Goal: Task Accomplishment & Management: Use online tool/utility

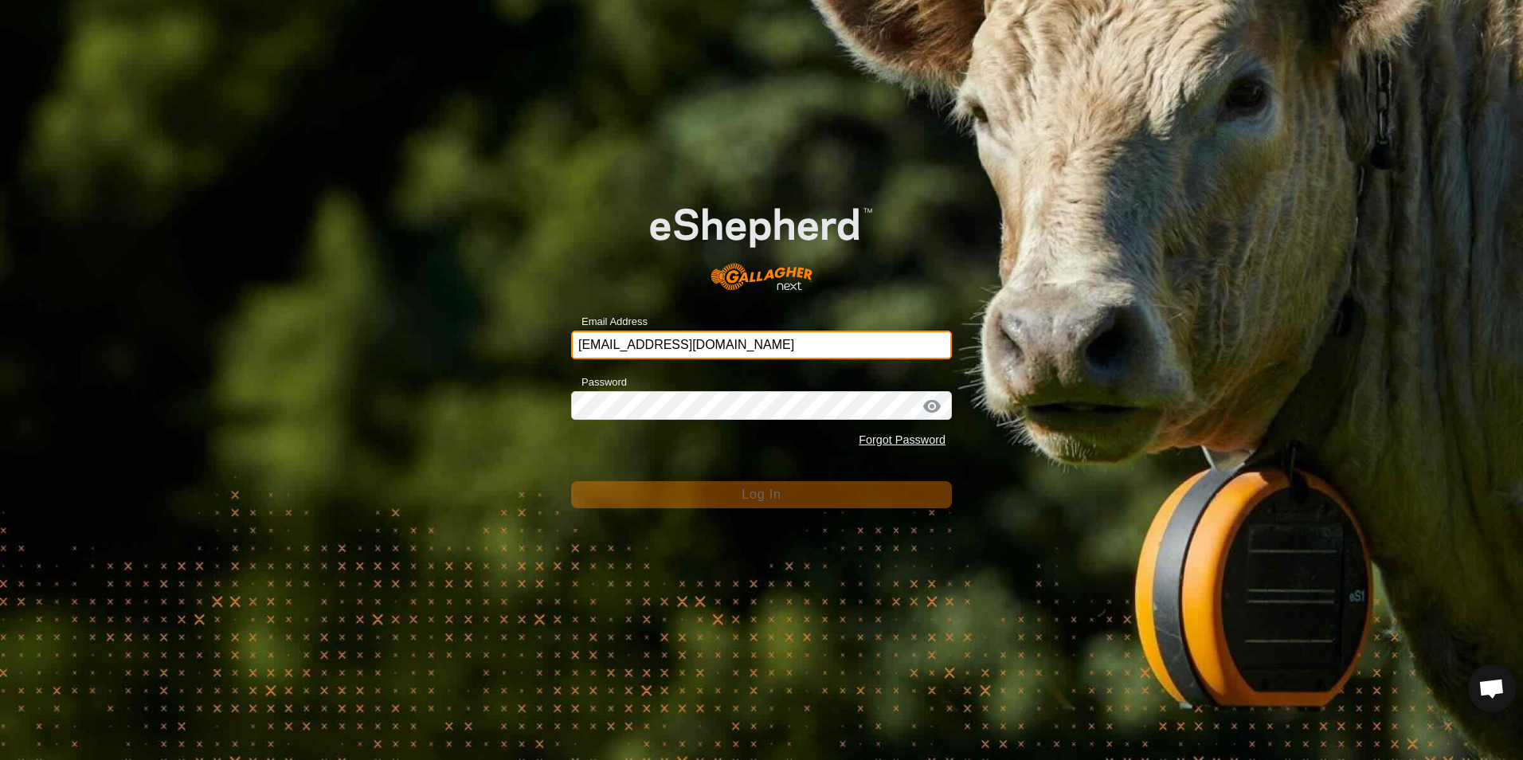
click at [758, 337] on input "brettdwhg@outlook.co.nz" at bounding box center [761, 345] width 381 height 29
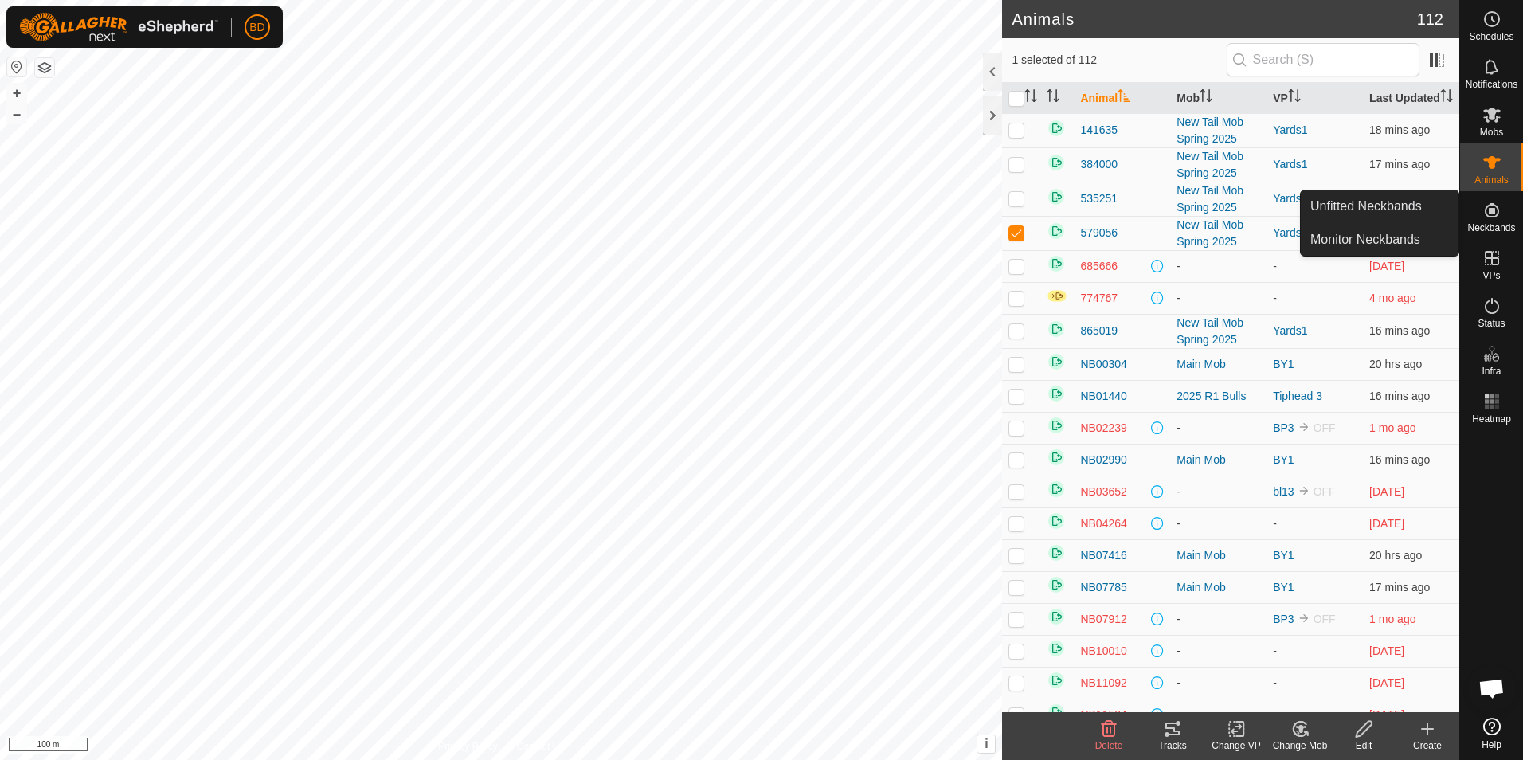
click at [1497, 223] on span "Neckbands" at bounding box center [1491, 228] width 48 height 10
click at [1497, 221] on es-neckbands-svg-icon at bounding box center [1492, 210] width 29 height 25
click at [1302, 738] on icon at bounding box center [1300, 728] width 20 height 19
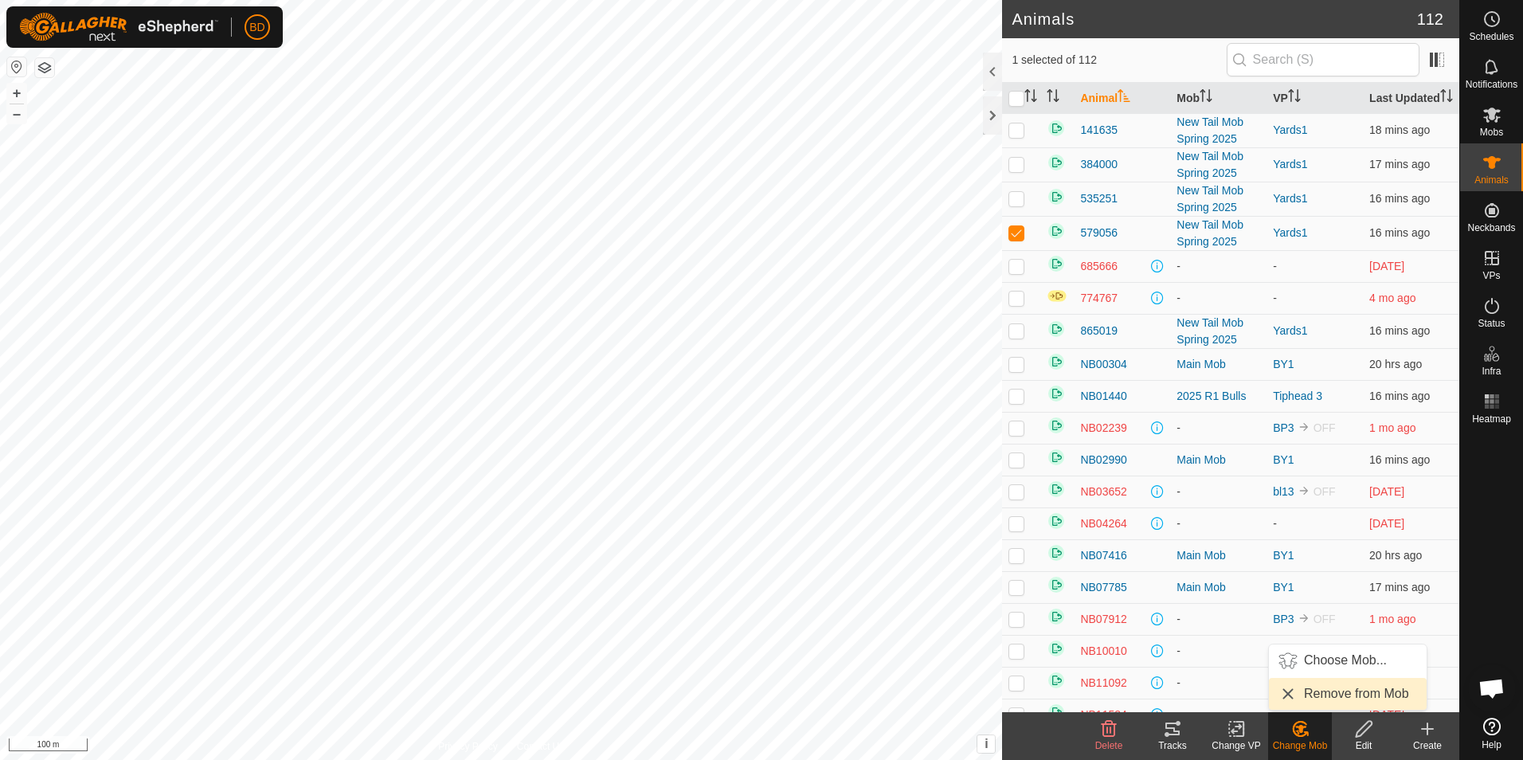
click at [1313, 692] on link "Remove from Mob" at bounding box center [1348, 694] width 158 height 32
checkbox input "false"
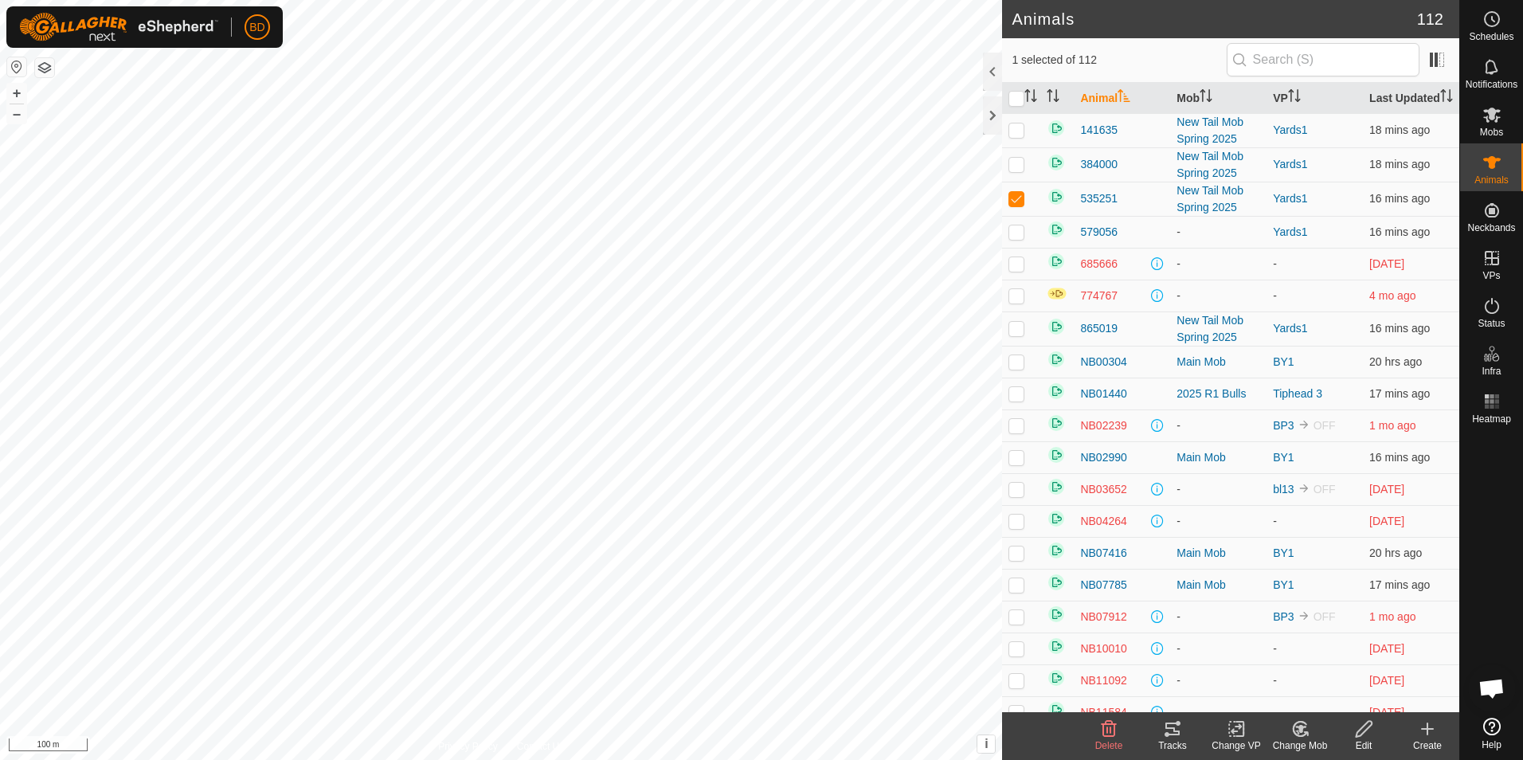
click at [1309, 740] on div "Change Mob" at bounding box center [1300, 745] width 64 height 14
click at [1317, 693] on link "Remove from Mob" at bounding box center [1348, 694] width 158 height 32
checkbox input "false"
click at [1359, 738] on div "Edit" at bounding box center [1364, 745] width 64 height 14
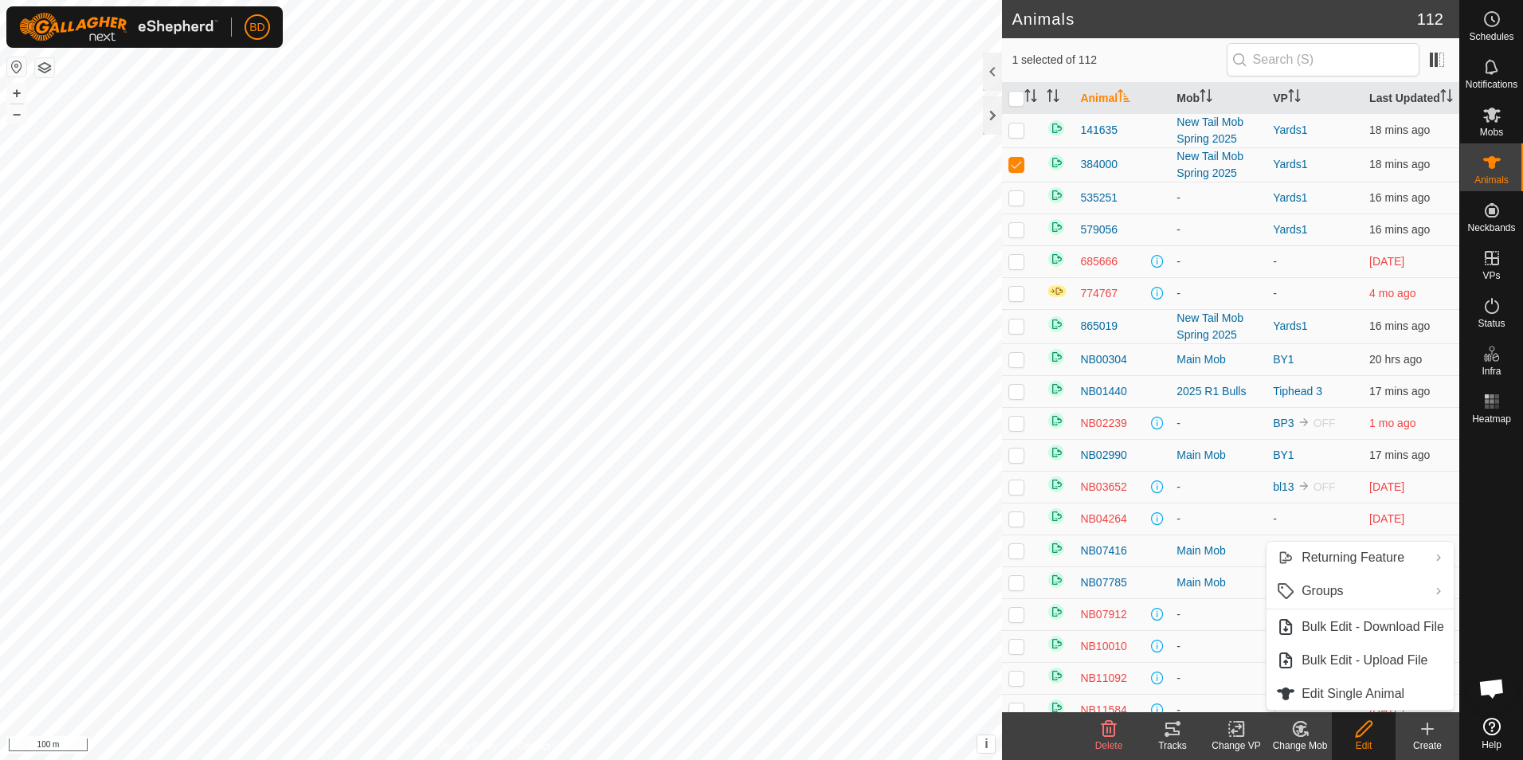
click at [1303, 740] on div "Change Mob" at bounding box center [1300, 745] width 64 height 14
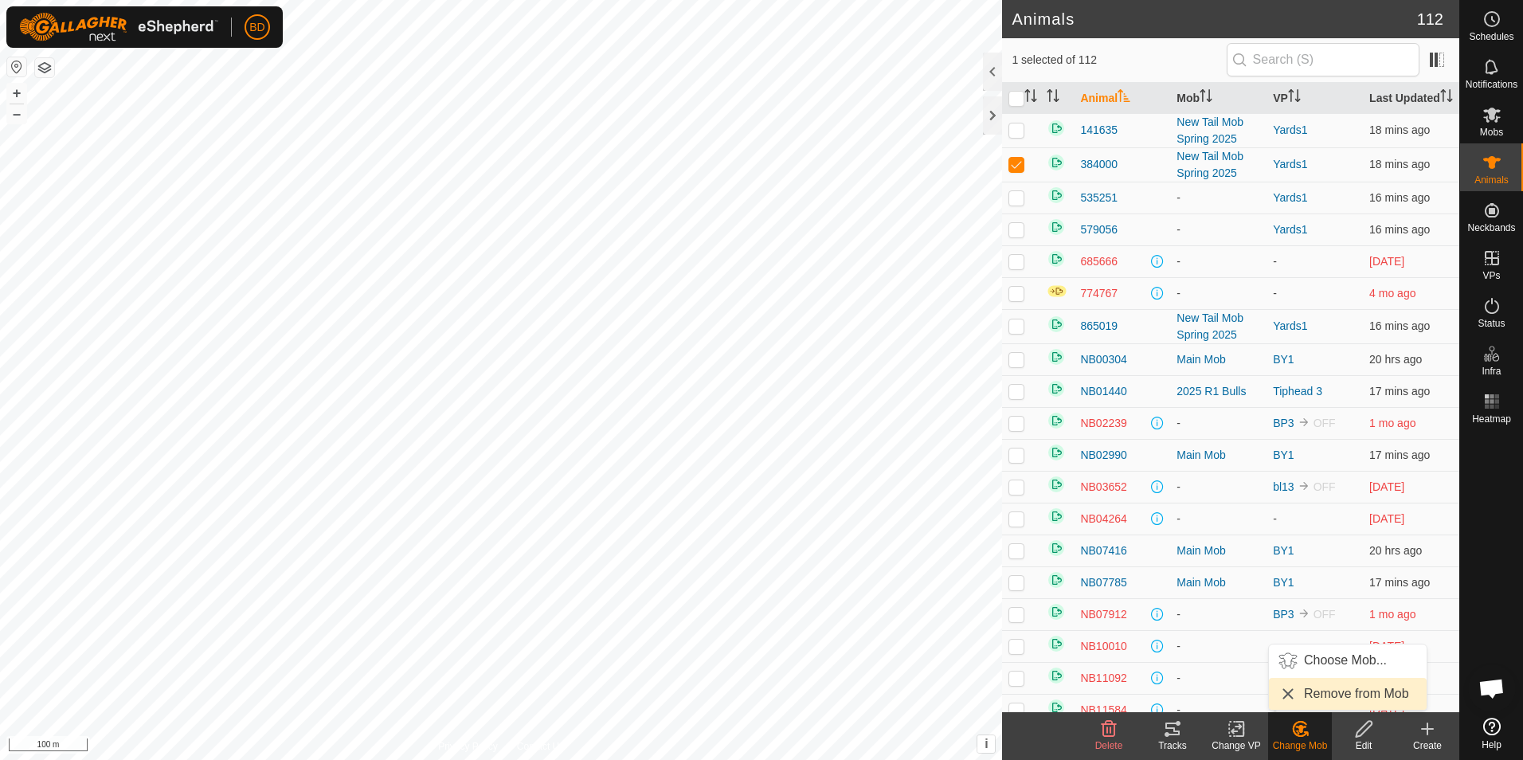
click at [1315, 695] on link "Remove from Mob" at bounding box center [1348, 694] width 158 height 32
checkbox input "false"
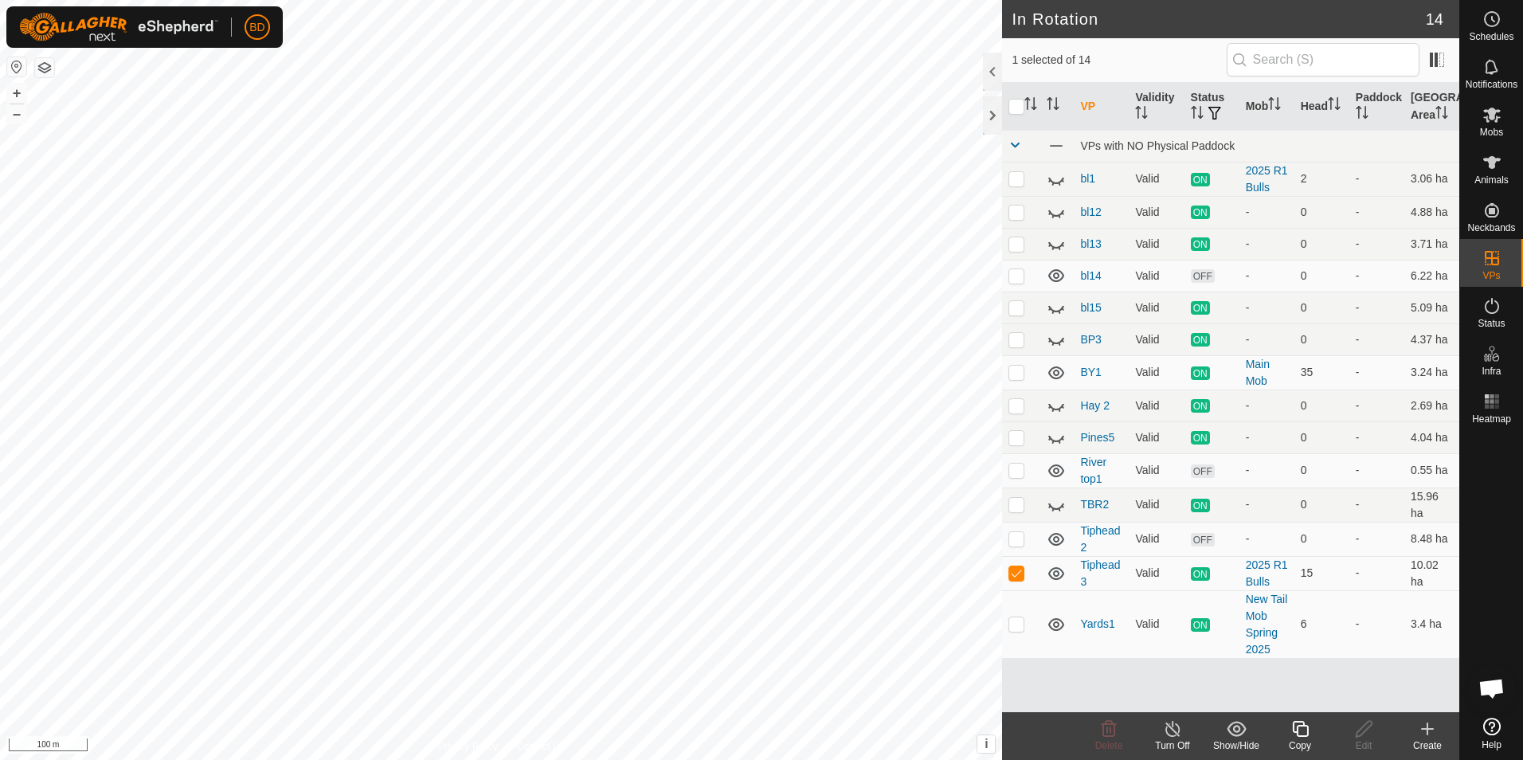
checkbox input "true"
checkbox input "false"
click at [1117, 740] on span "Delete" at bounding box center [1109, 745] width 28 height 11
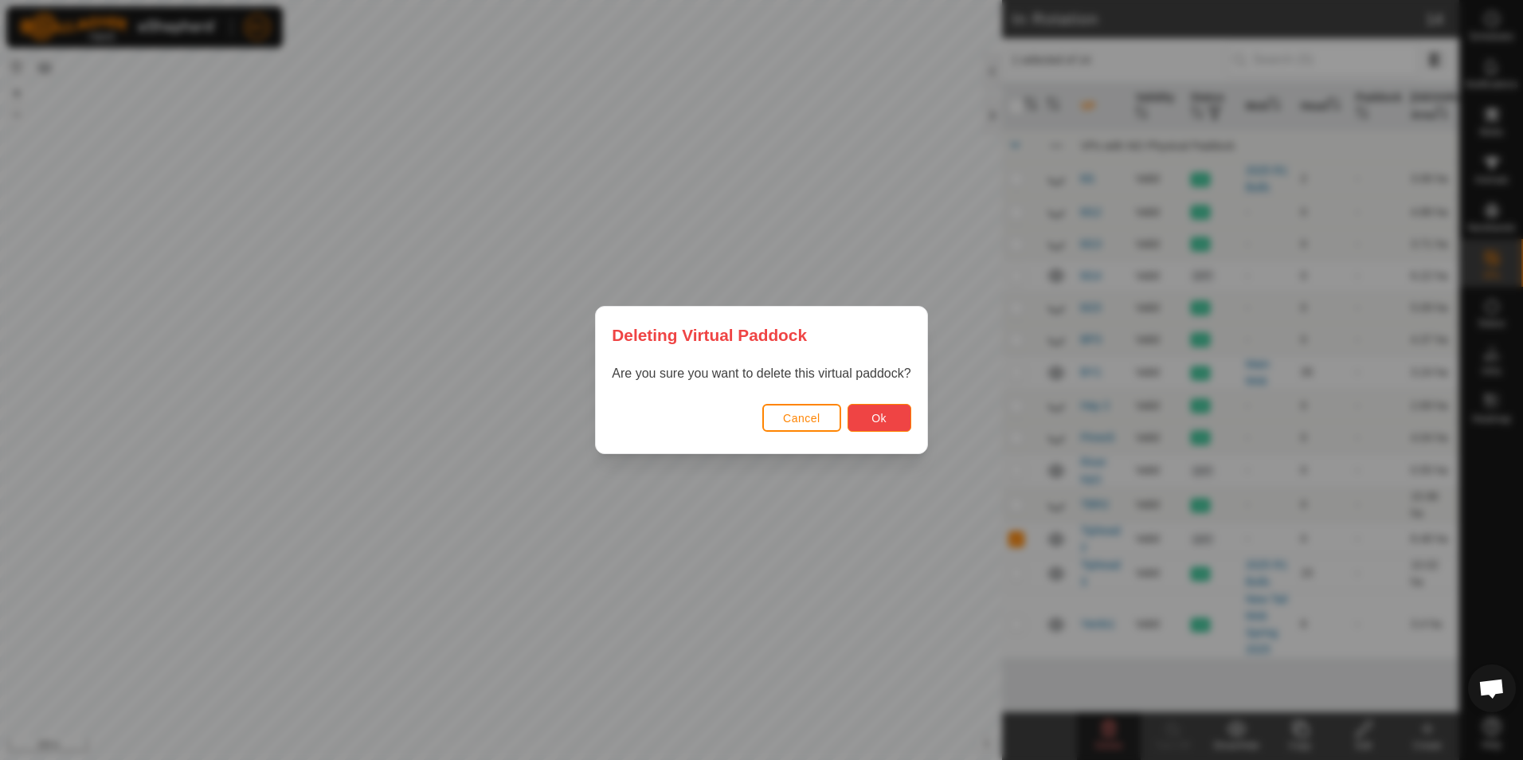
click at [874, 418] on span "Ok" at bounding box center [878, 418] width 15 height 13
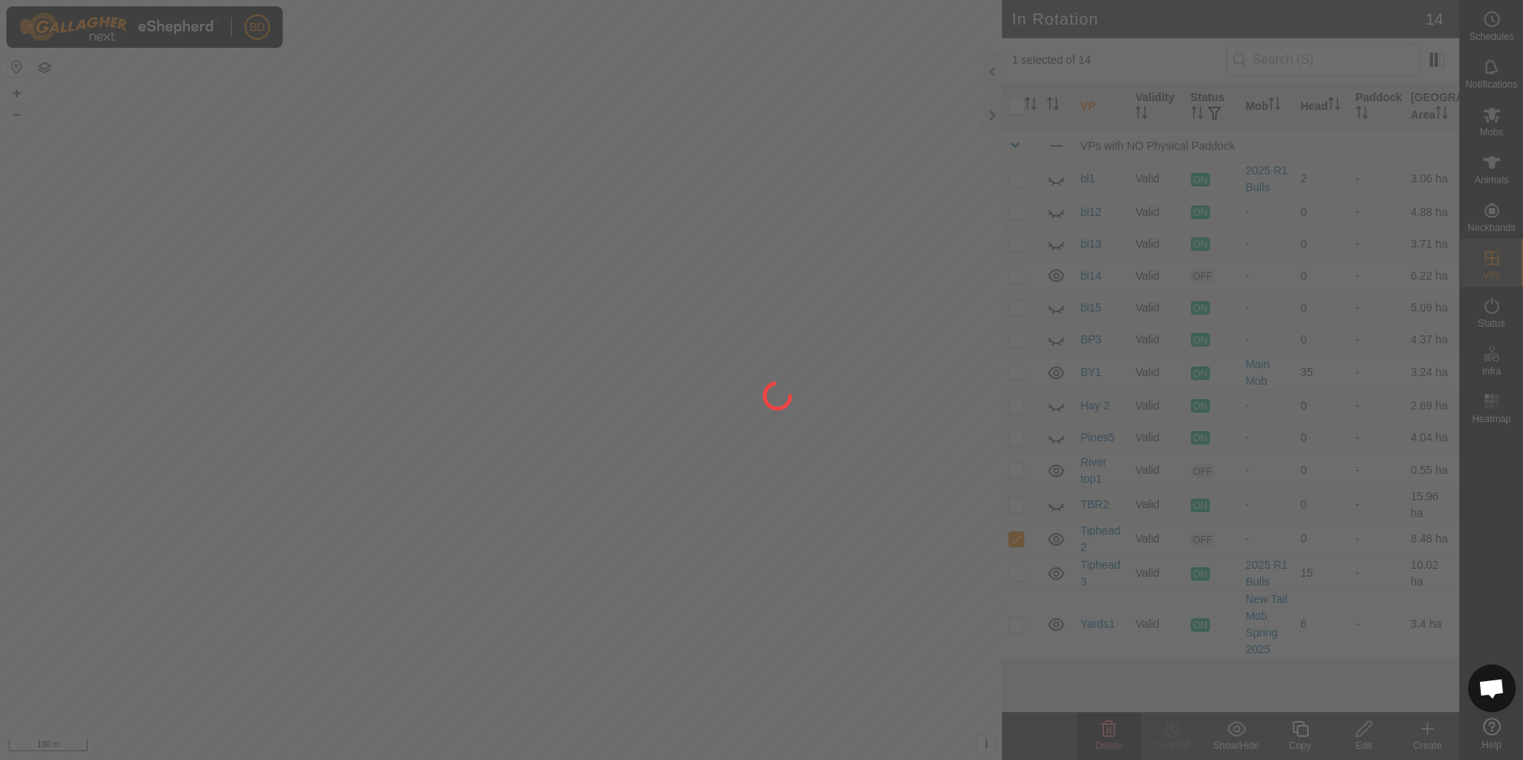
checkbox input "false"
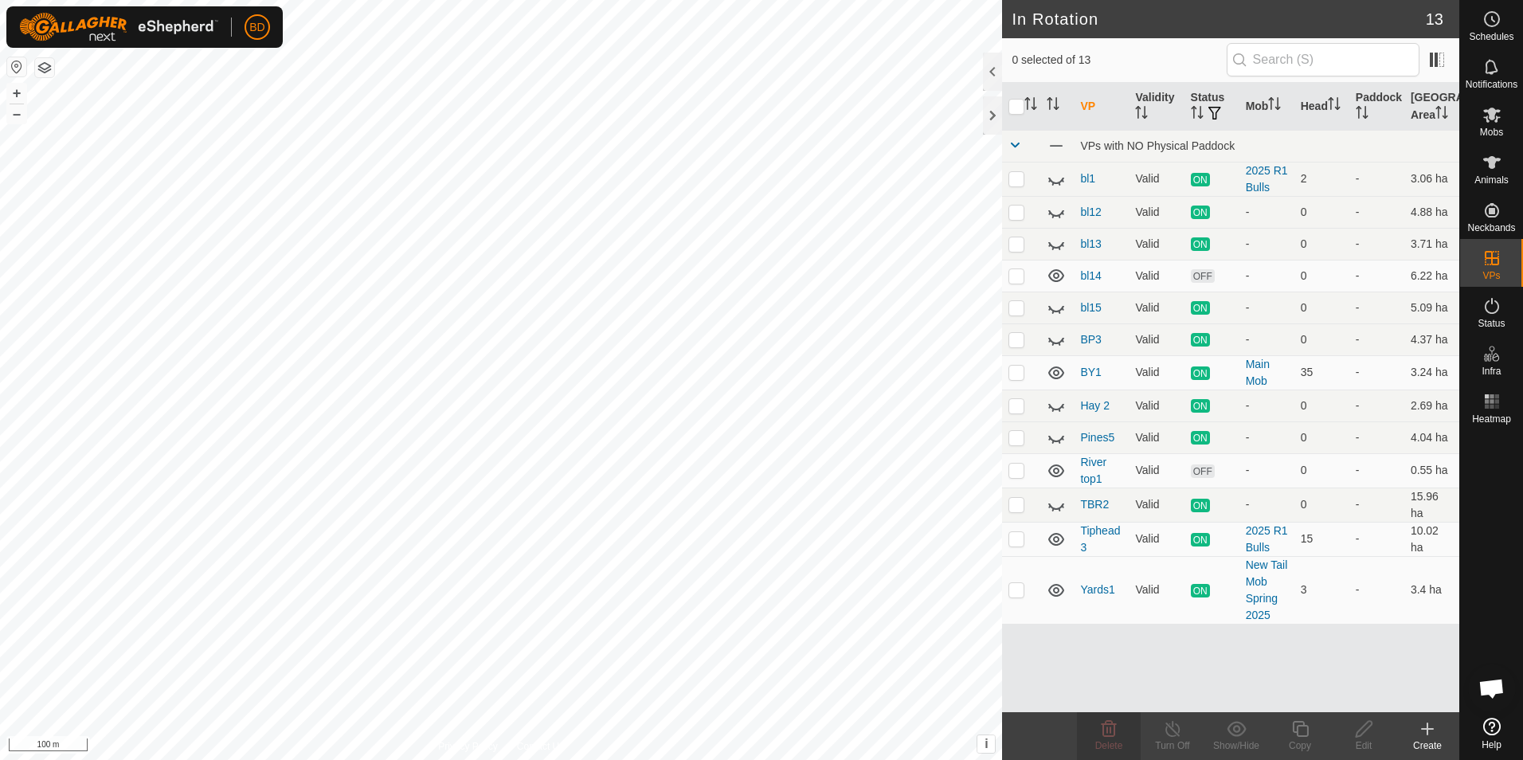
checkbox input "true"
click at [1300, 738] on icon at bounding box center [1300, 728] width 20 height 19
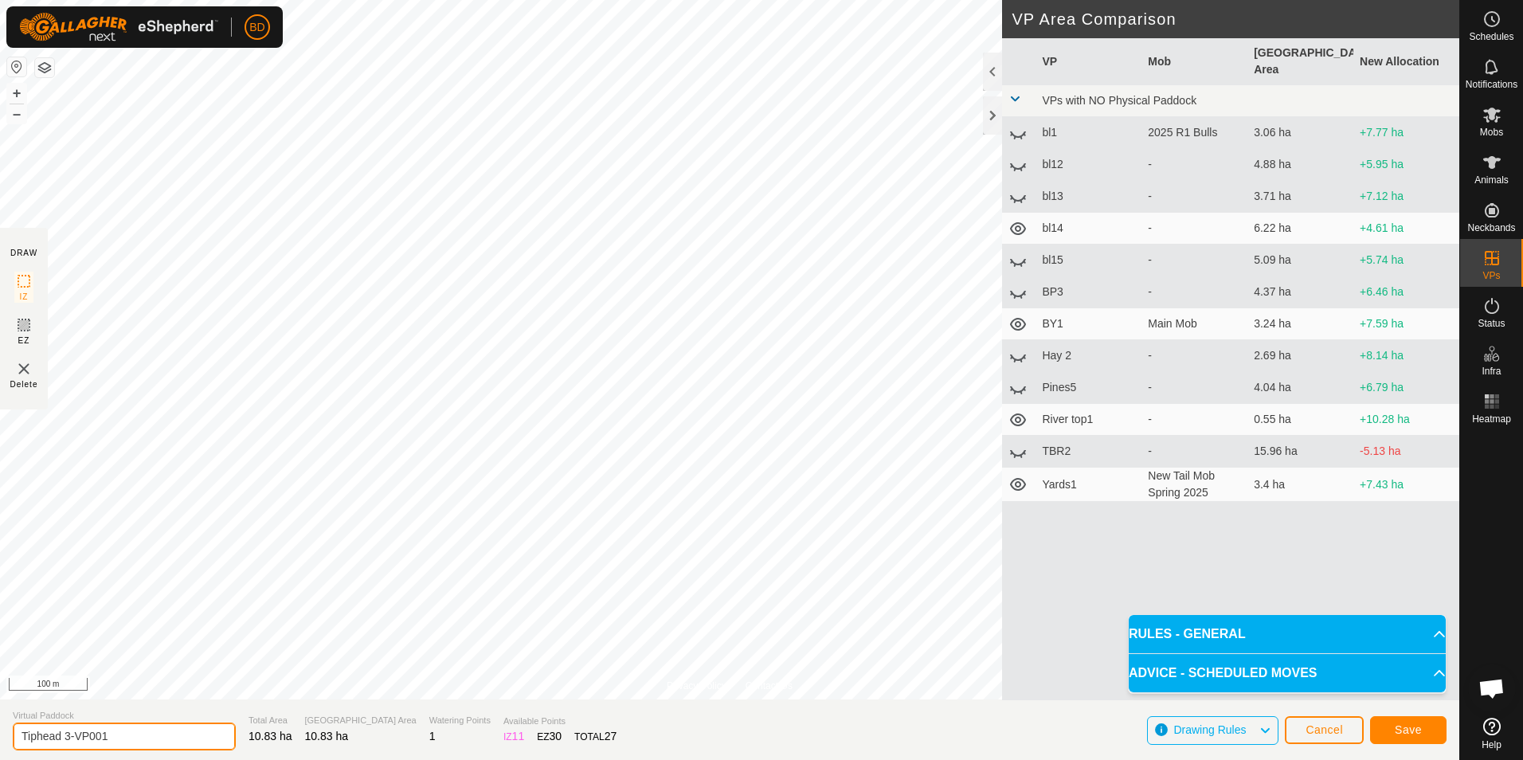
drag, startPoint x: 132, startPoint y: 738, endPoint x: 65, endPoint y: 734, distance: 67.0
click at [65, 734] on input "Tiphead 3-VP001" at bounding box center [124, 736] width 223 height 28
type input "Tiphead 4"
click at [1404, 729] on span "Save" at bounding box center [1408, 729] width 27 height 13
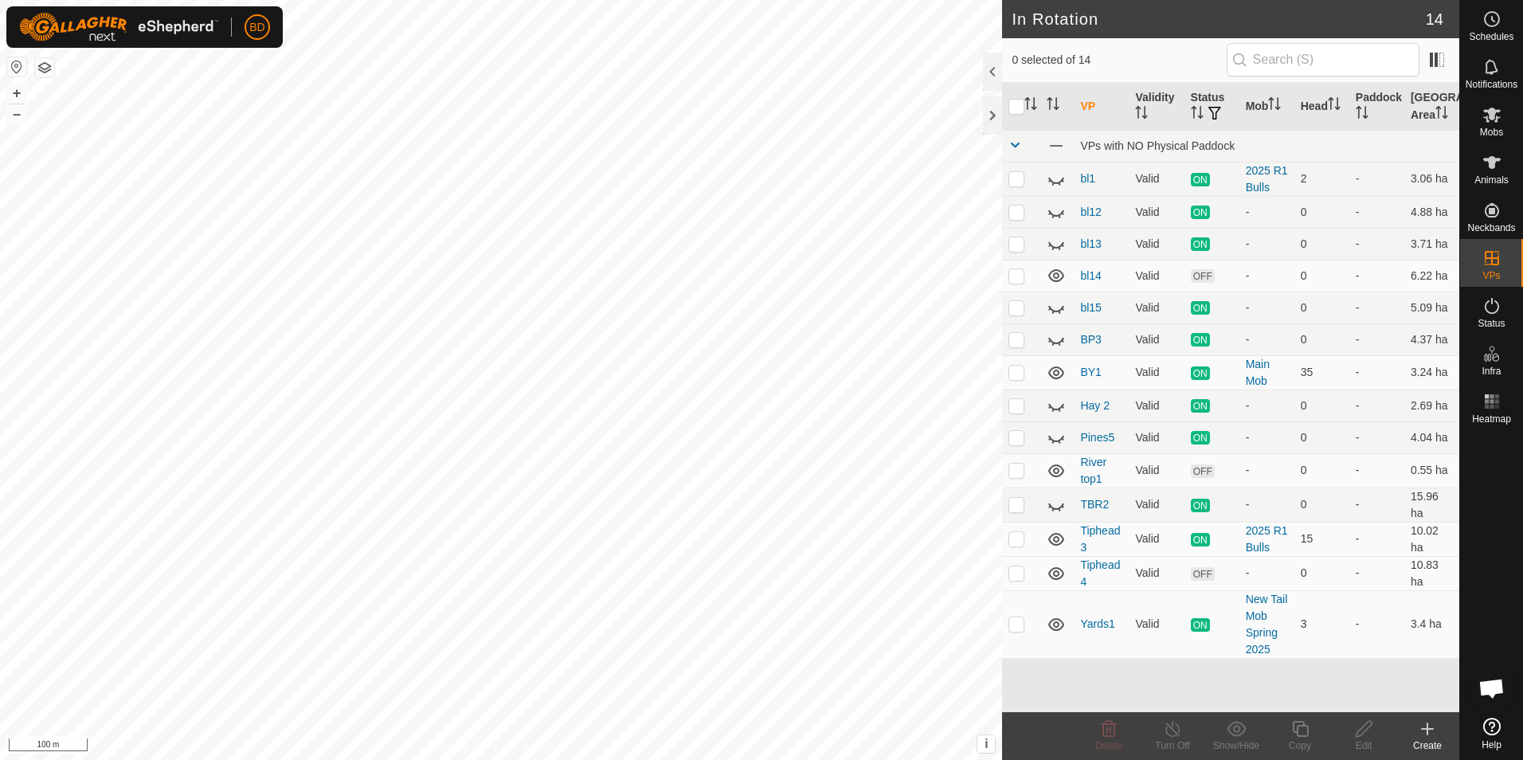
checkbox input "true"
click at [1176, 733] on line at bounding box center [1172, 729] width 13 height 13
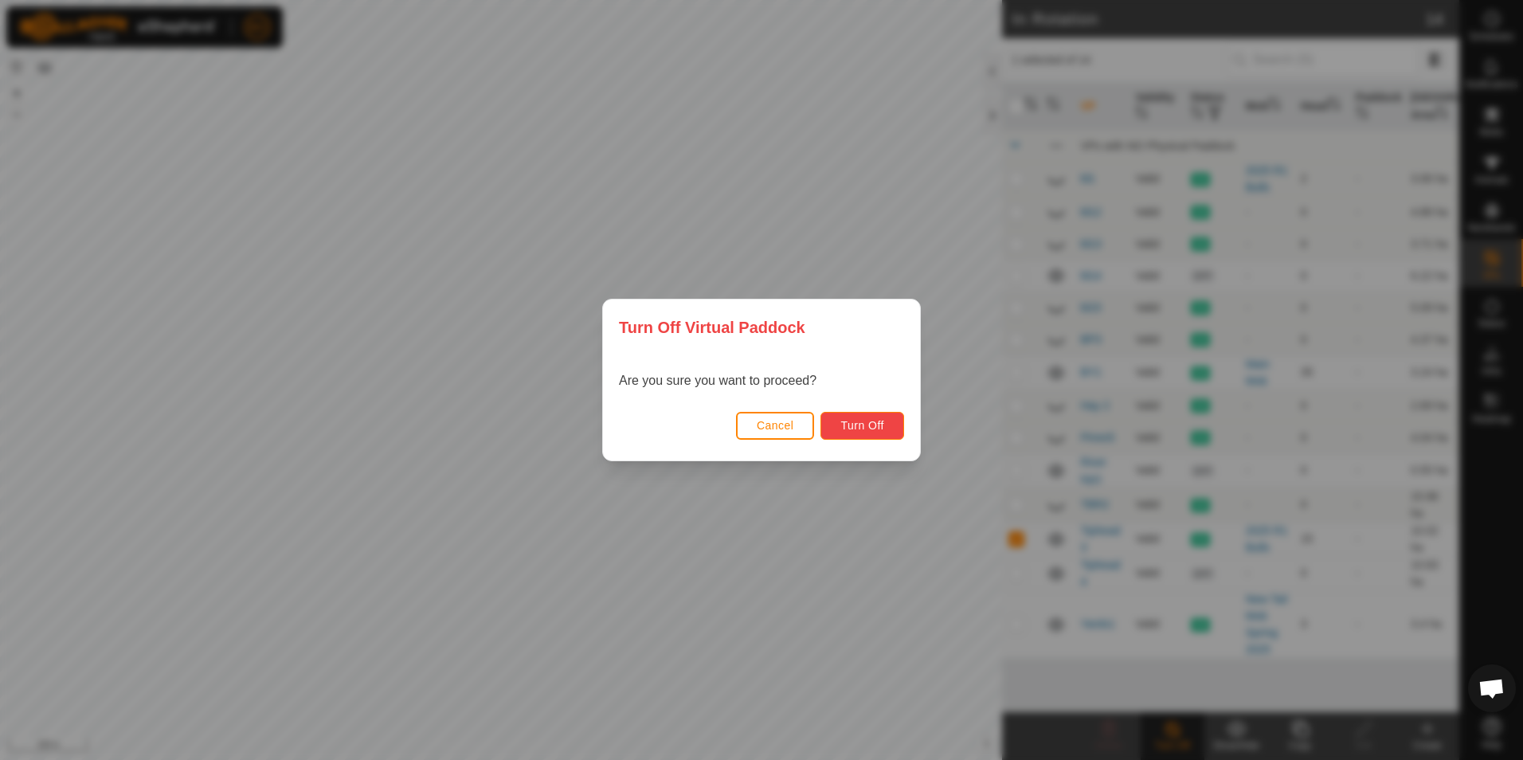
click at [856, 423] on span "Turn Off" at bounding box center [862, 425] width 44 height 13
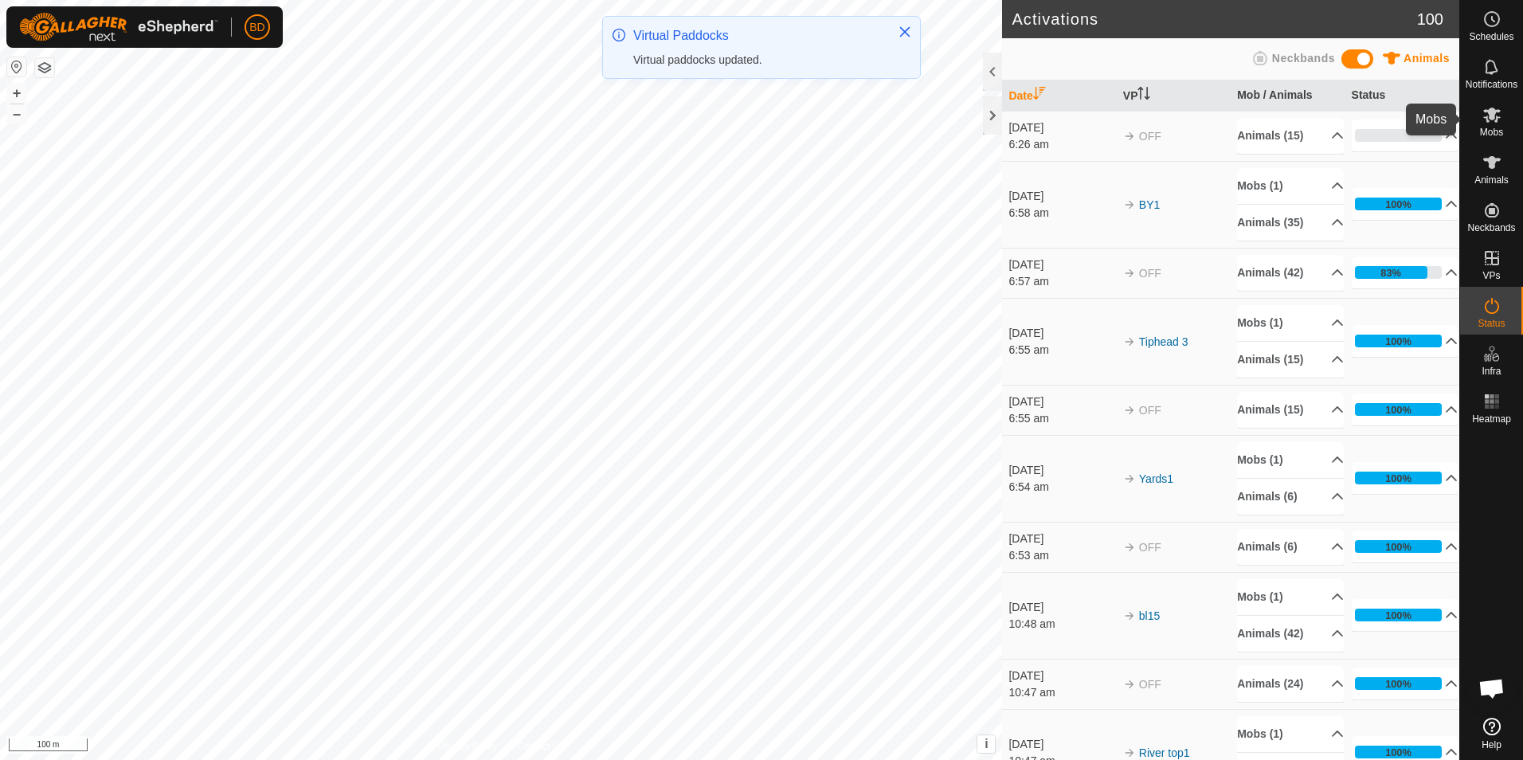
click at [1494, 130] on span "Mobs" at bounding box center [1491, 132] width 23 height 10
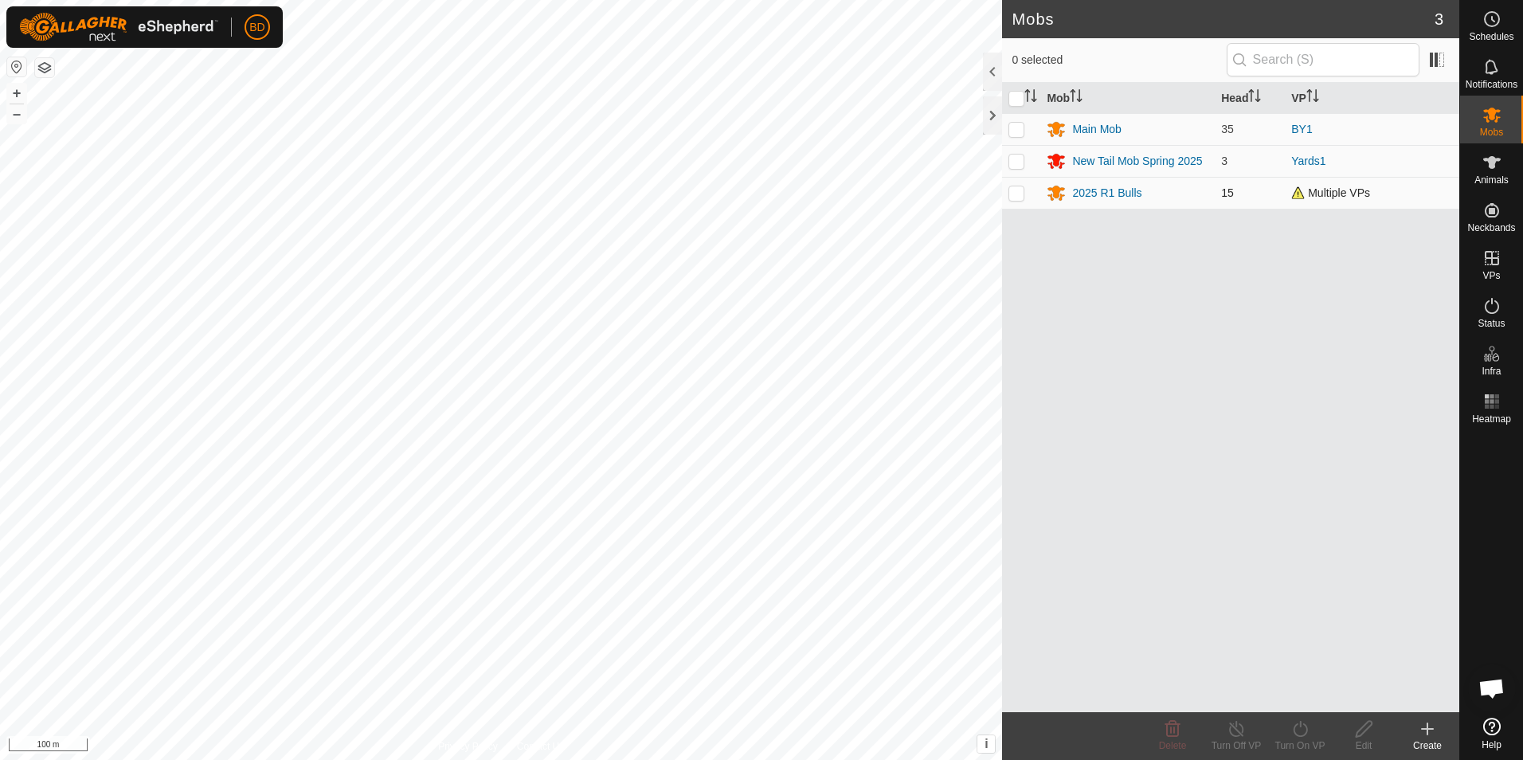
click at [1017, 198] on p-checkbox at bounding box center [1016, 192] width 16 height 13
checkbox input "true"
click at [1301, 738] on icon at bounding box center [1300, 728] width 20 height 19
click at [1301, 697] on link "Now" at bounding box center [1348, 694] width 158 height 32
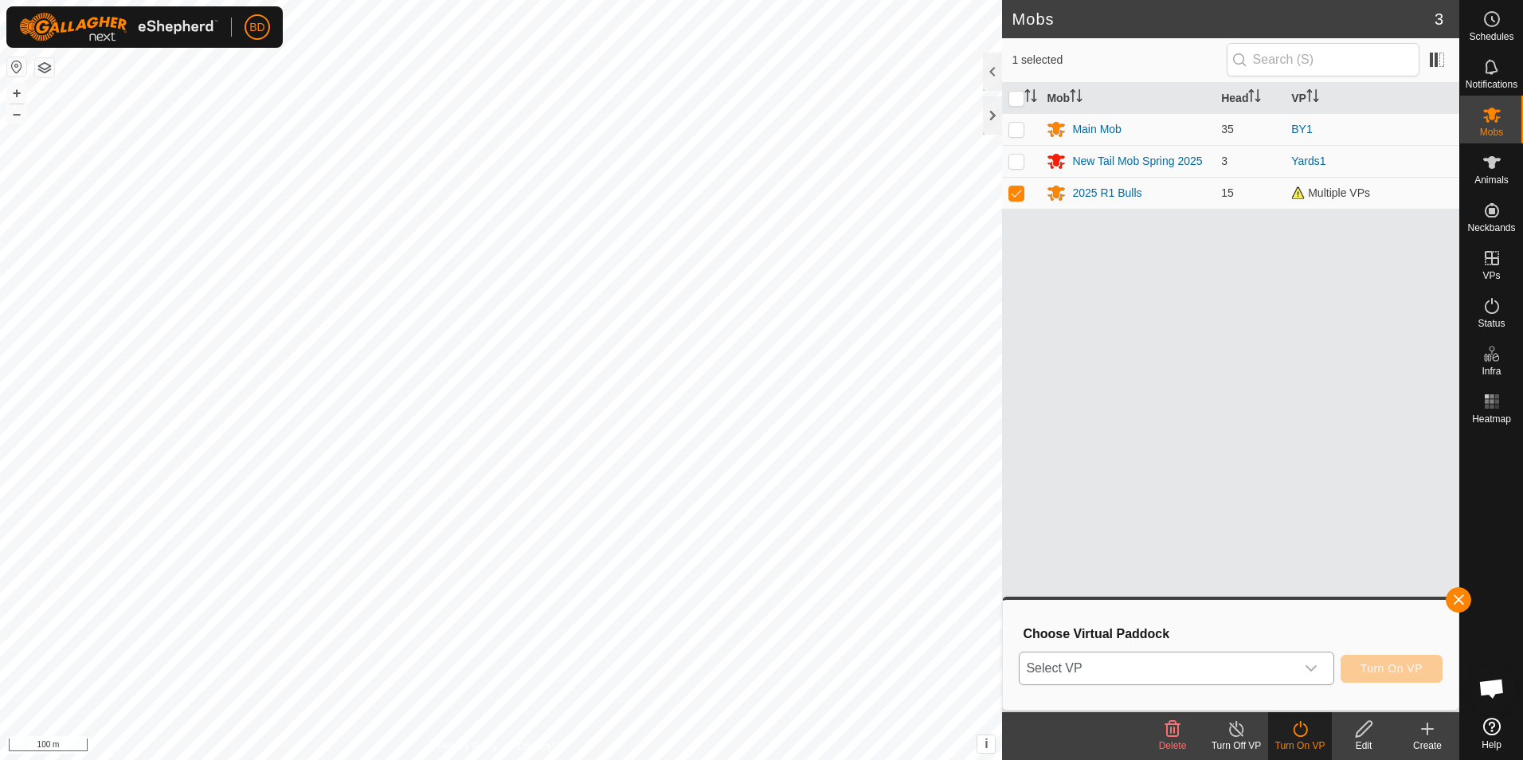
click at [1314, 673] on icon "dropdown trigger" at bounding box center [1311, 668] width 13 height 13
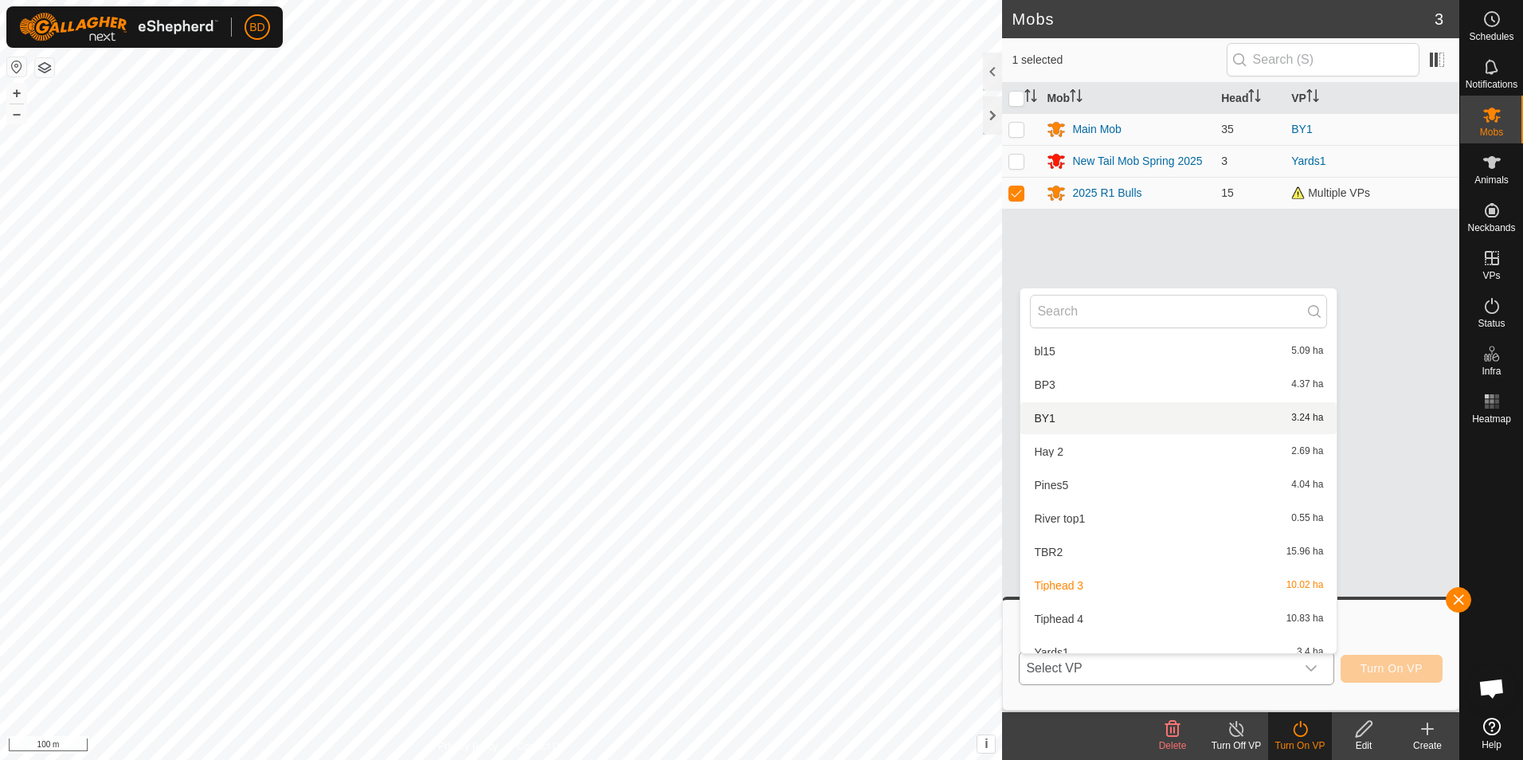
scroll to position [185, 0]
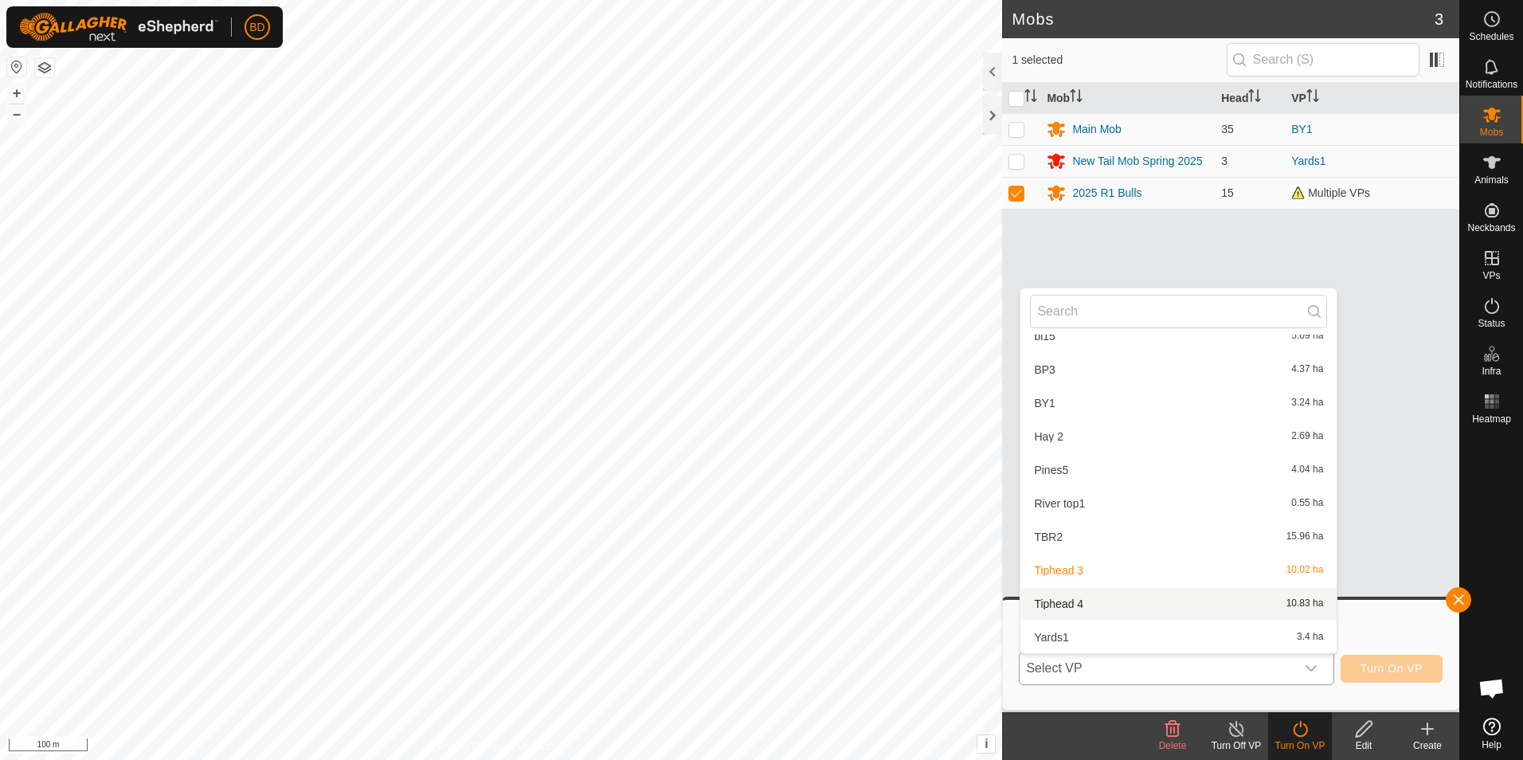
click at [1112, 613] on li "Tiphead 4 10.83 ha" at bounding box center [1178, 604] width 316 height 32
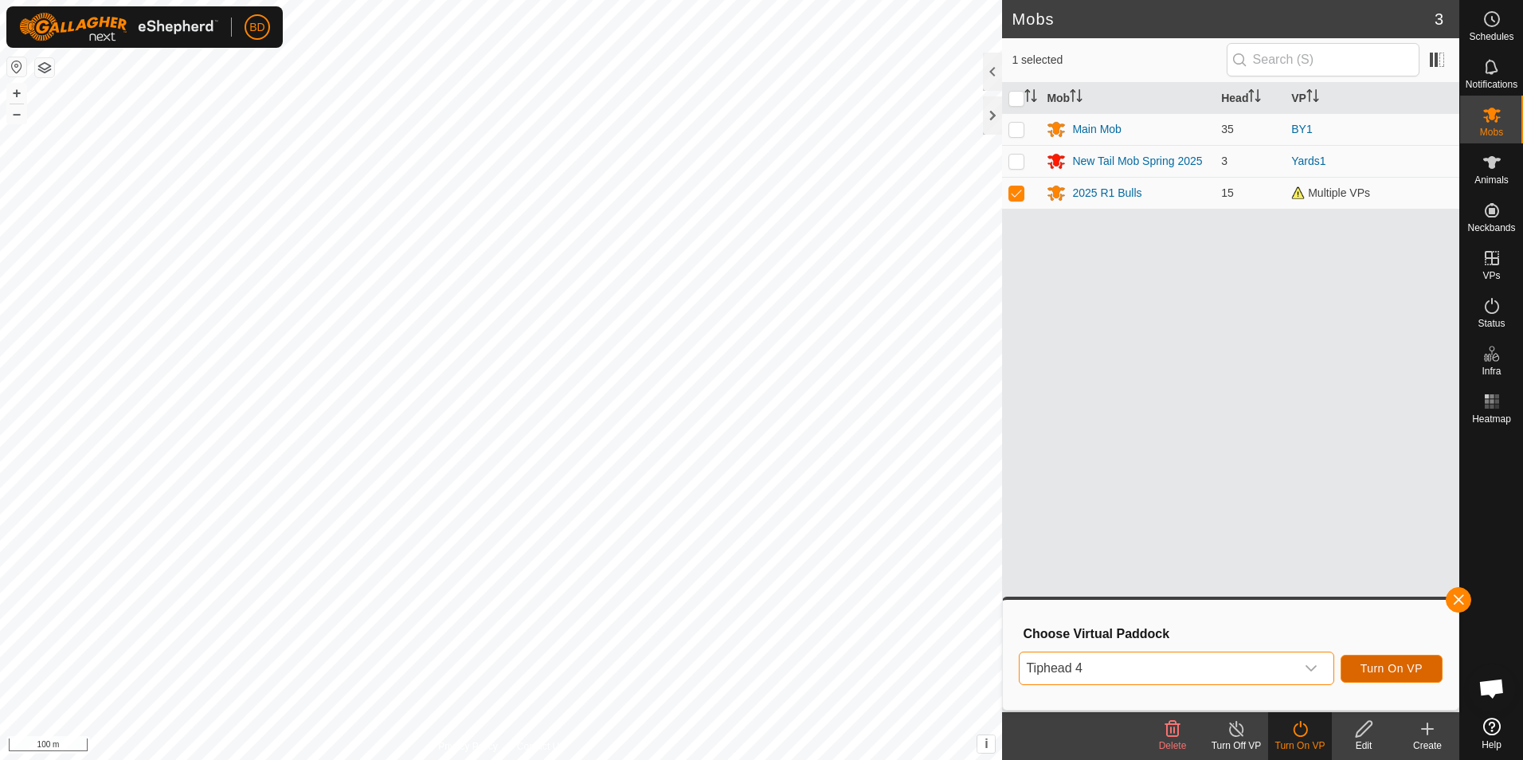
click at [1389, 665] on span "Turn On VP" at bounding box center [1391, 668] width 62 height 13
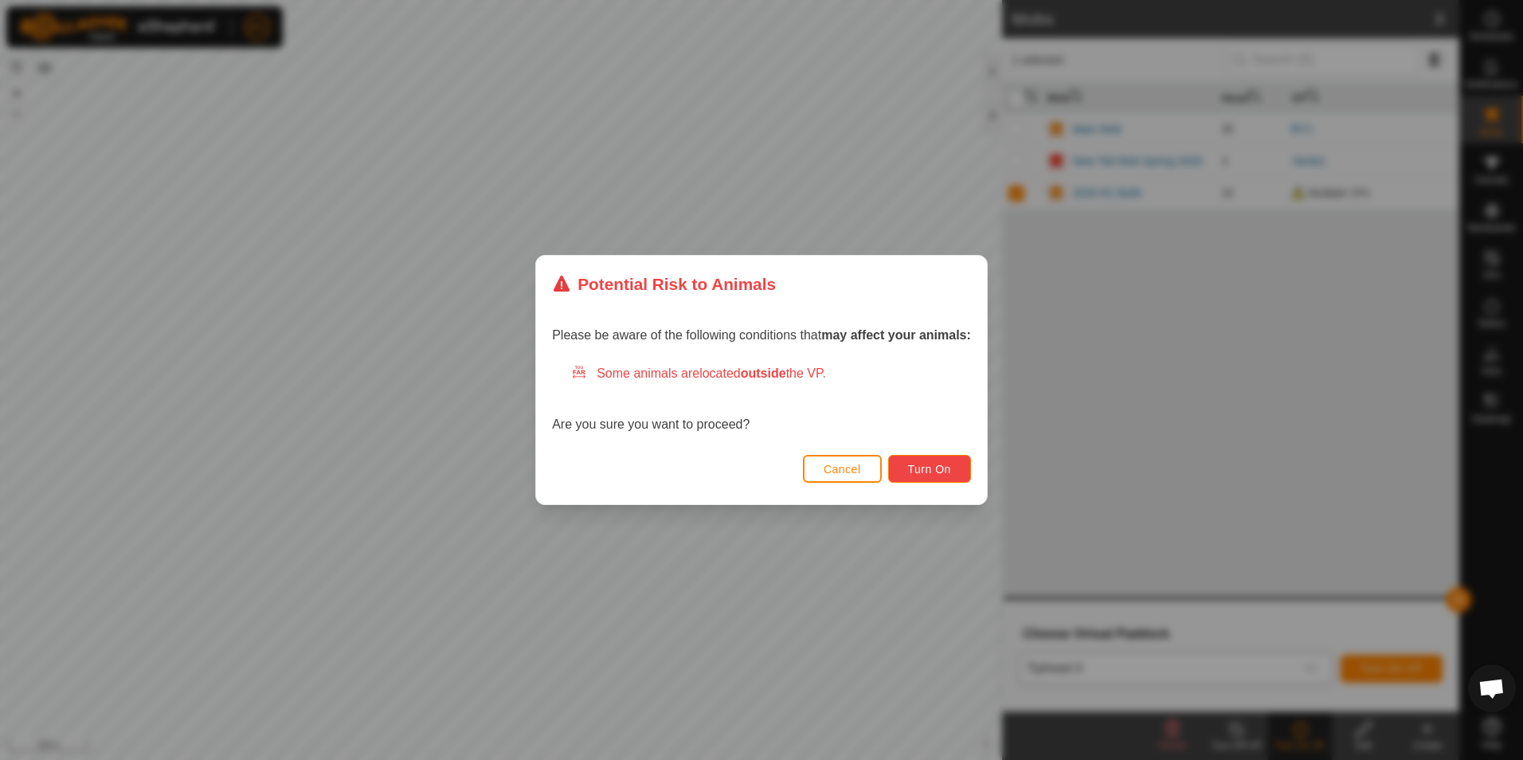
click at [935, 475] on span "Turn On" at bounding box center [929, 469] width 43 height 13
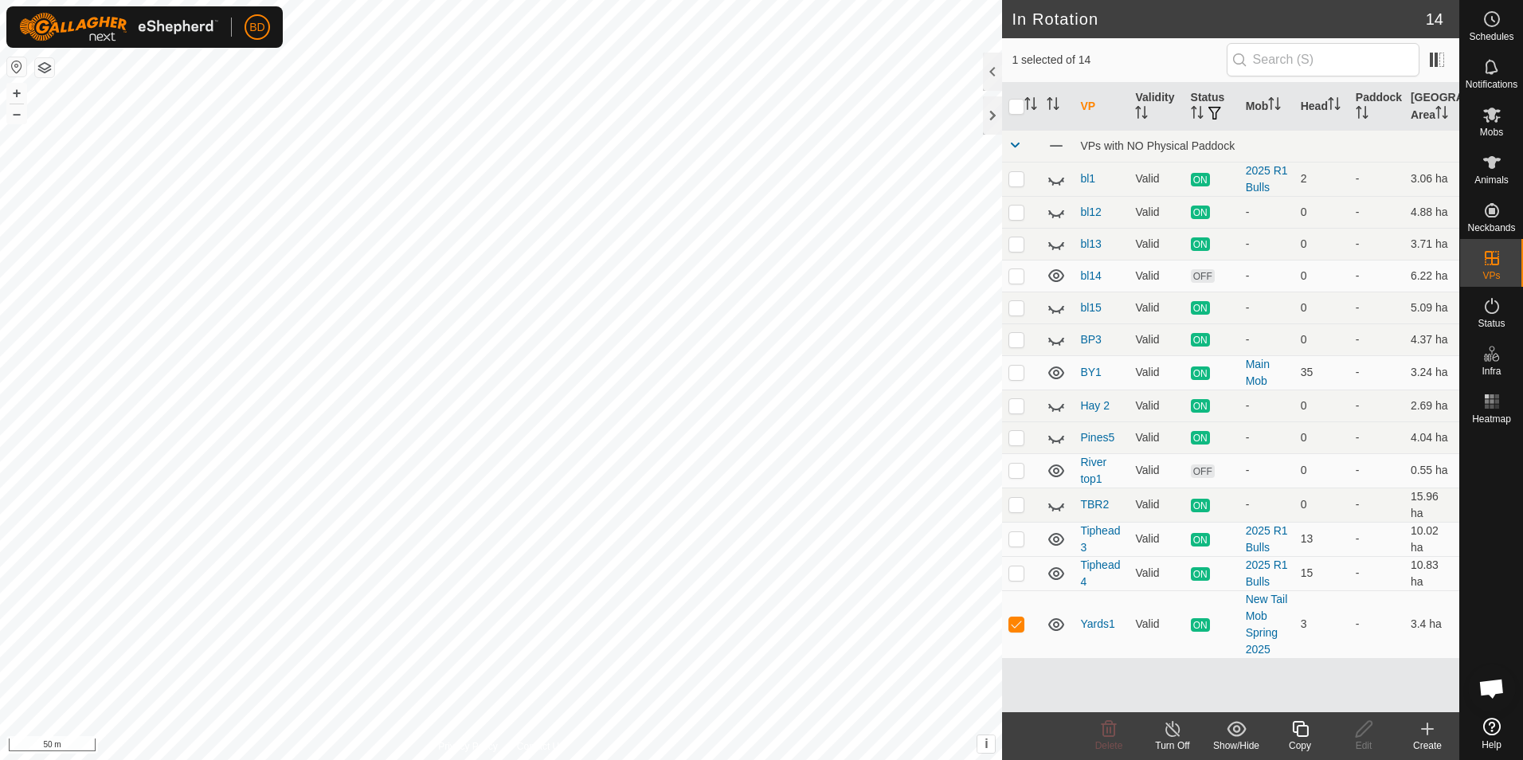
click at [1169, 737] on icon at bounding box center [1173, 728] width 20 height 19
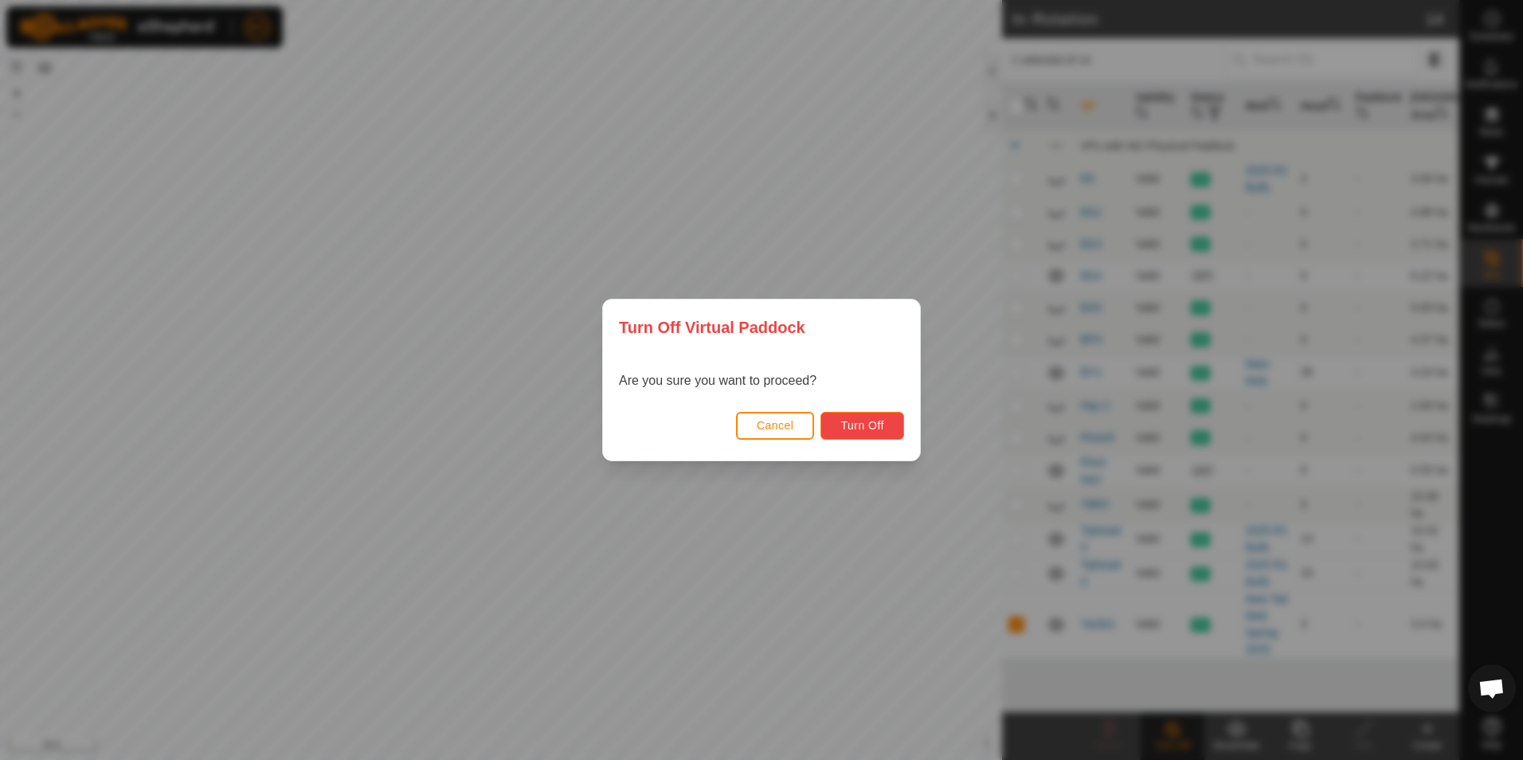
click at [883, 431] on span "Turn Off" at bounding box center [862, 425] width 44 height 13
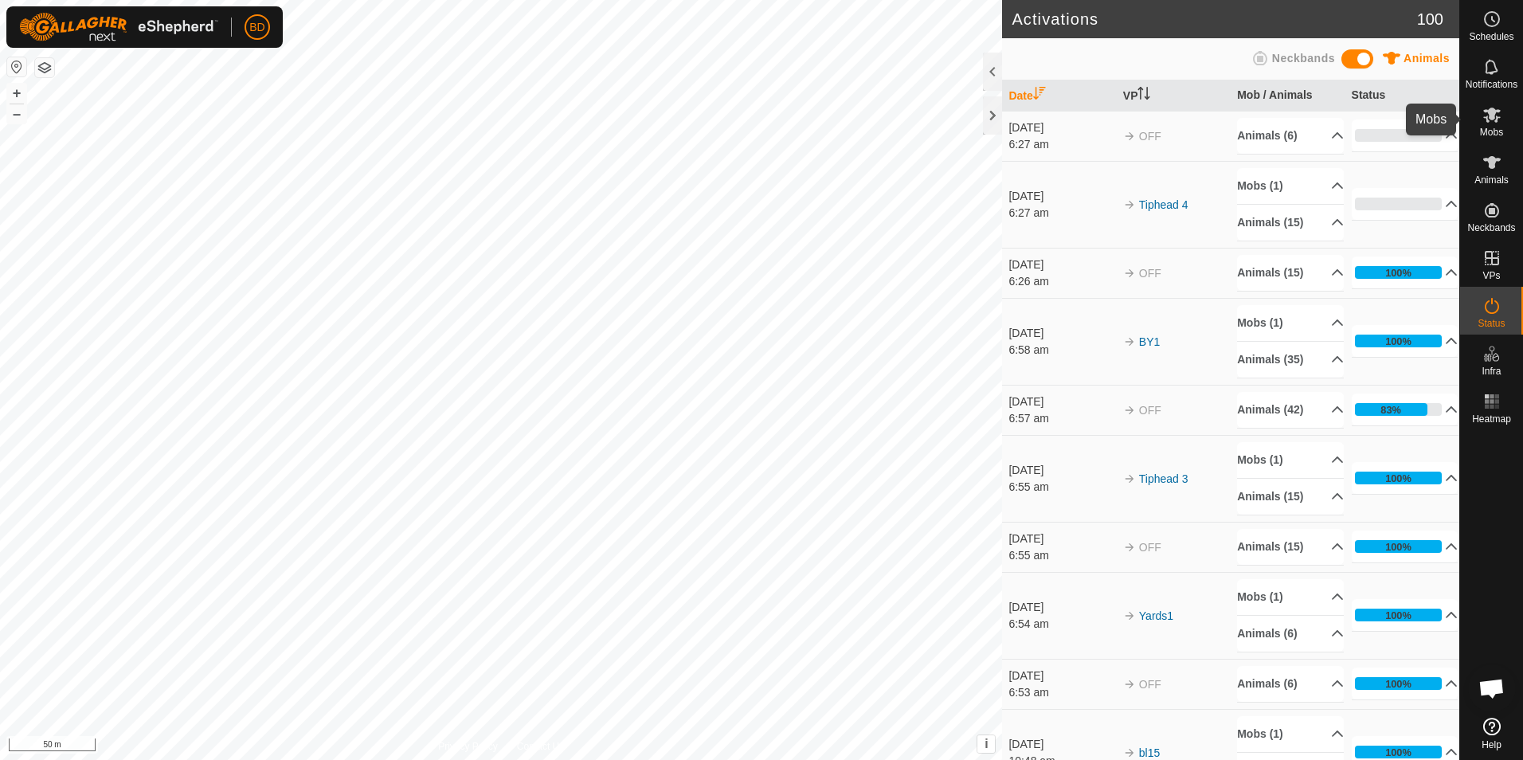
click at [1497, 117] on icon at bounding box center [1492, 115] width 18 height 15
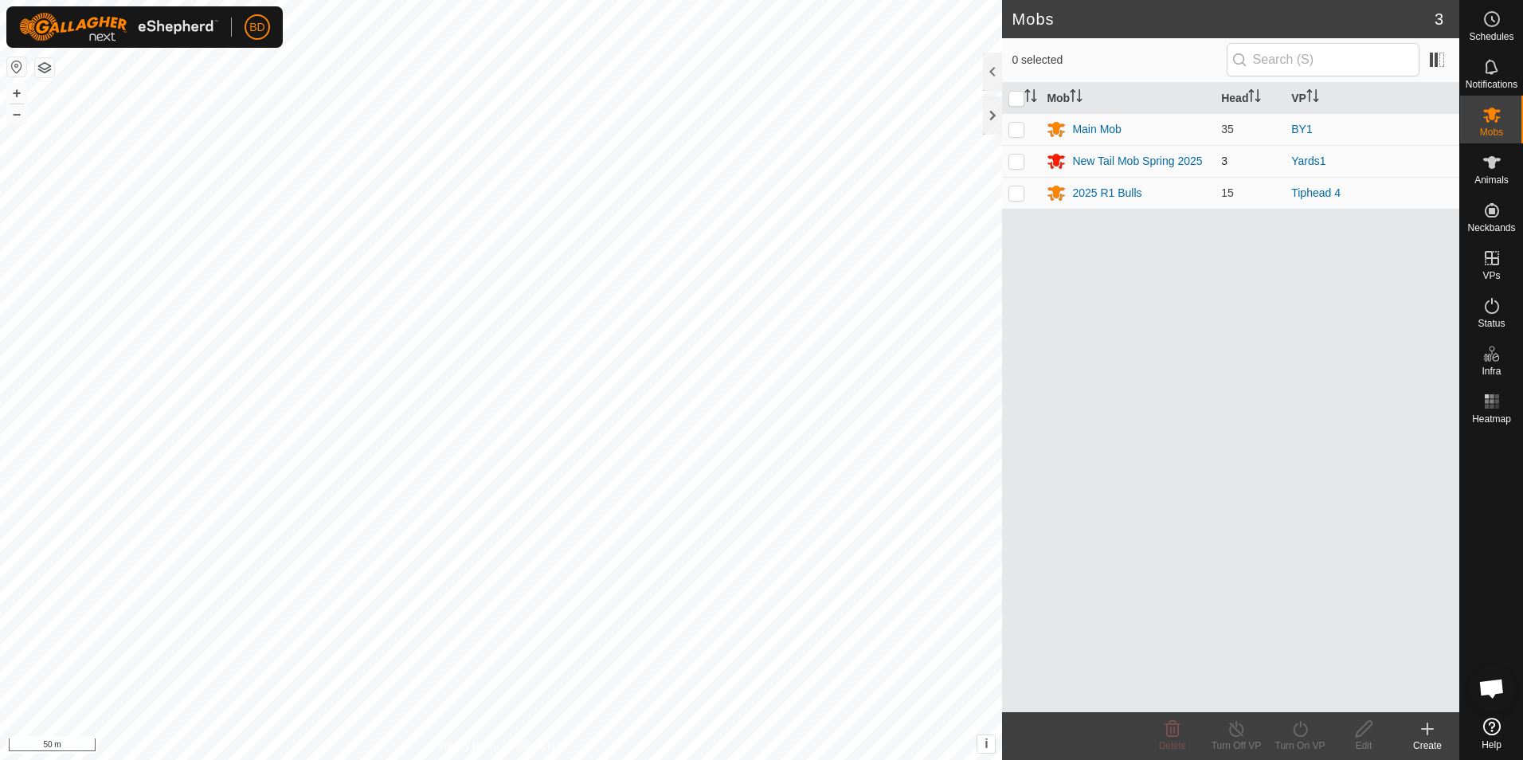
click at [1012, 159] on p-checkbox at bounding box center [1016, 161] width 16 height 13
checkbox input "true"
click at [1301, 742] on div "Turn On VP" at bounding box center [1300, 745] width 64 height 14
drag, startPoint x: 1298, startPoint y: 741, endPoint x: 1296, endPoint y: 692, distance: 48.6
click at [1296, 692] on link "Now" at bounding box center [1348, 694] width 158 height 32
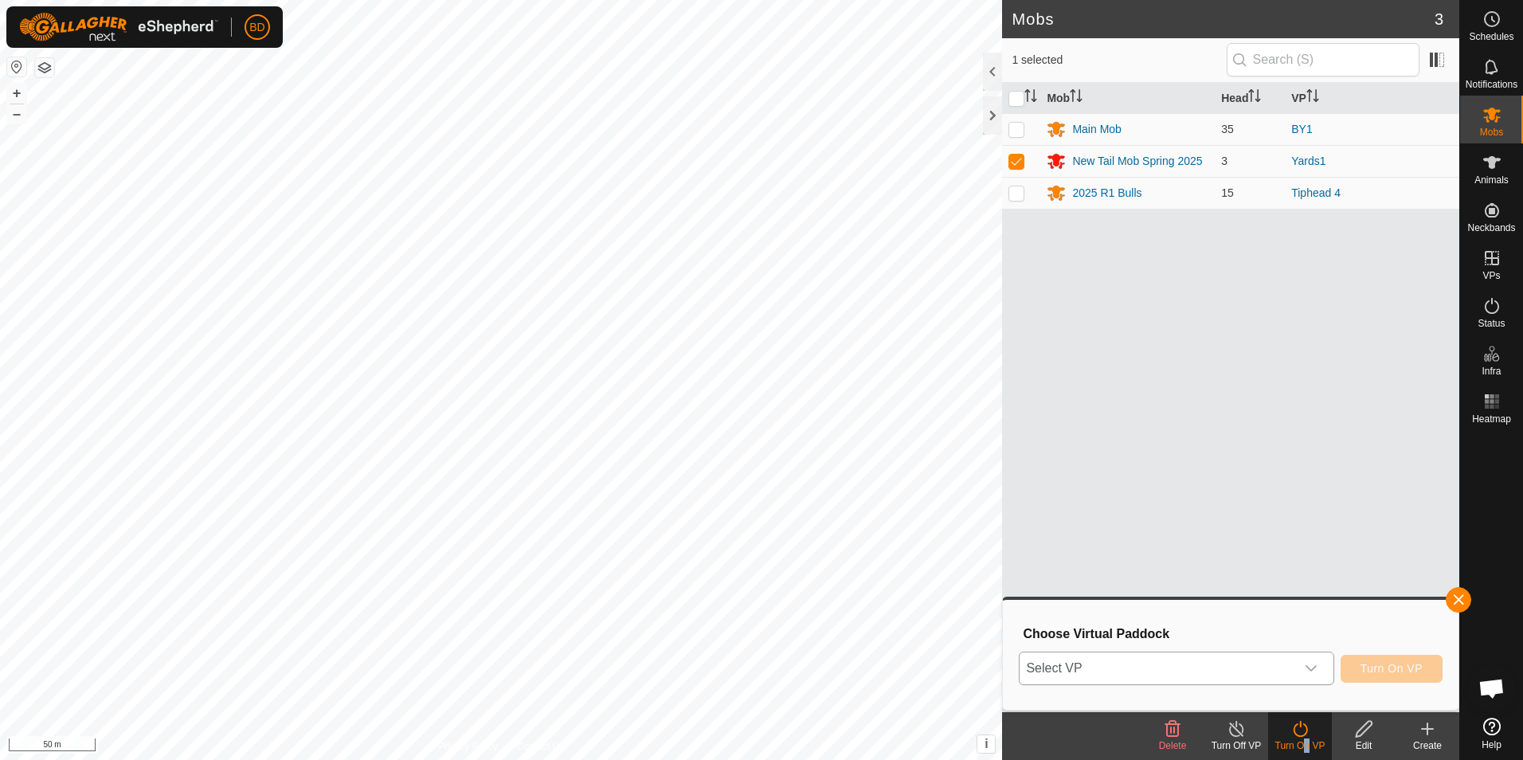
click at [1316, 671] on icon "dropdown trigger" at bounding box center [1311, 668] width 13 height 13
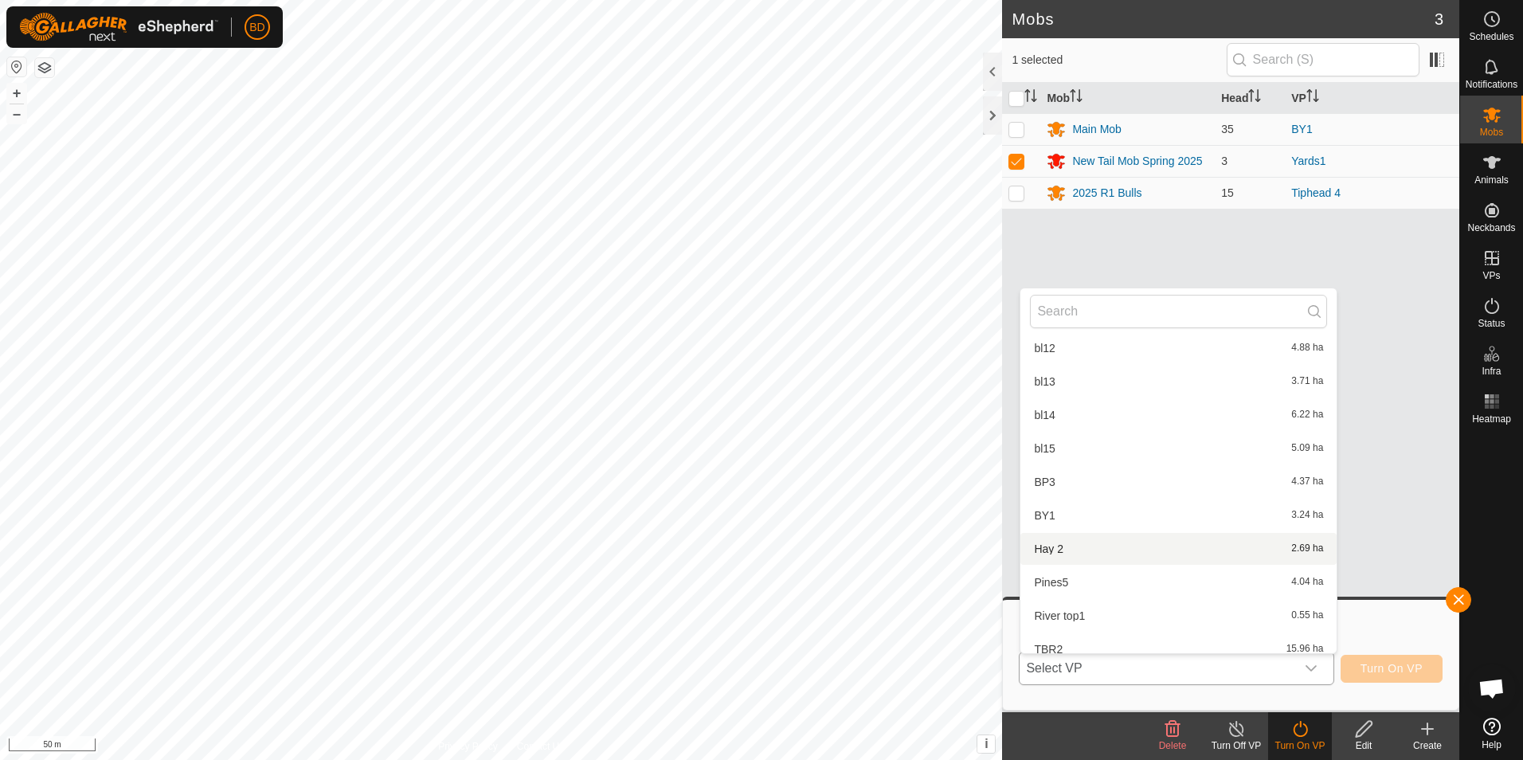
scroll to position [97, 0]
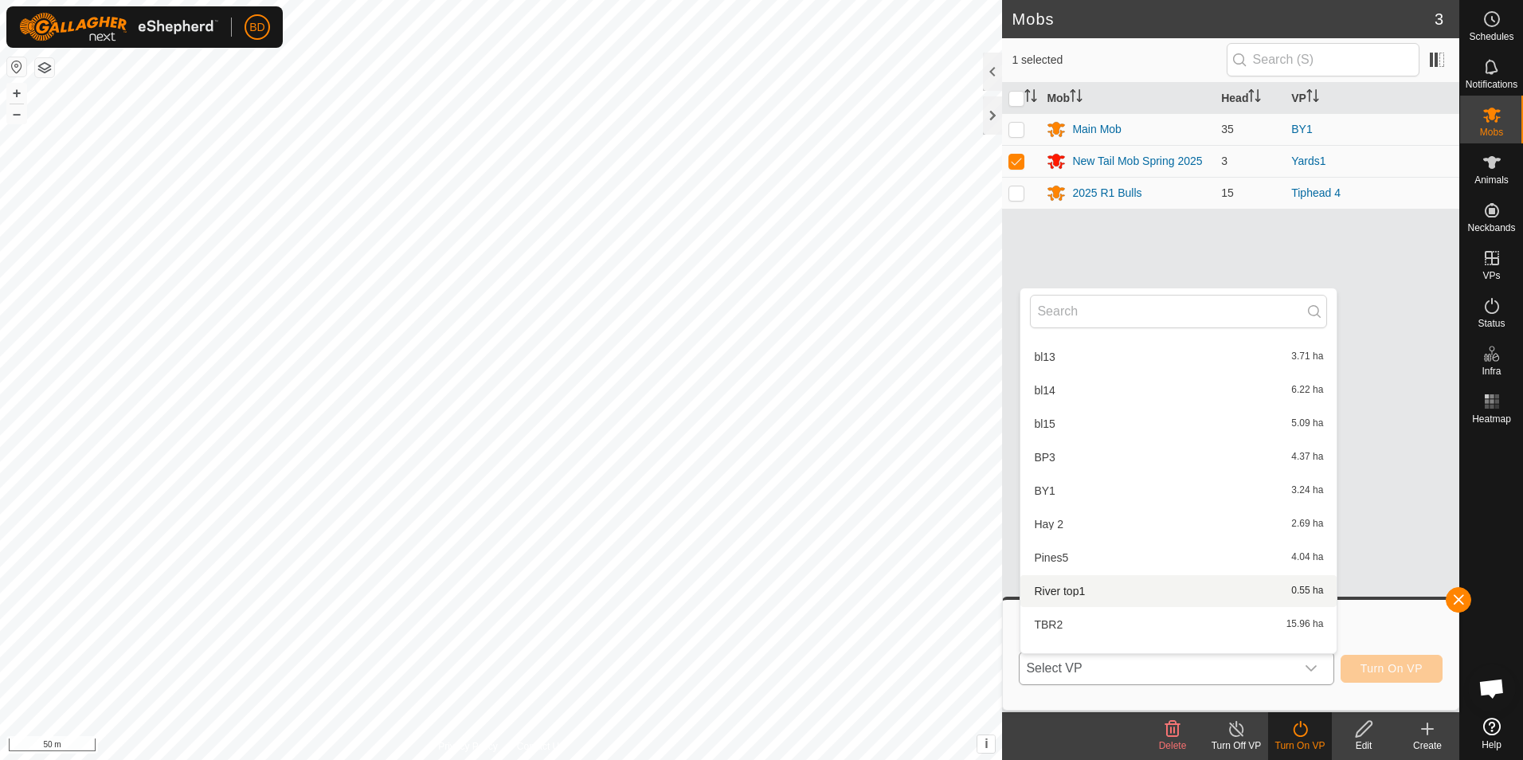
click at [1176, 587] on li "River top1 0.55 ha" at bounding box center [1178, 591] width 316 height 32
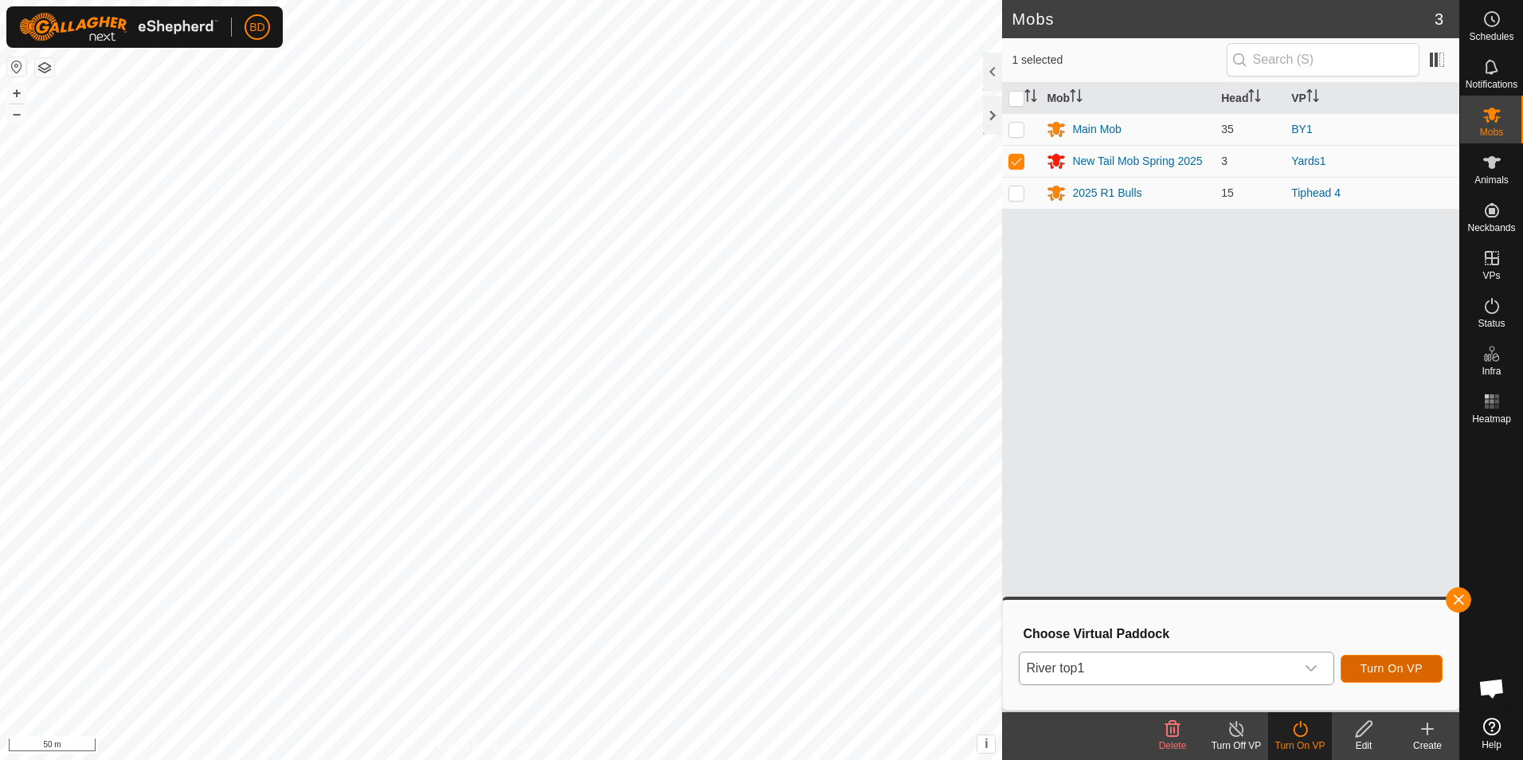
click at [1396, 670] on span "Turn On VP" at bounding box center [1391, 668] width 62 height 13
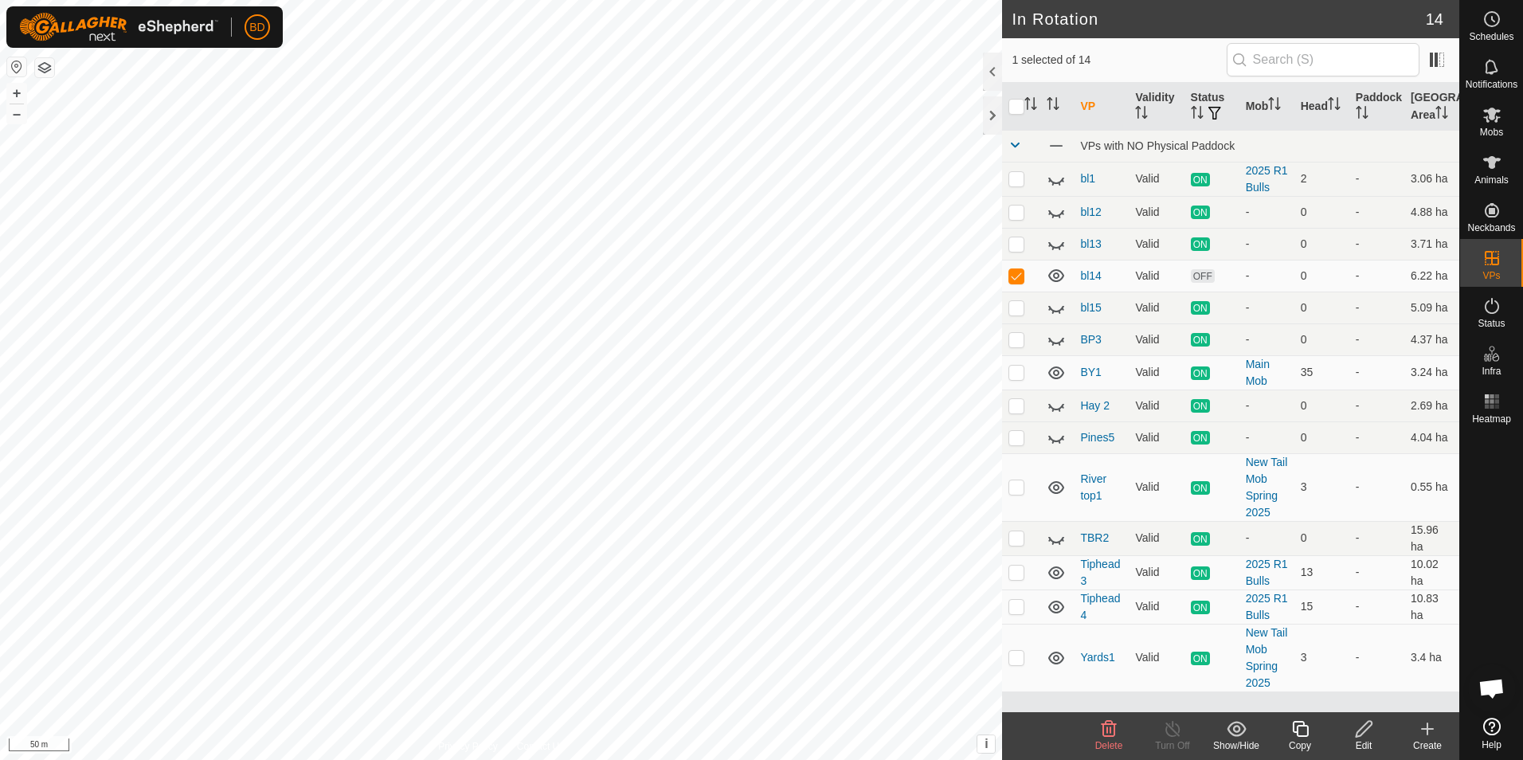
click at [1109, 732] on icon at bounding box center [1108, 728] width 19 height 19
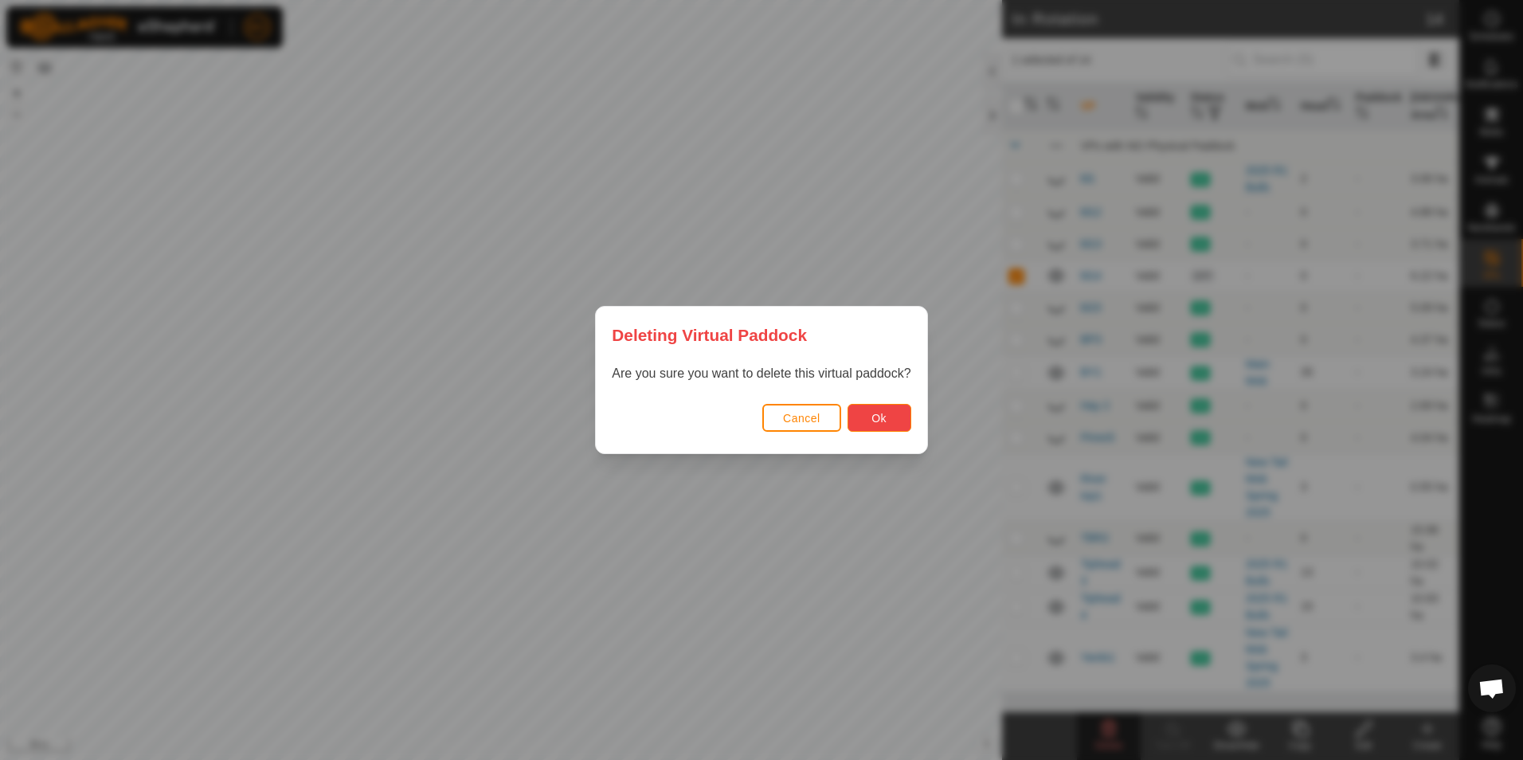
click at [880, 417] on span "Ok" at bounding box center [878, 418] width 15 height 13
checkbox input "false"
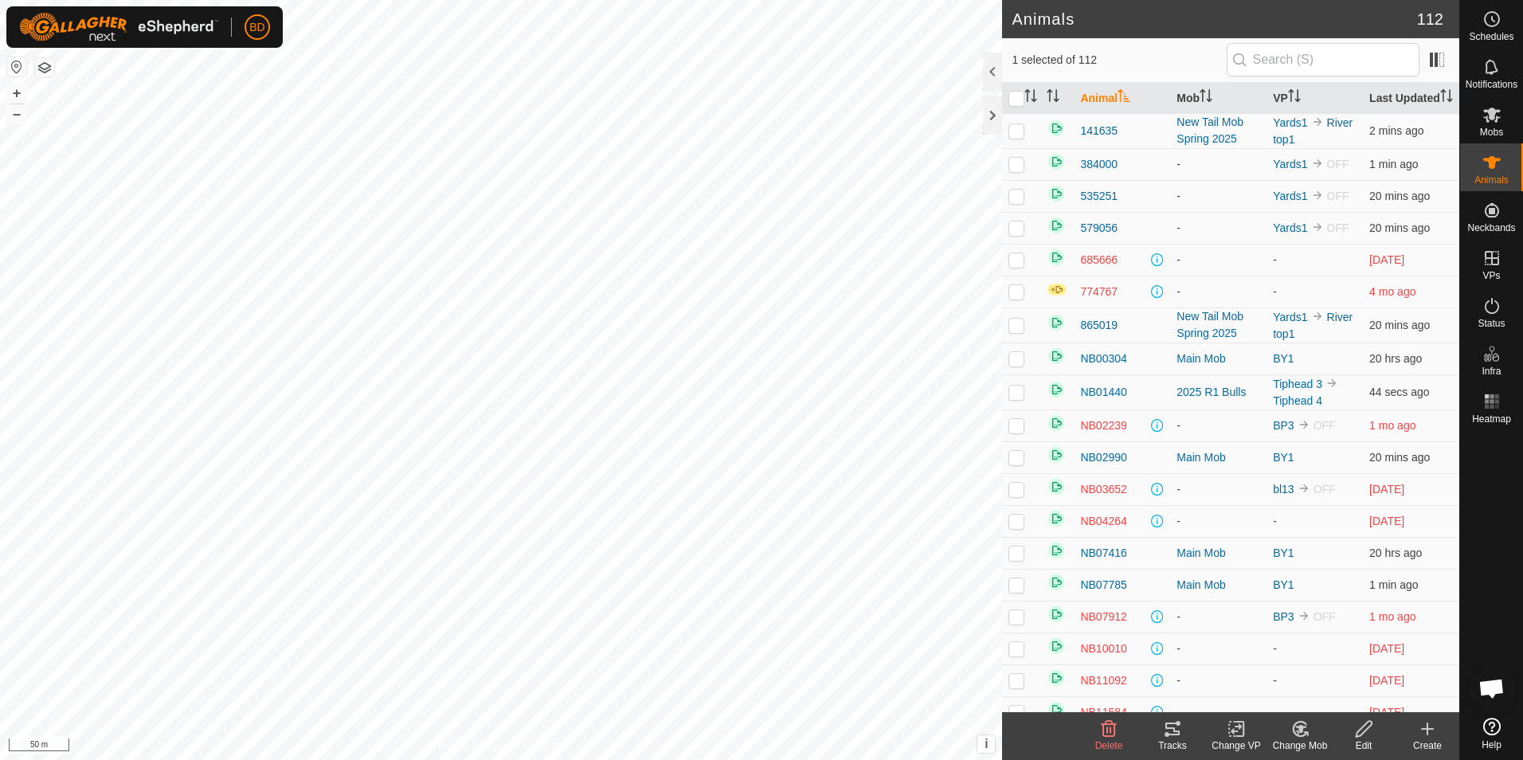
click at [1299, 734] on icon at bounding box center [1300, 728] width 20 height 19
click at [1311, 695] on link "Remove from Mob" at bounding box center [1348, 694] width 158 height 32
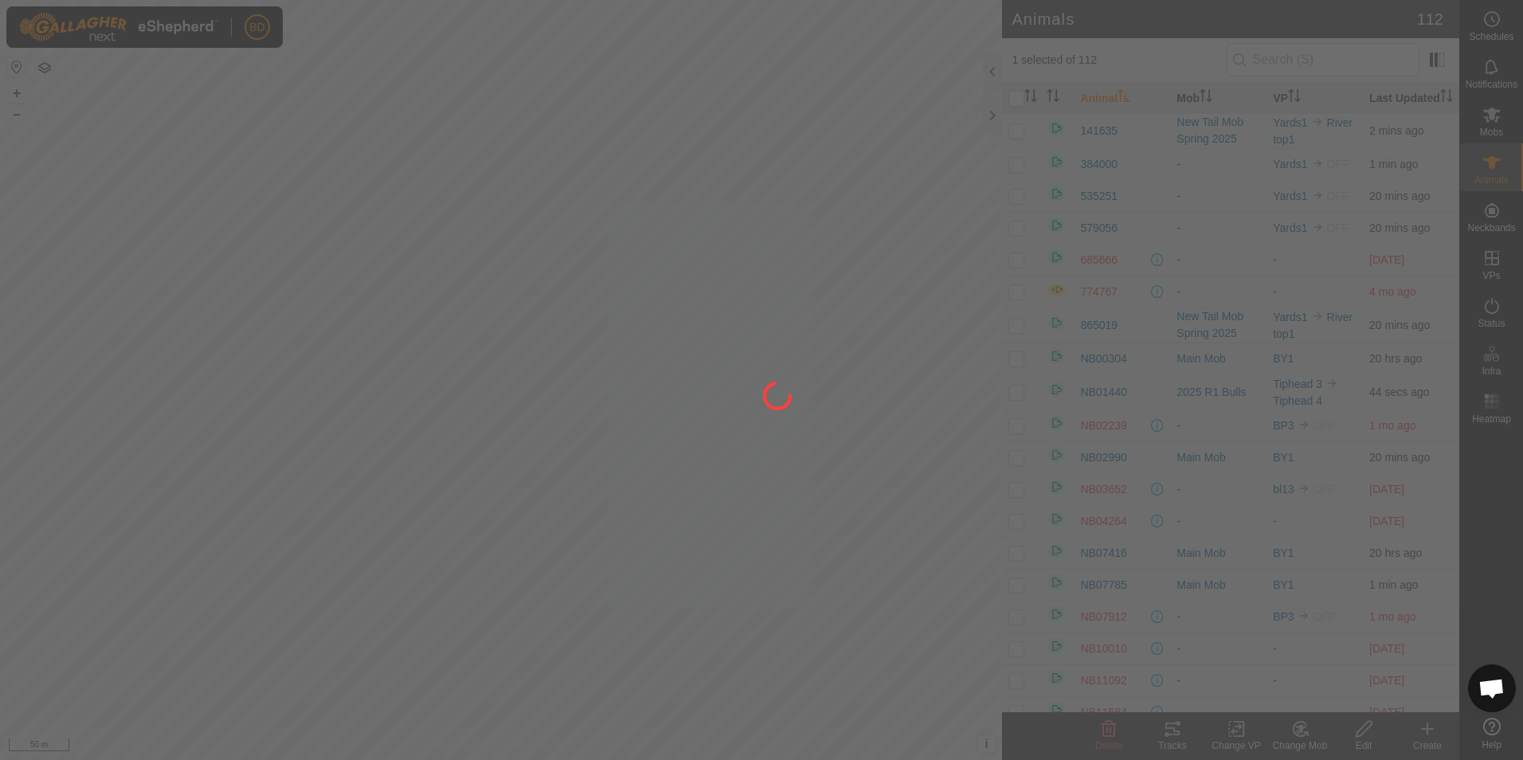
checkbox input "false"
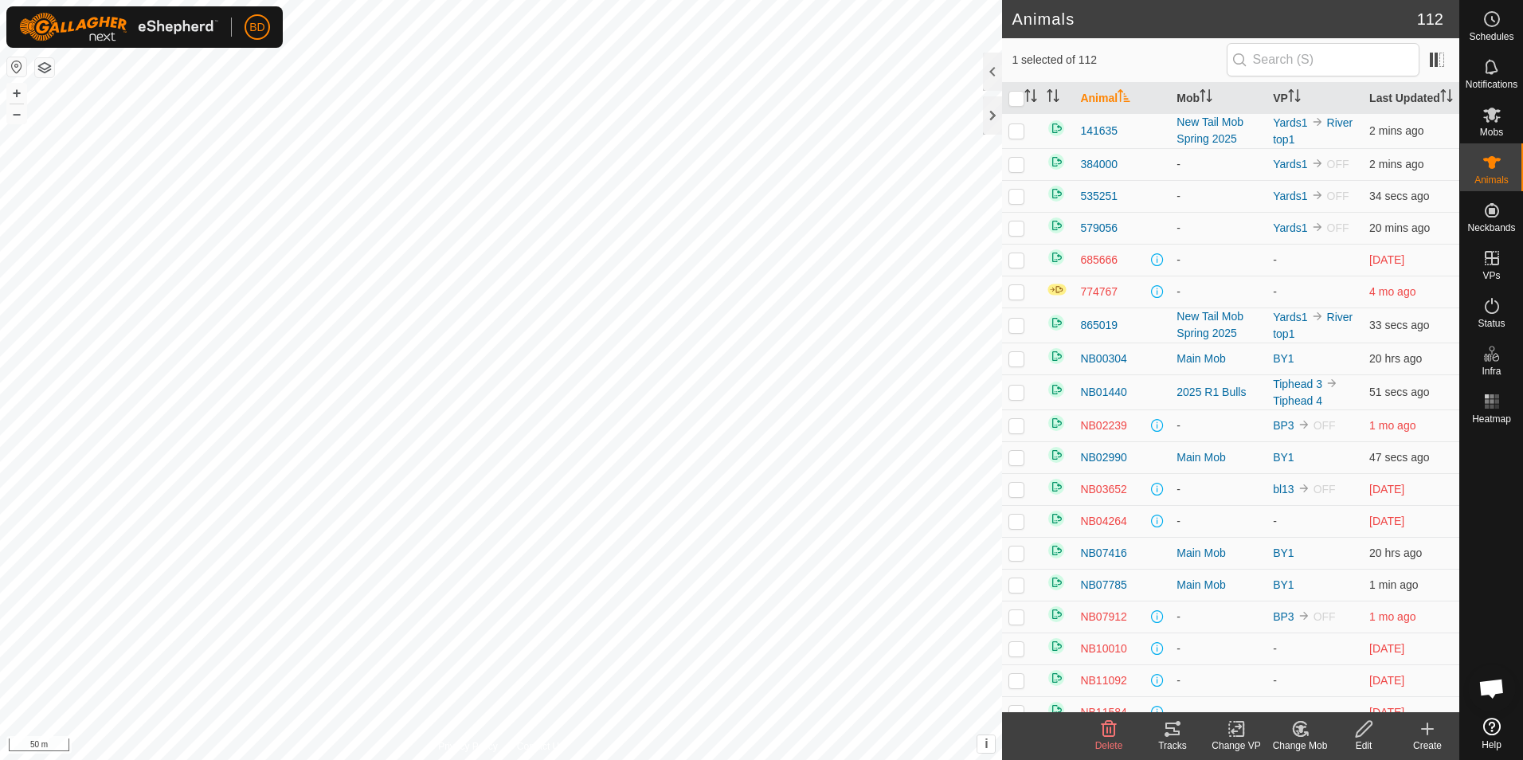
click at [1299, 734] on icon at bounding box center [1300, 728] width 20 height 19
click at [1314, 692] on link "Remove from Mob" at bounding box center [1348, 694] width 158 height 32
checkbox input "false"
click at [1305, 734] on icon at bounding box center [1300, 729] width 14 height 14
click at [1313, 695] on link "Remove from Mob" at bounding box center [1348, 694] width 158 height 32
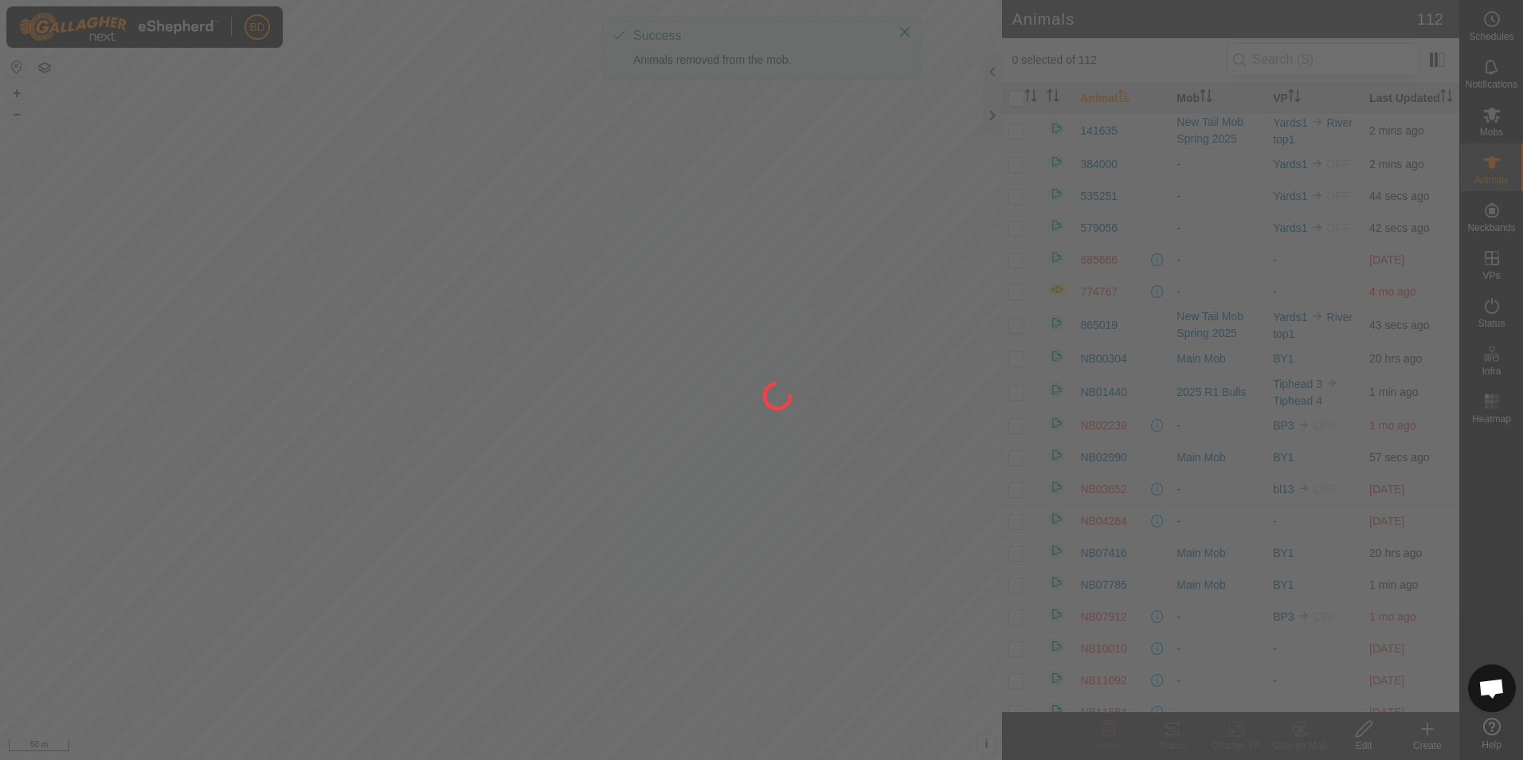
checkbox input "false"
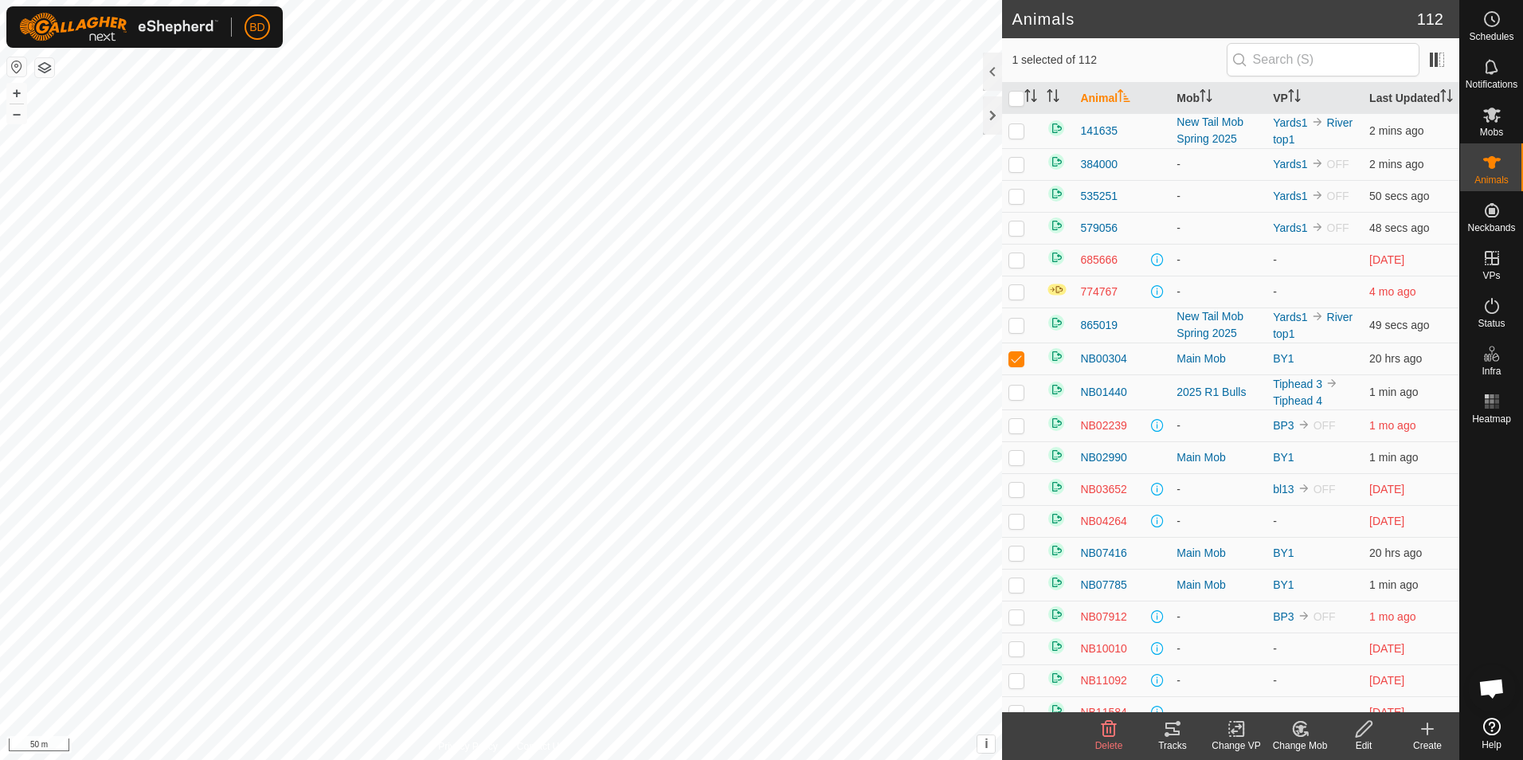
click at [1298, 737] on icon at bounding box center [1300, 728] width 20 height 19
click at [1311, 694] on link "Remove from Mob" at bounding box center [1348, 694] width 158 height 32
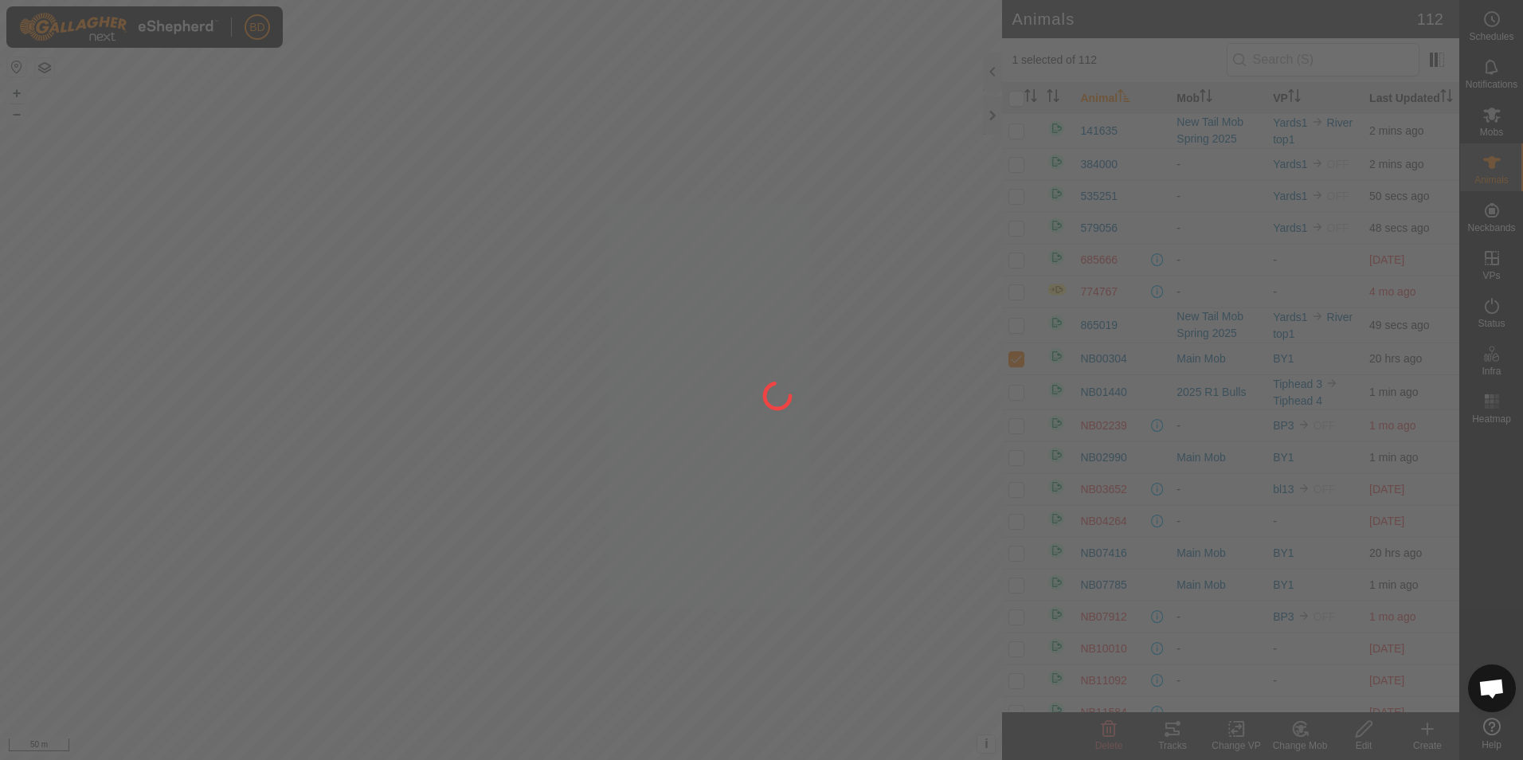
checkbox input "false"
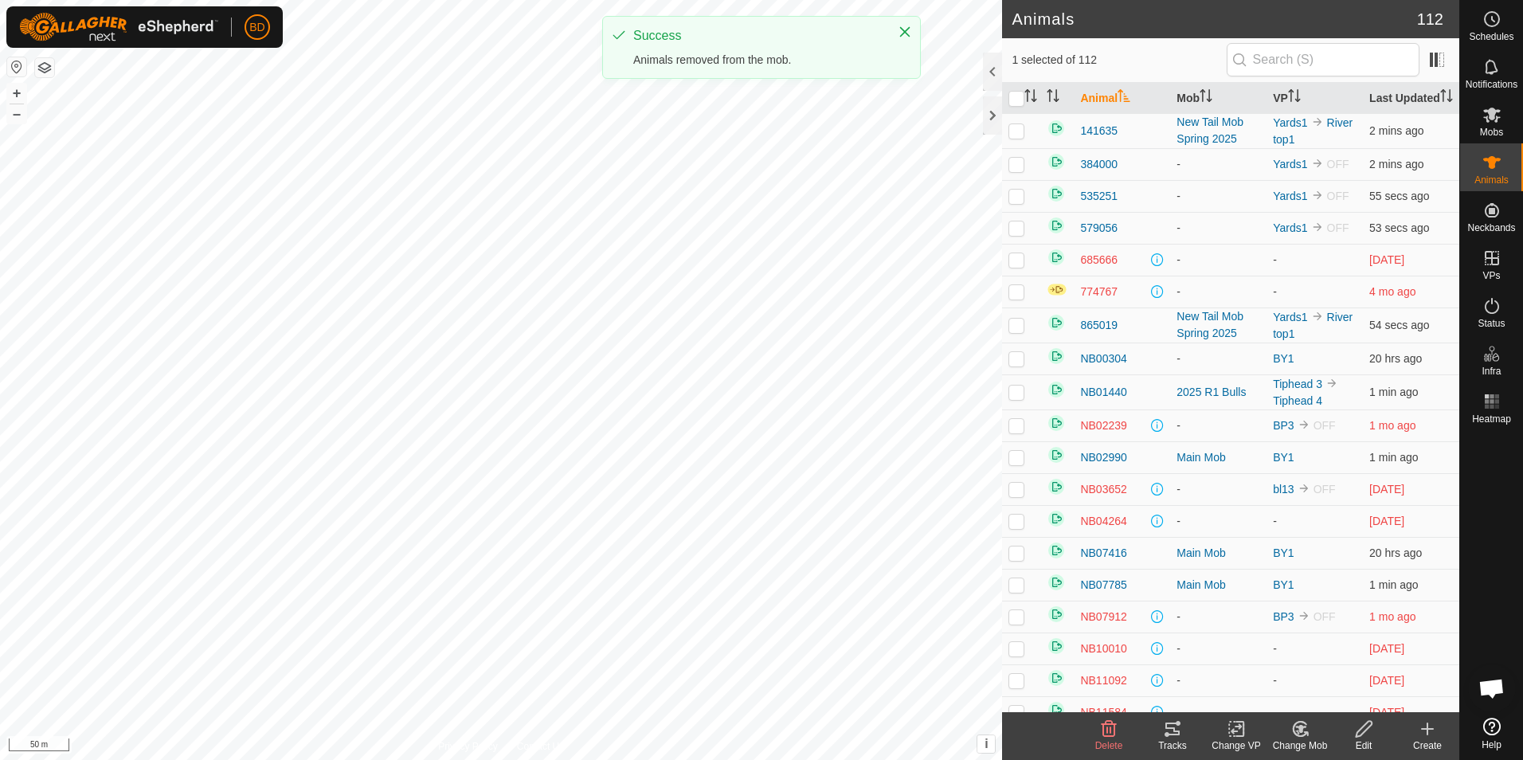
click at [1301, 737] on icon at bounding box center [1300, 728] width 20 height 19
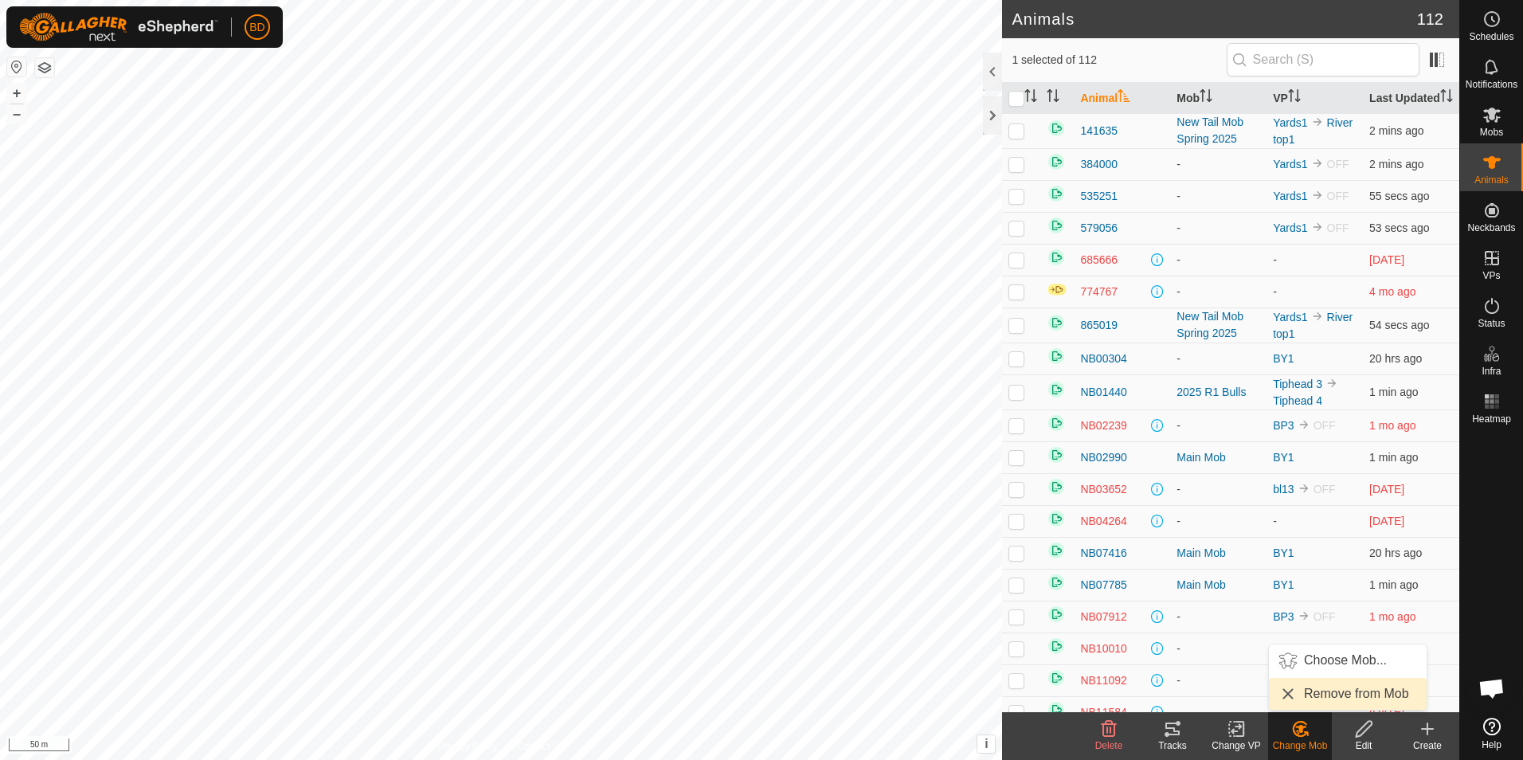
click at [1307, 693] on link "Remove from Mob" at bounding box center [1348, 694] width 158 height 32
checkbox input "false"
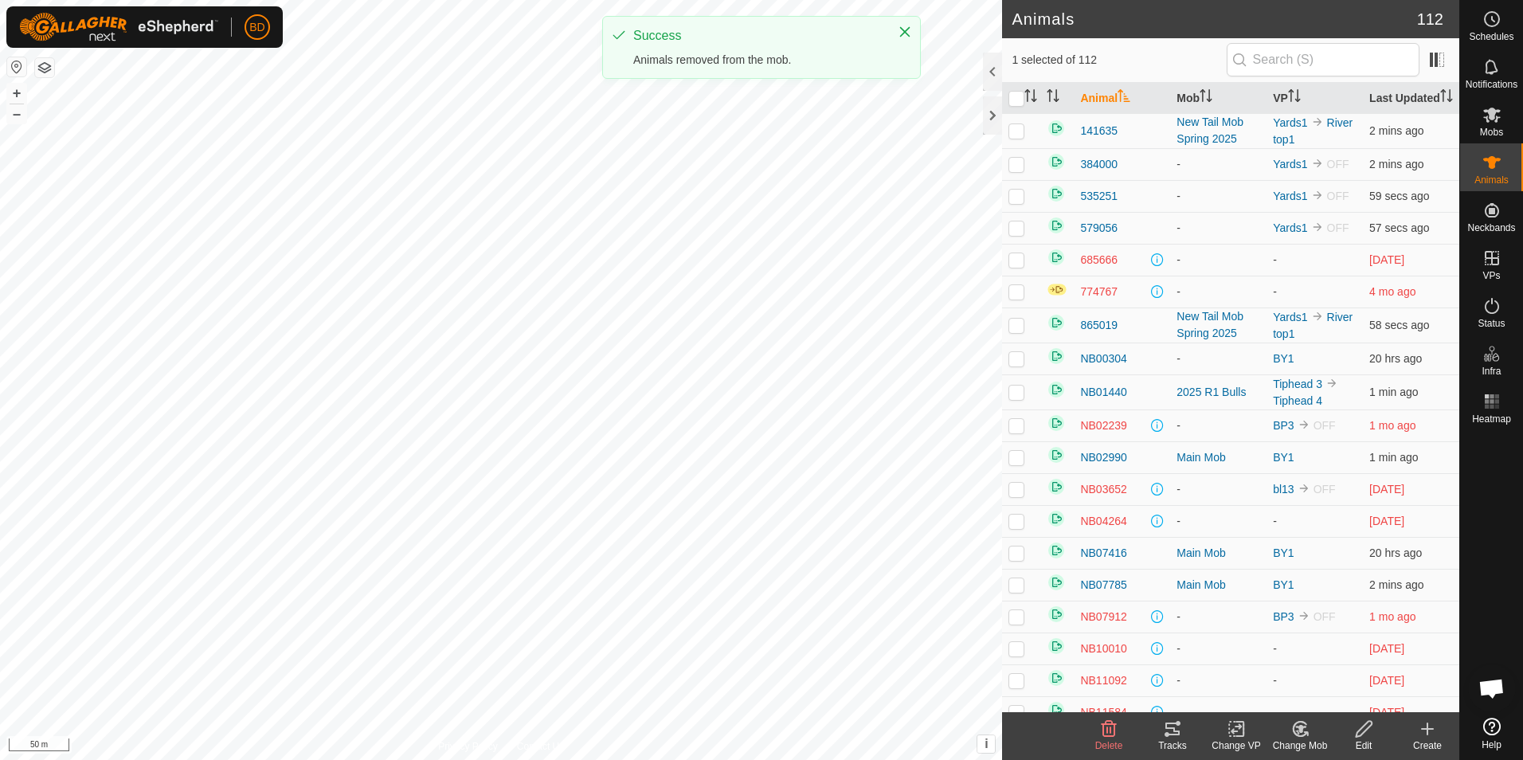
click at [1302, 727] on icon at bounding box center [1300, 729] width 11 height 8
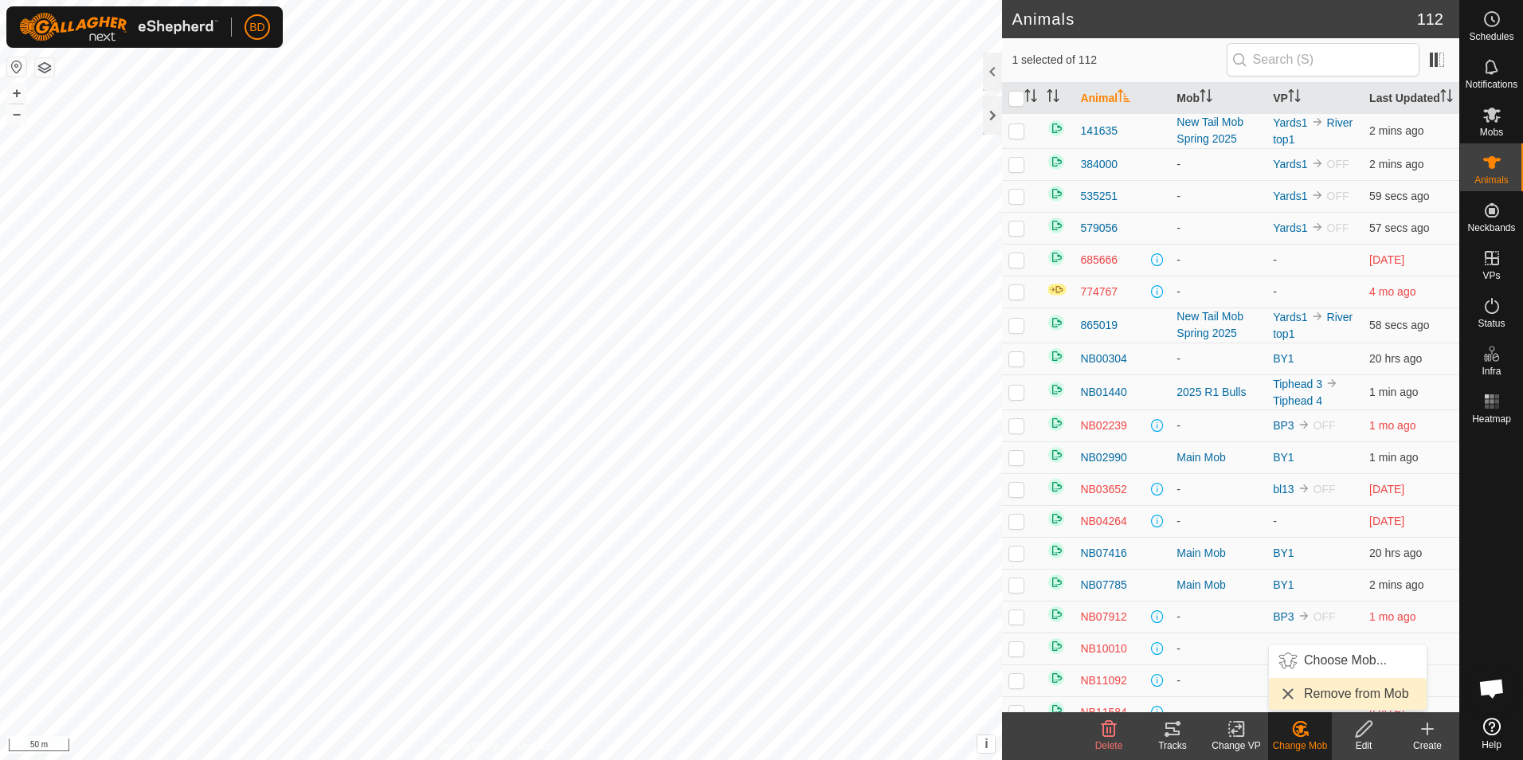
click at [1307, 695] on link "Remove from Mob" at bounding box center [1348, 694] width 158 height 32
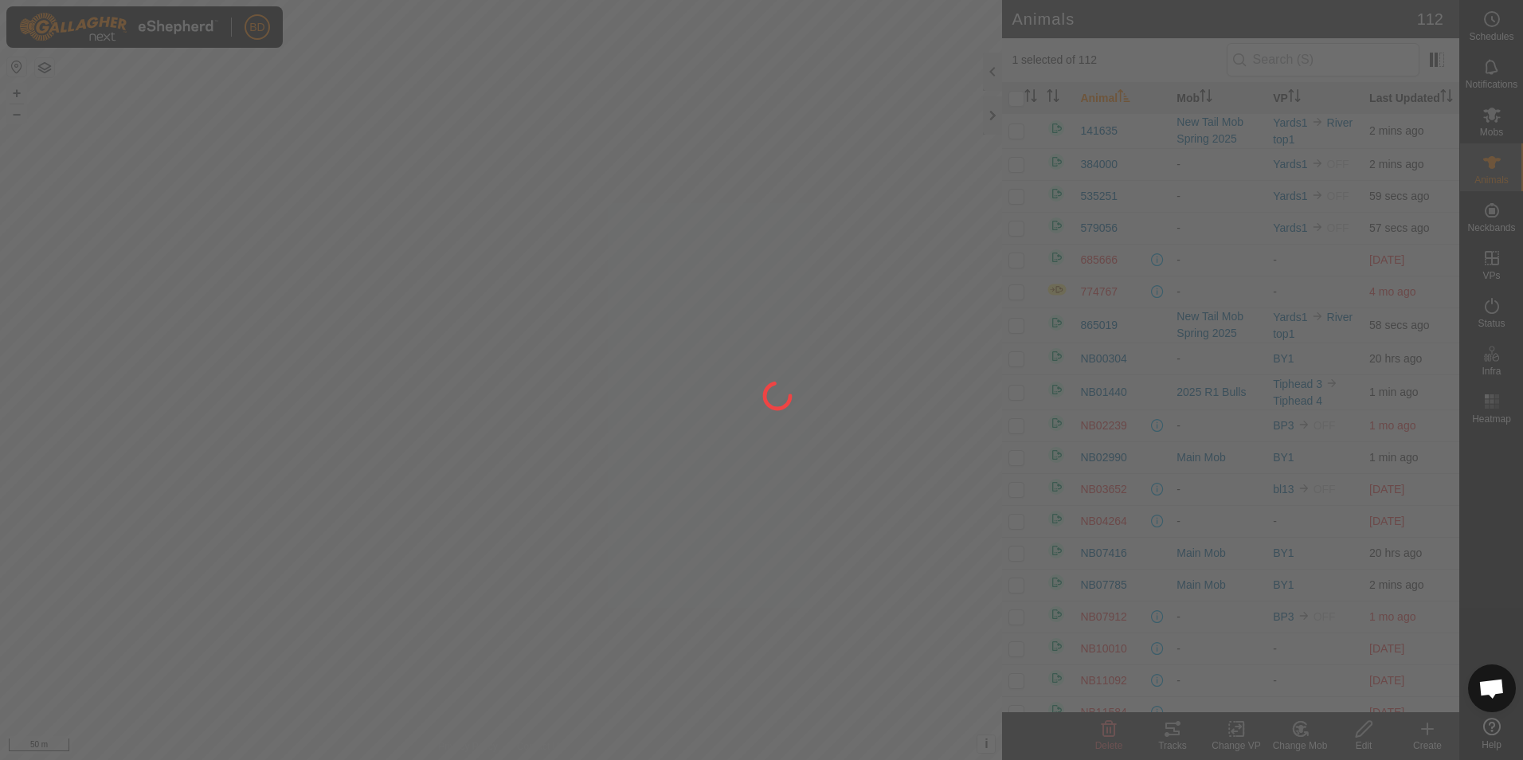
checkbox input "false"
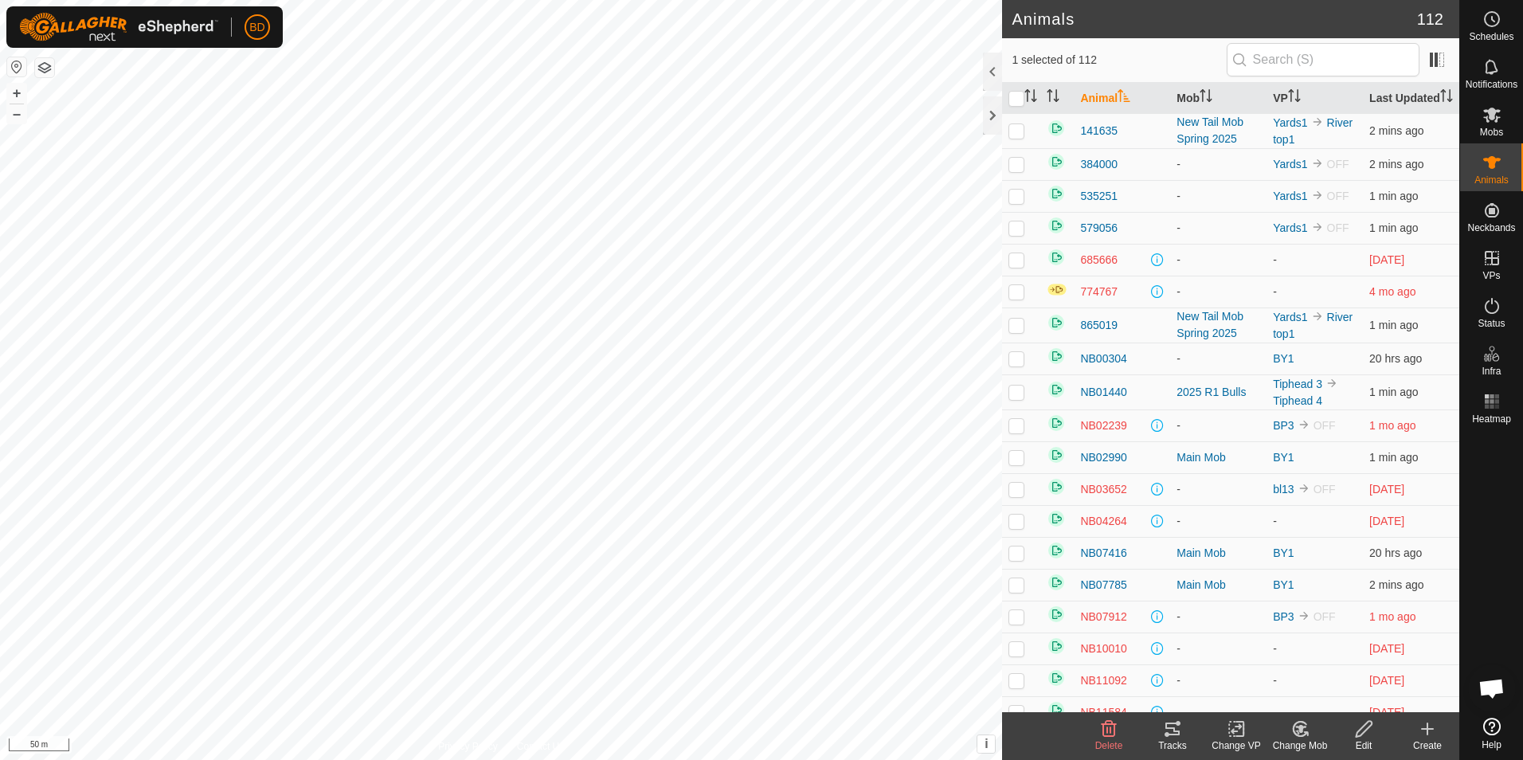
click at [1305, 730] on icon at bounding box center [1300, 728] width 20 height 19
click at [1308, 689] on link "Remove from Mob" at bounding box center [1348, 694] width 158 height 32
checkbox input "false"
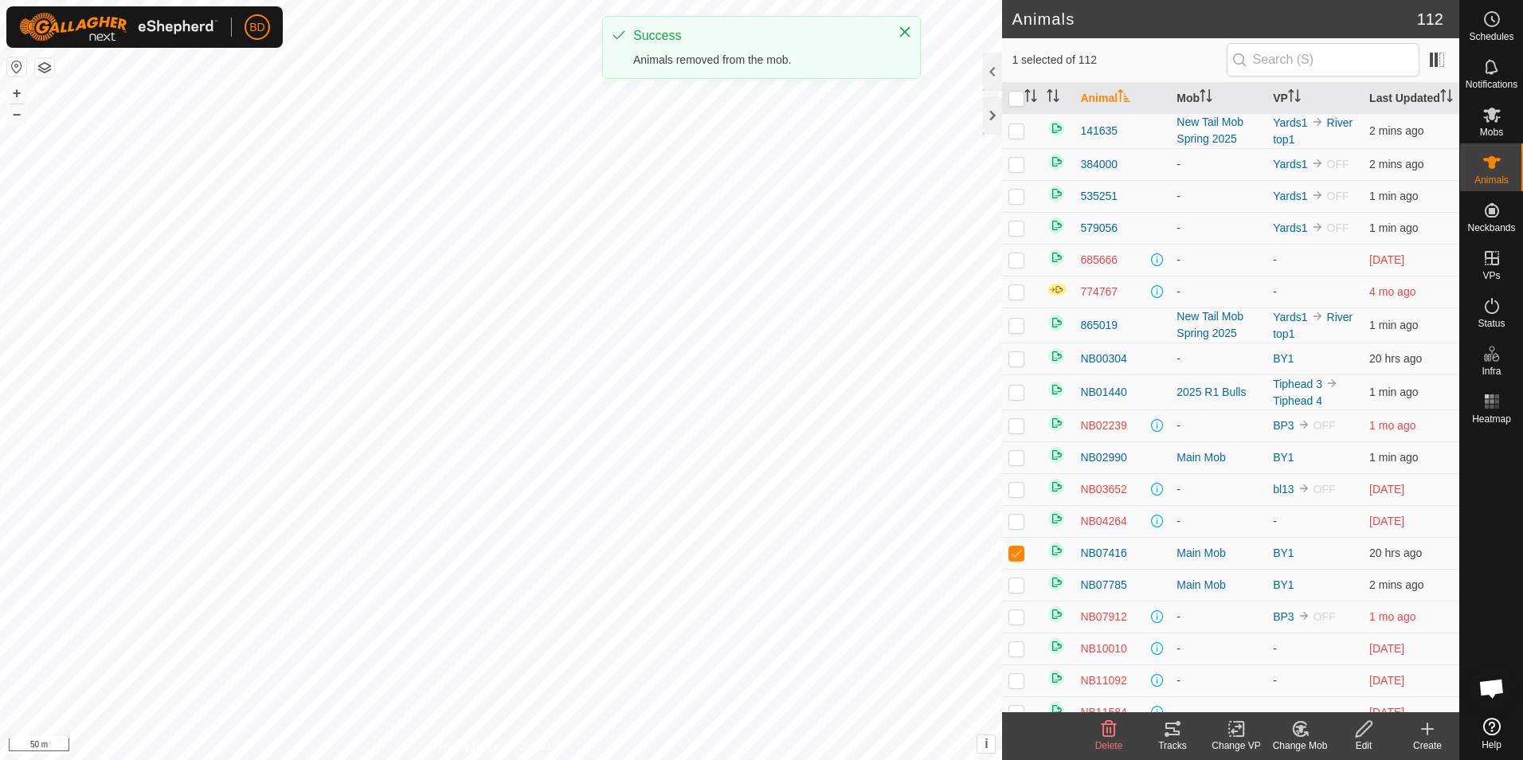
click at [1306, 733] on icon at bounding box center [1300, 729] width 14 height 14
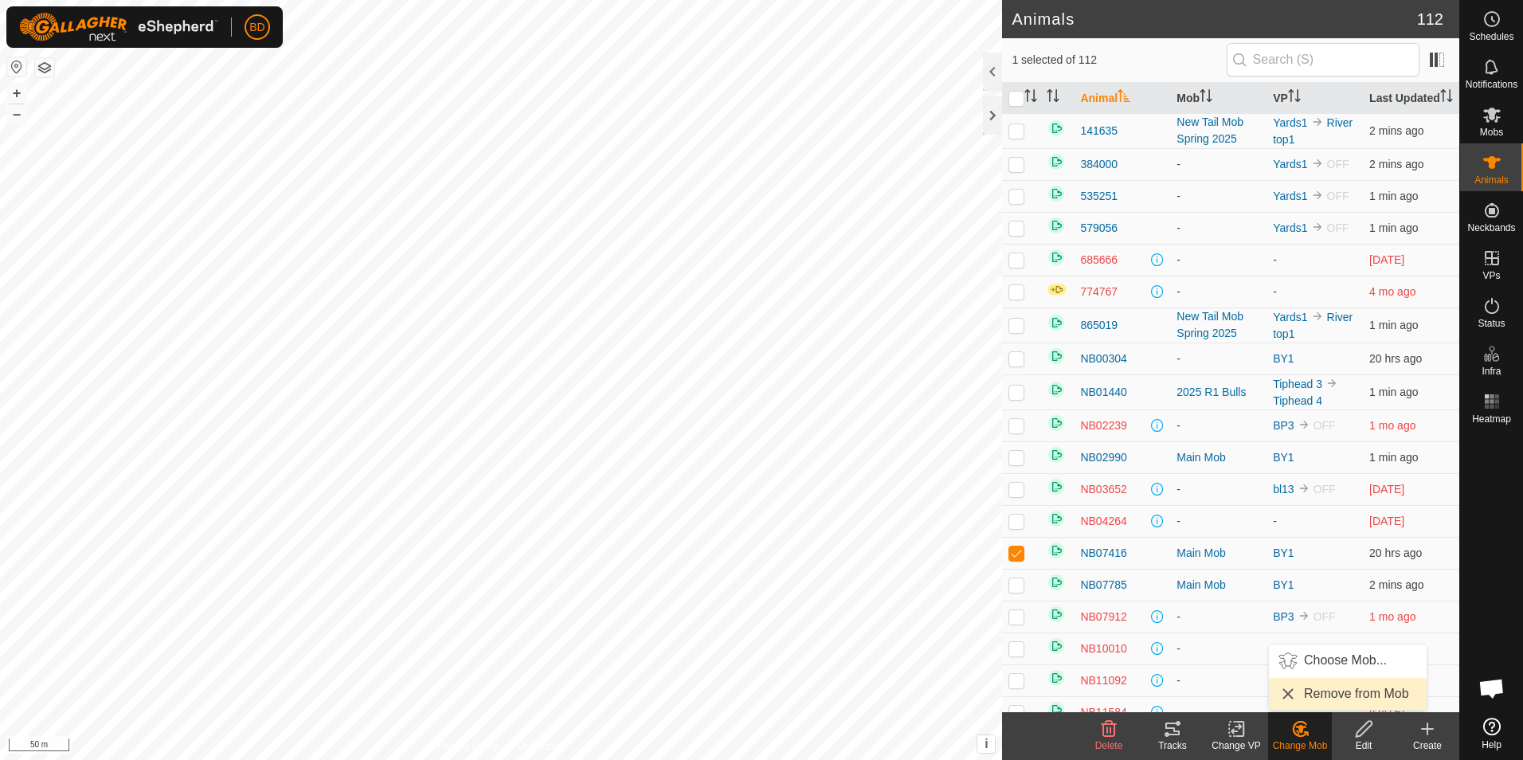
click at [1314, 695] on link "Remove from Mob" at bounding box center [1348, 694] width 158 height 32
checkbox input "false"
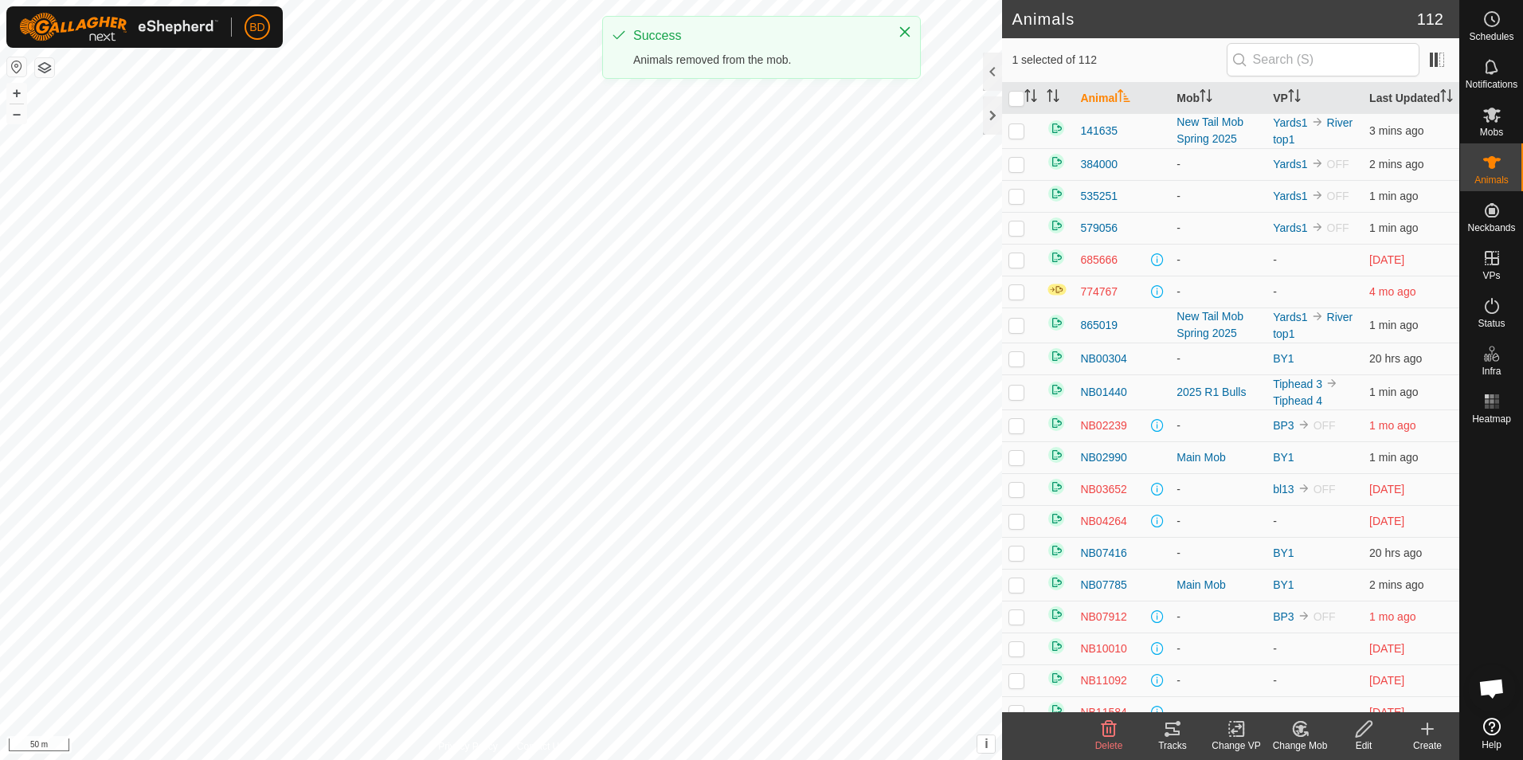
click at [1306, 742] on div "Change Mob" at bounding box center [1300, 745] width 64 height 14
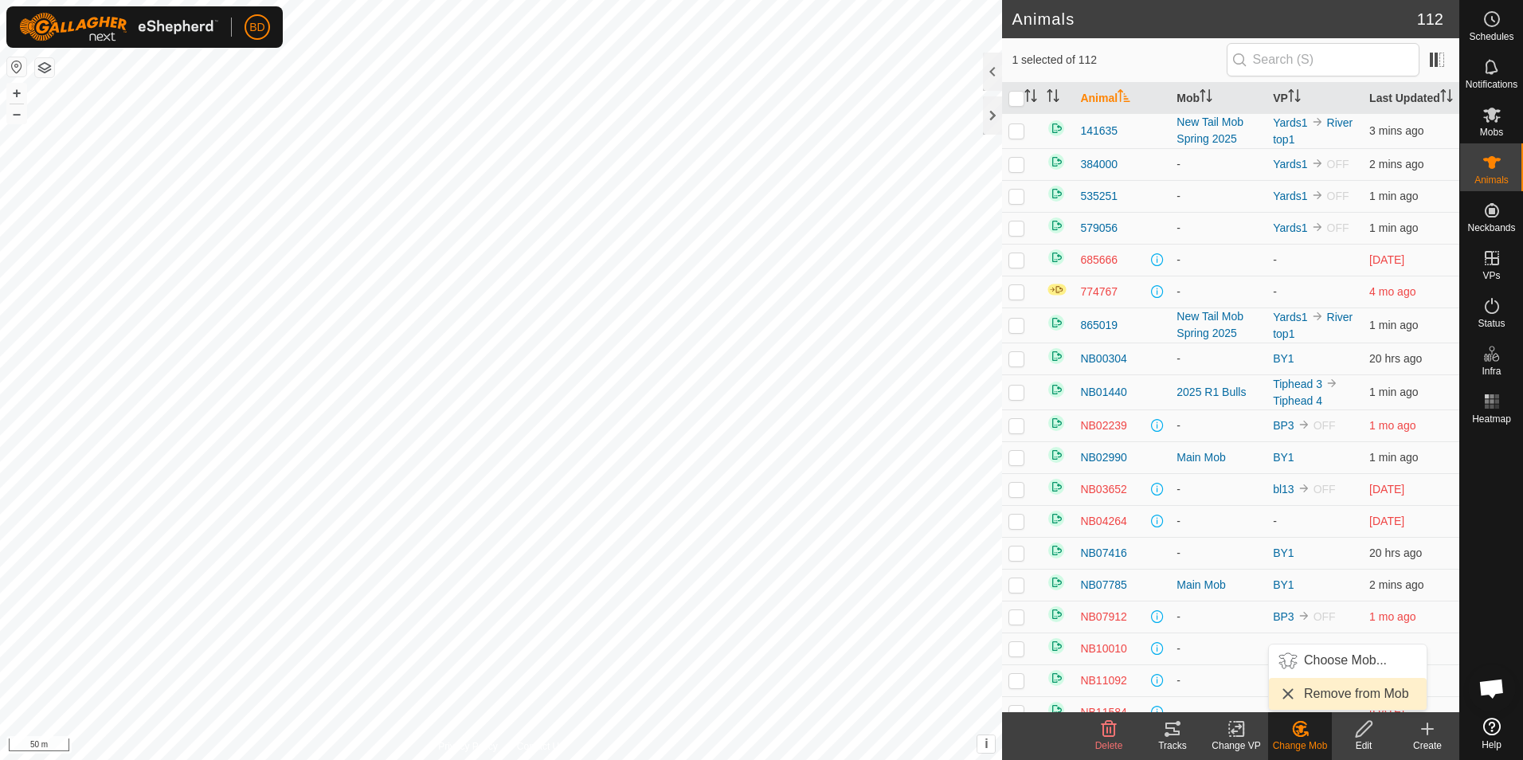
click at [1302, 688] on link "Remove from Mob" at bounding box center [1348, 694] width 158 height 32
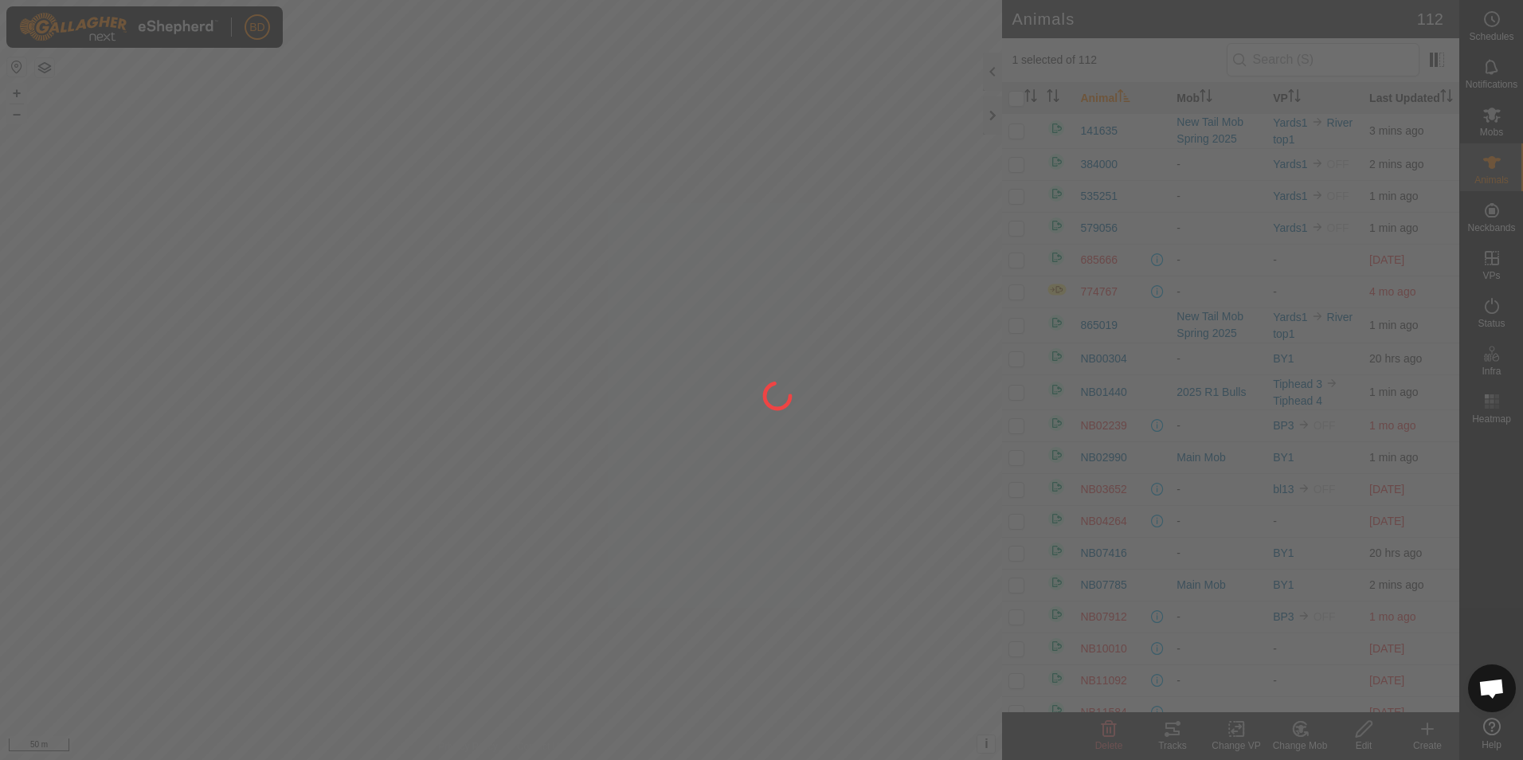
checkbox input "false"
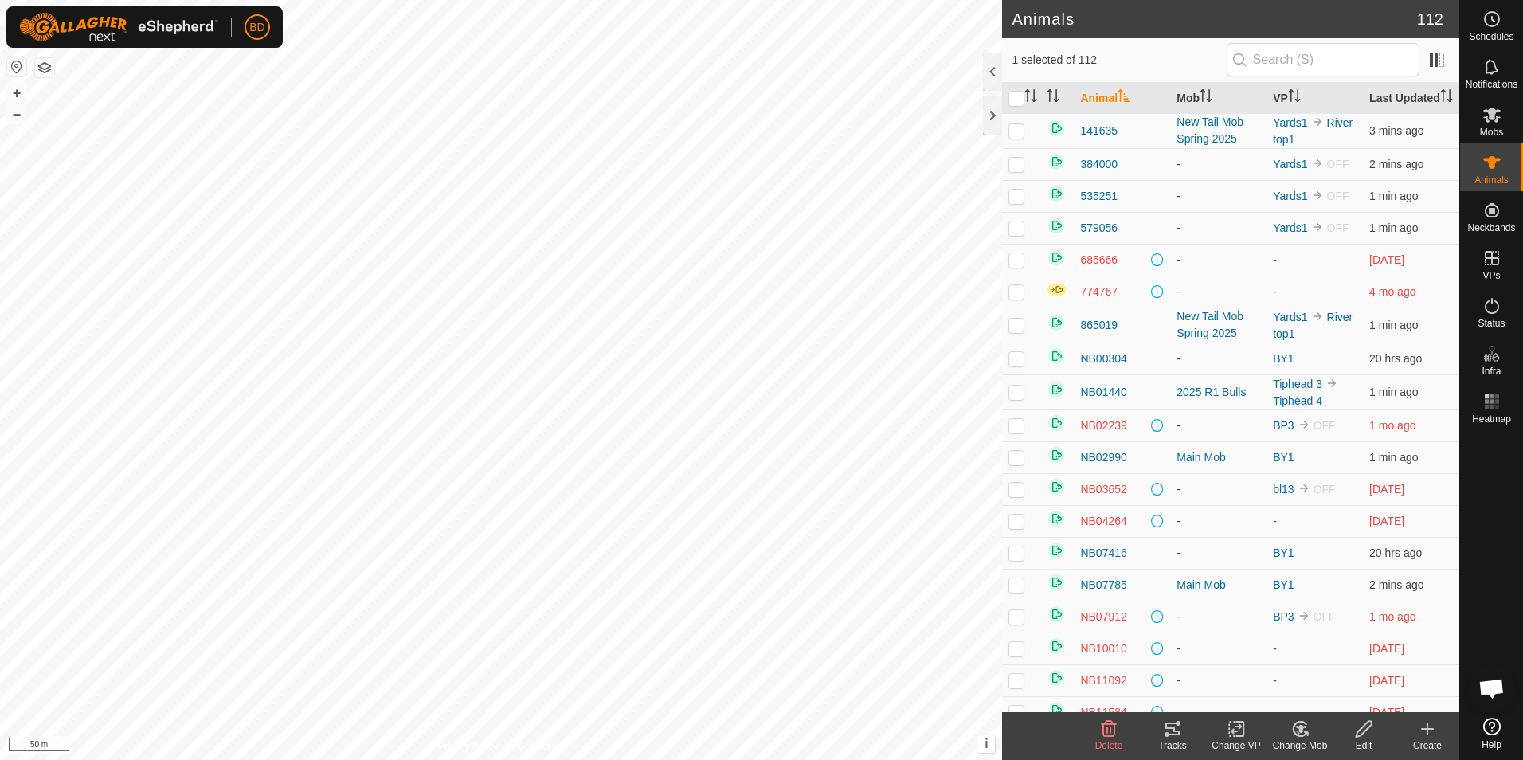
click at [1299, 732] on icon at bounding box center [1300, 729] width 11 height 8
click at [1313, 688] on link "Remove from Mob" at bounding box center [1348, 694] width 158 height 32
checkbox input "false"
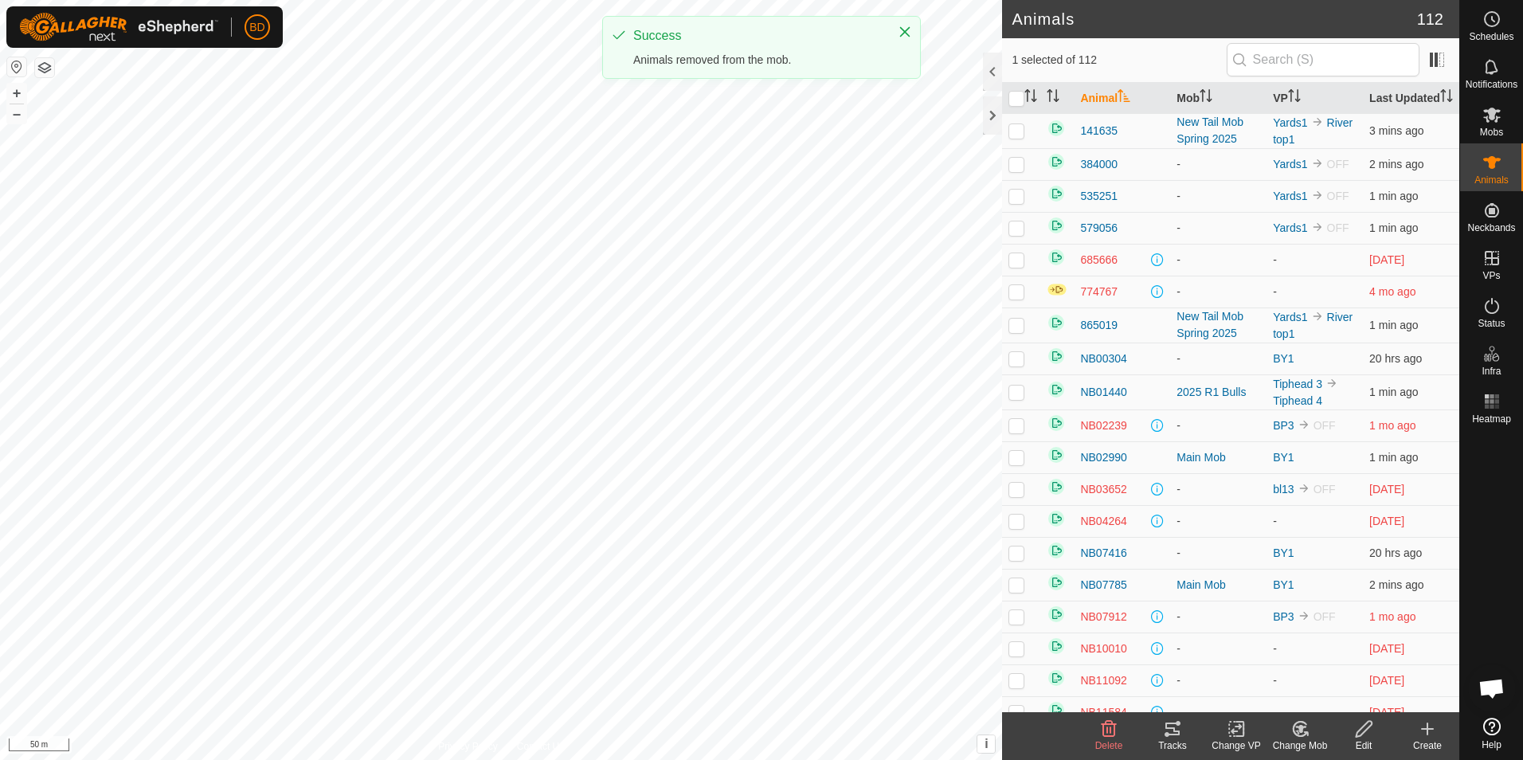
click at [1306, 733] on icon at bounding box center [1300, 729] width 14 height 14
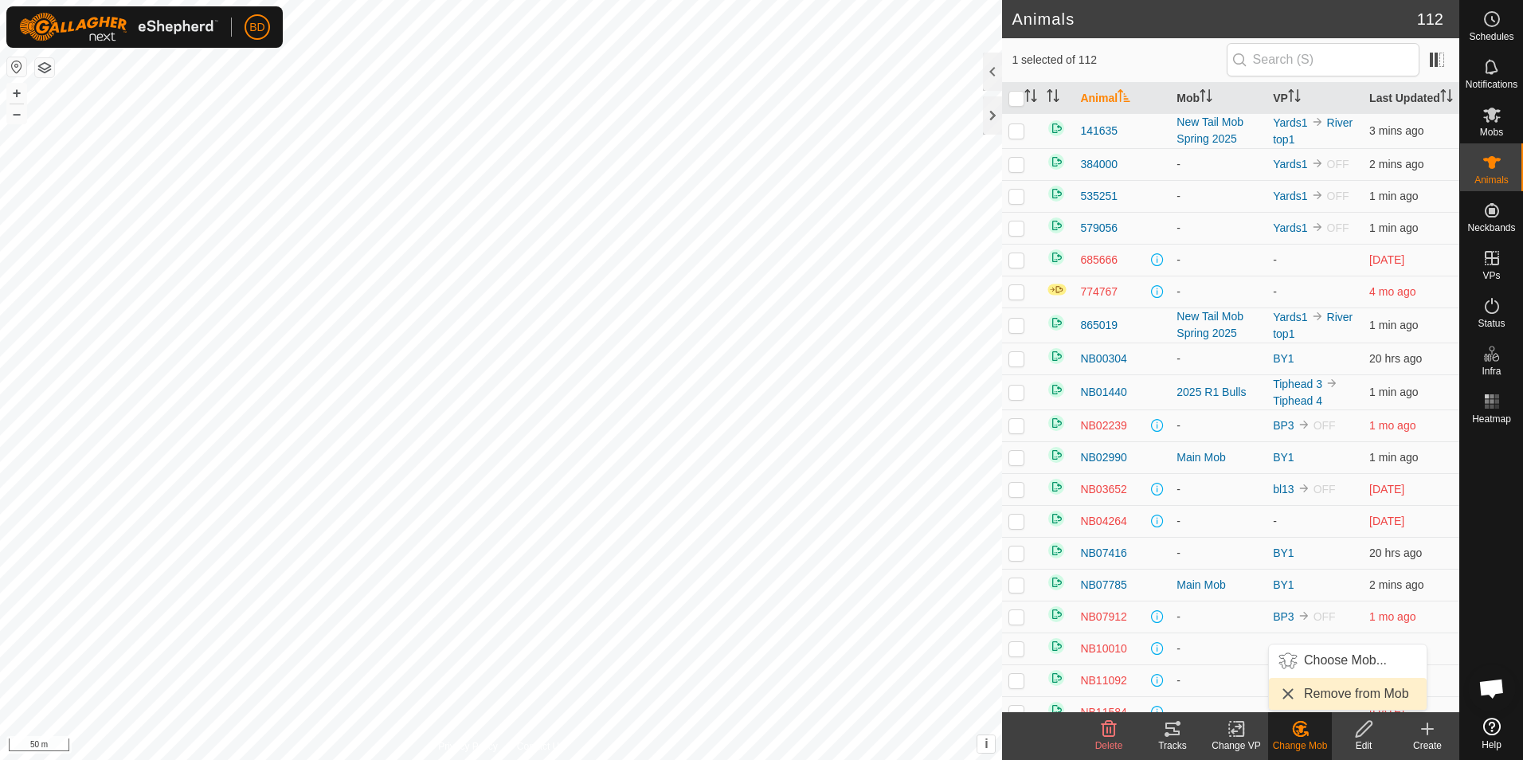
click at [1302, 689] on link "Remove from Mob" at bounding box center [1348, 694] width 158 height 32
checkbox input "false"
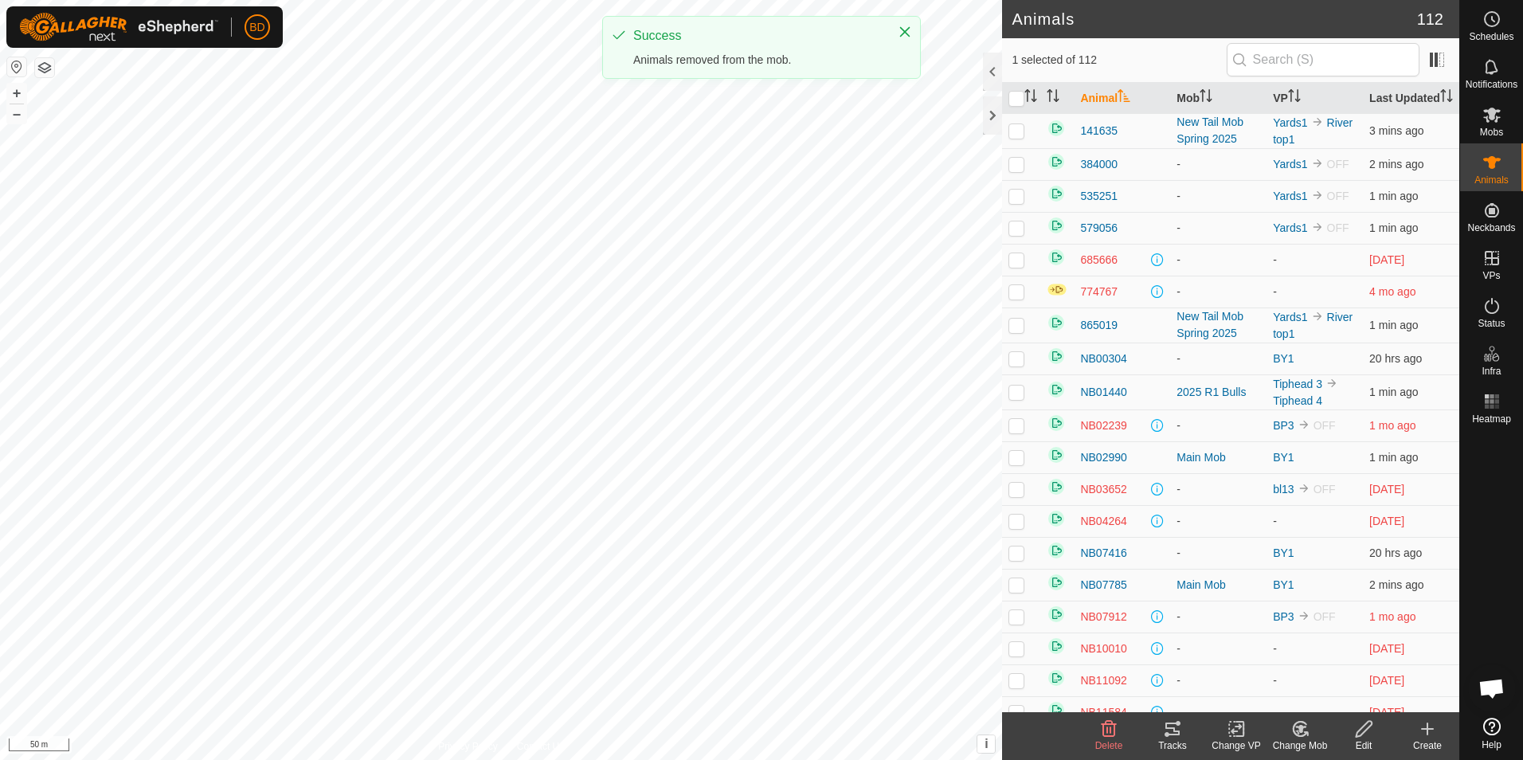
drag, startPoint x: 1292, startPoint y: 740, endPoint x: 1283, endPoint y: 739, distance: 8.8
click at [1292, 739] on div "Change Mob" at bounding box center [1300, 745] width 64 height 14
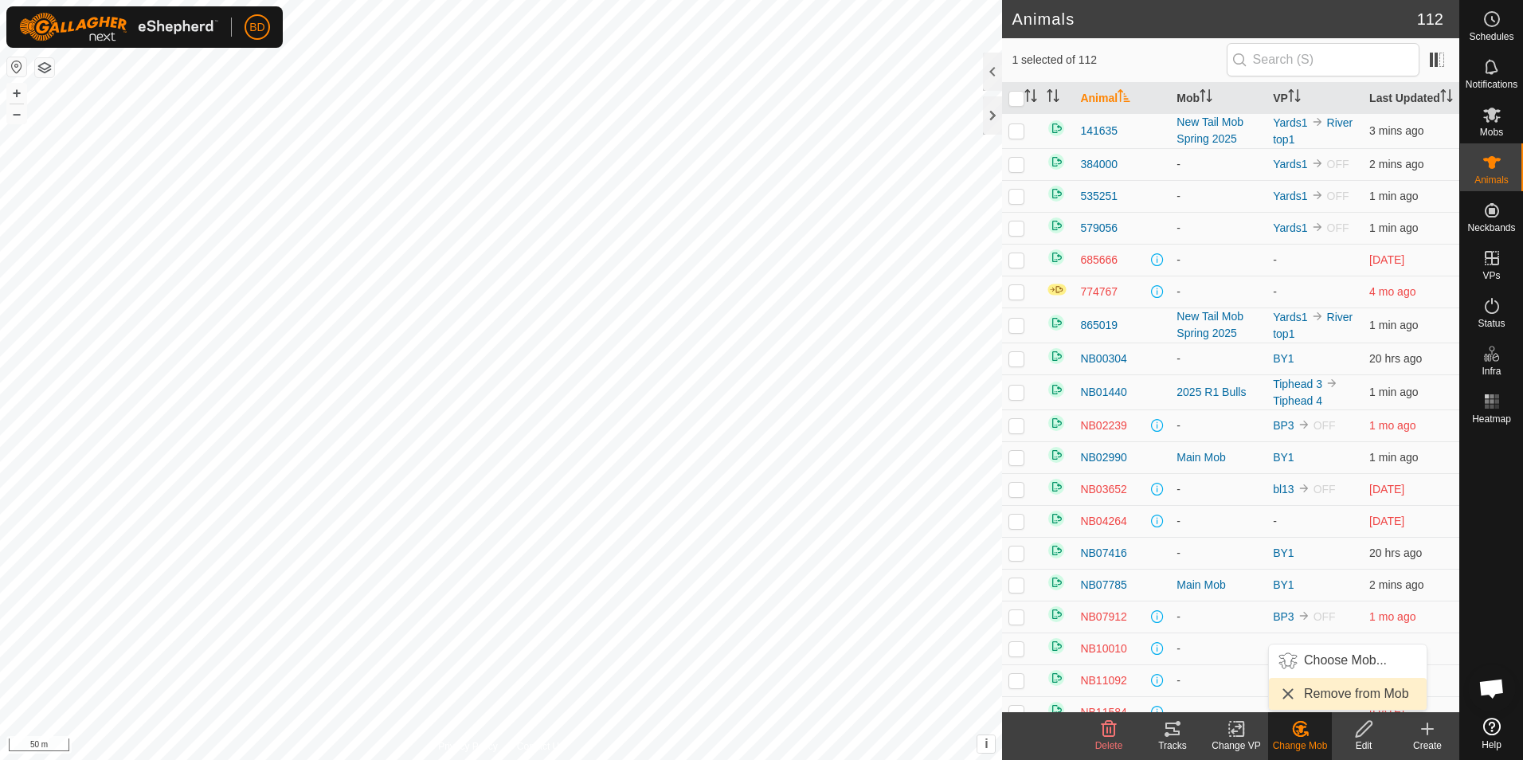
click at [1312, 691] on link "Remove from Mob" at bounding box center [1348, 694] width 158 height 32
checkbox input "false"
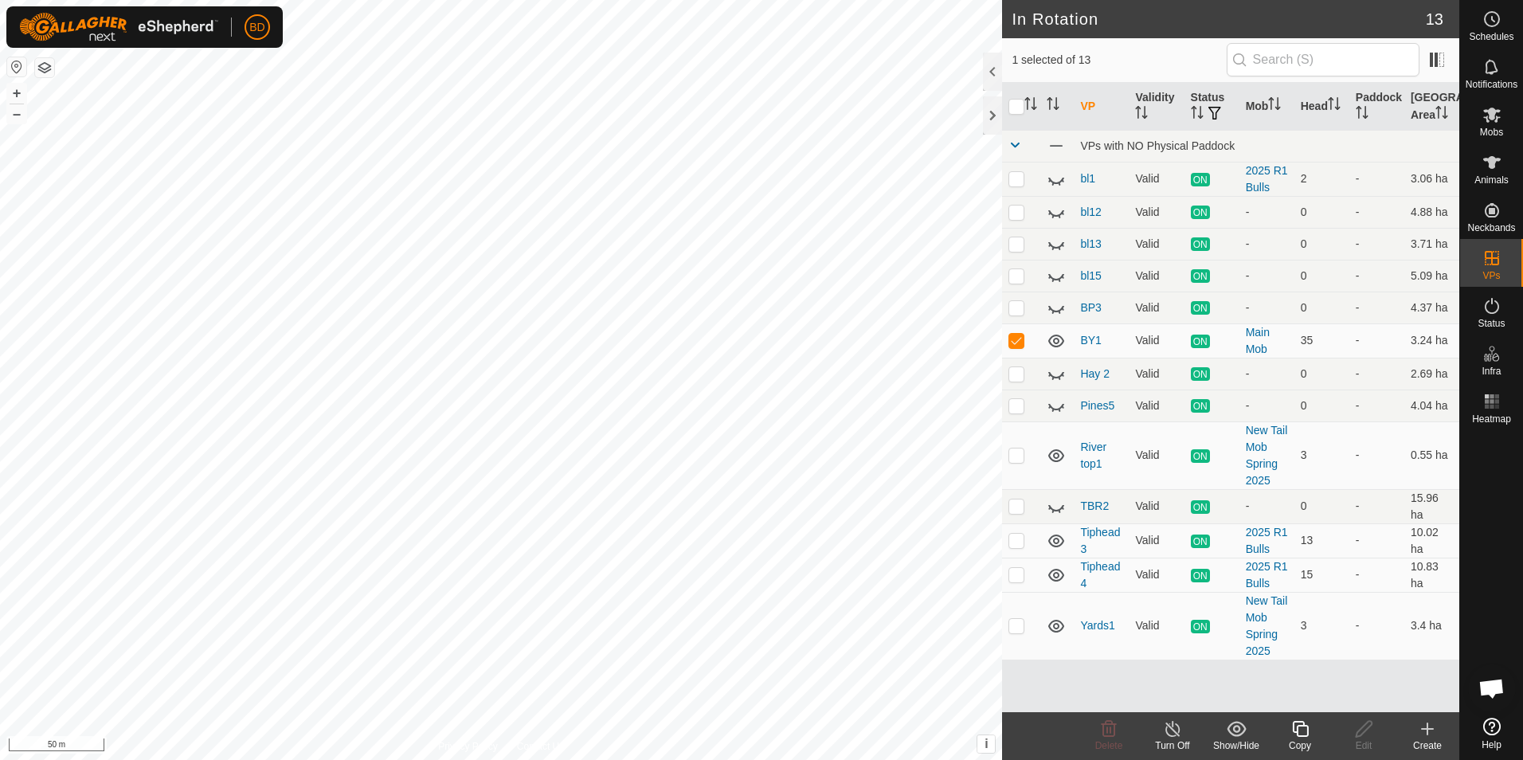
click at [1297, 738] on div "Copy" at bounding box center [1300, 745] width 64 height 14
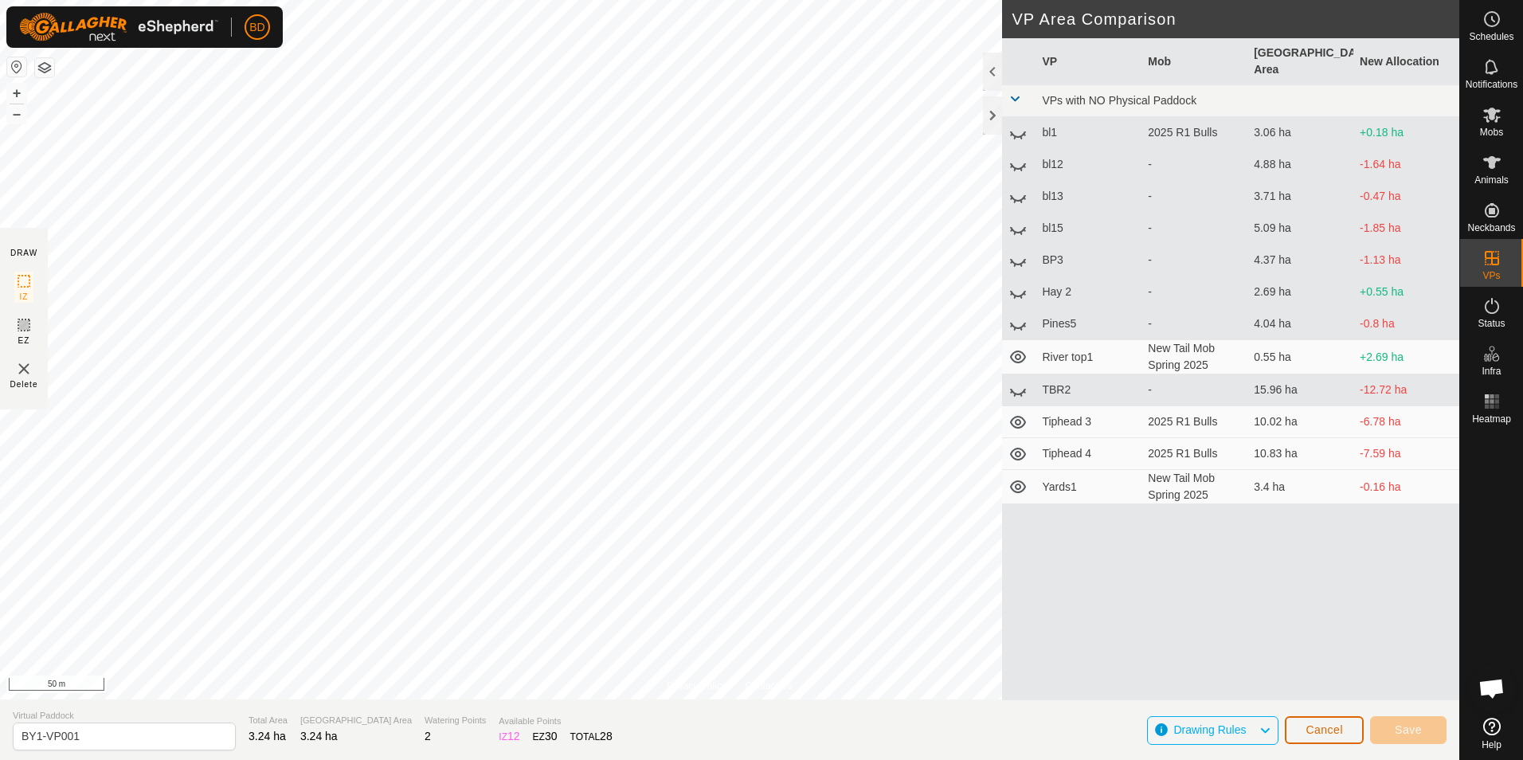
click at [1298, 726] on button "Cancel" at bounding box center [1324, 730] width 79 height 28
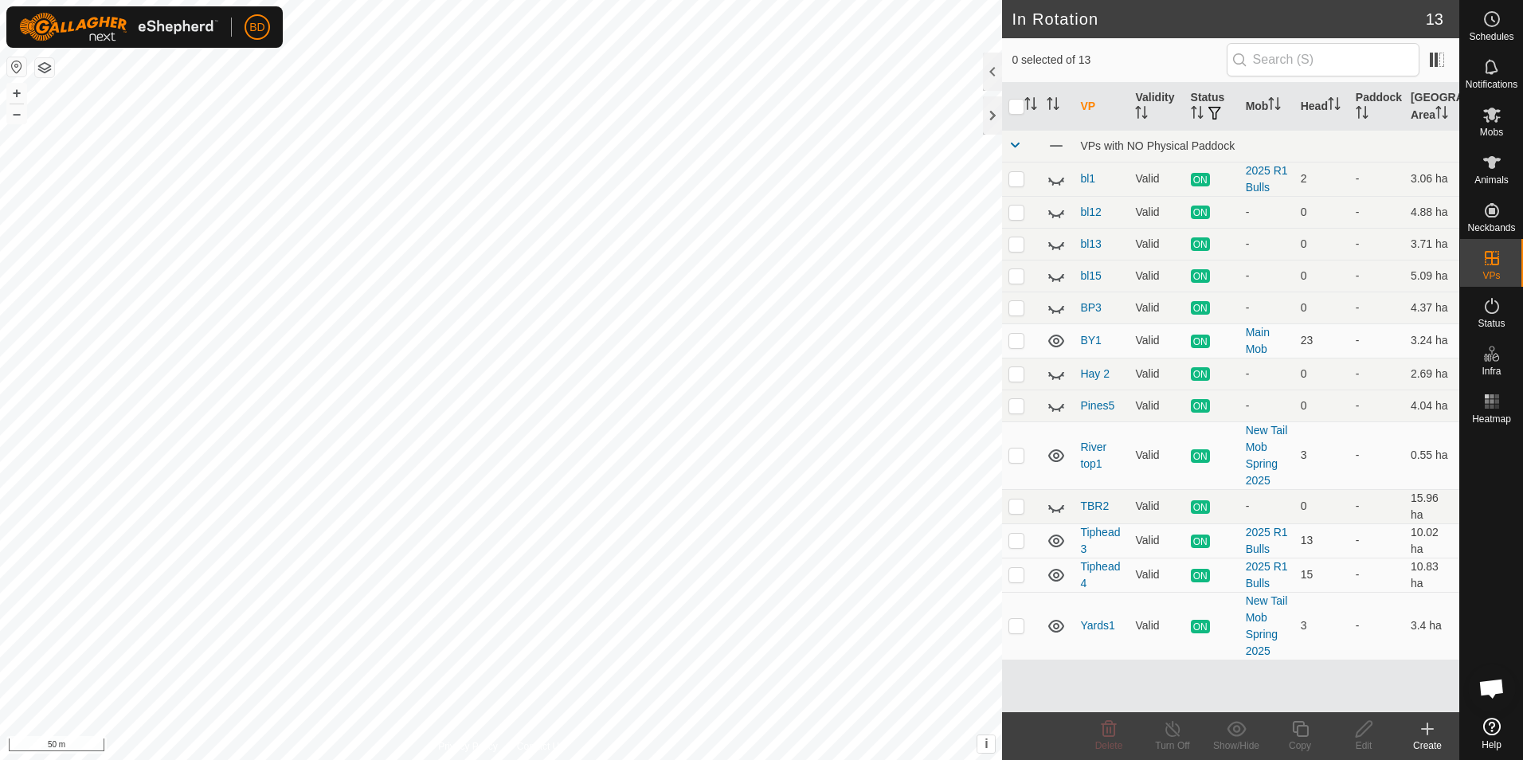
click at [1435, 733] on icon at bounding box center [1427, 728] width 19 height 19
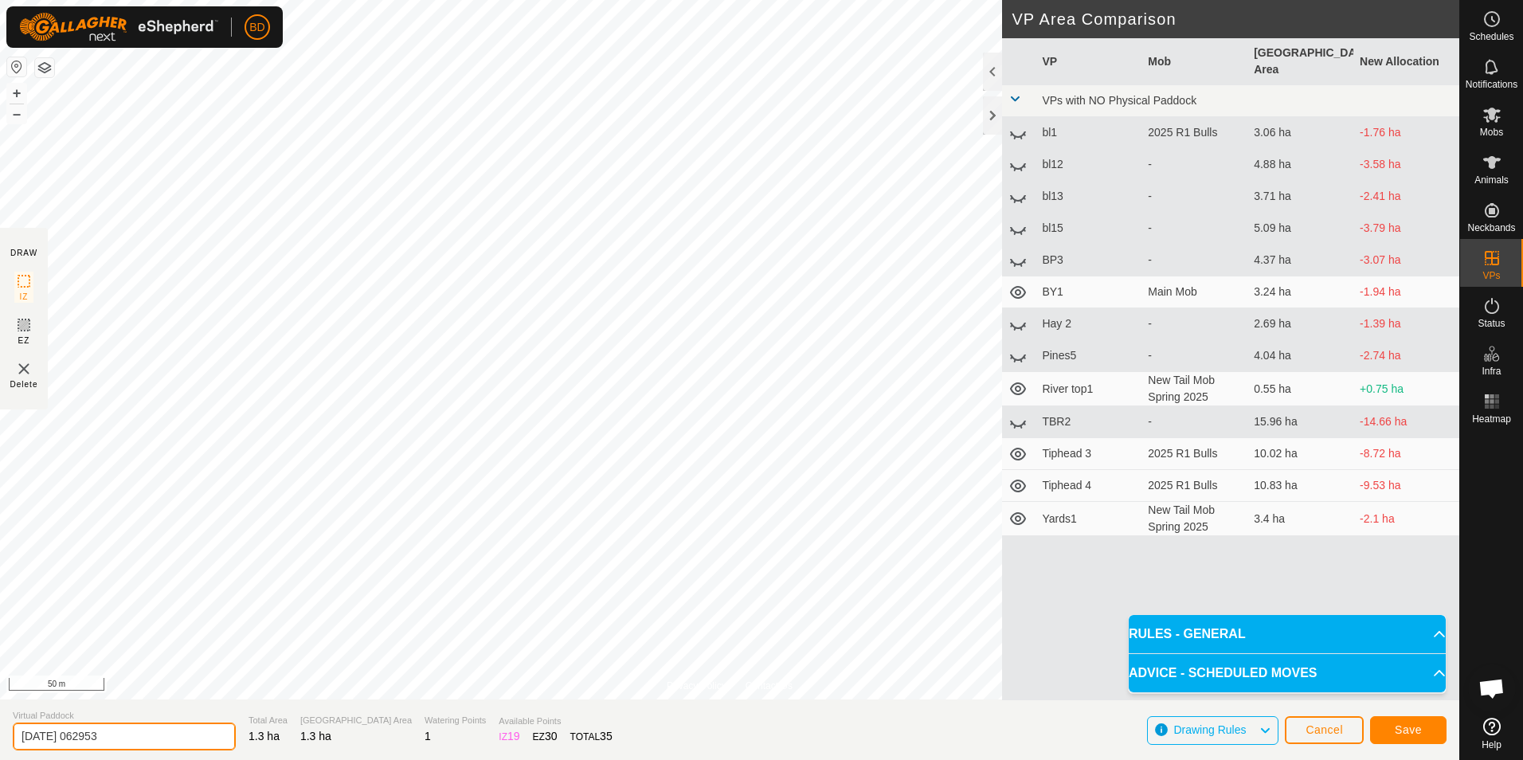
drag, startPoint x: 127, startPoint y: 736, endPoint x: -3, endPoint y: 734, distance: 130.7
click at [0, 734] on html "BD Schedules Notifications Mobs Animals Neckbands VPs Status Infra Heatmap Help…" at bounding box center [761, 380] width 1523 height 760
type input "Top Yard1"
click at [1418, 733] on span "Save" at bounding box center [1408, 729] width 27 height 13
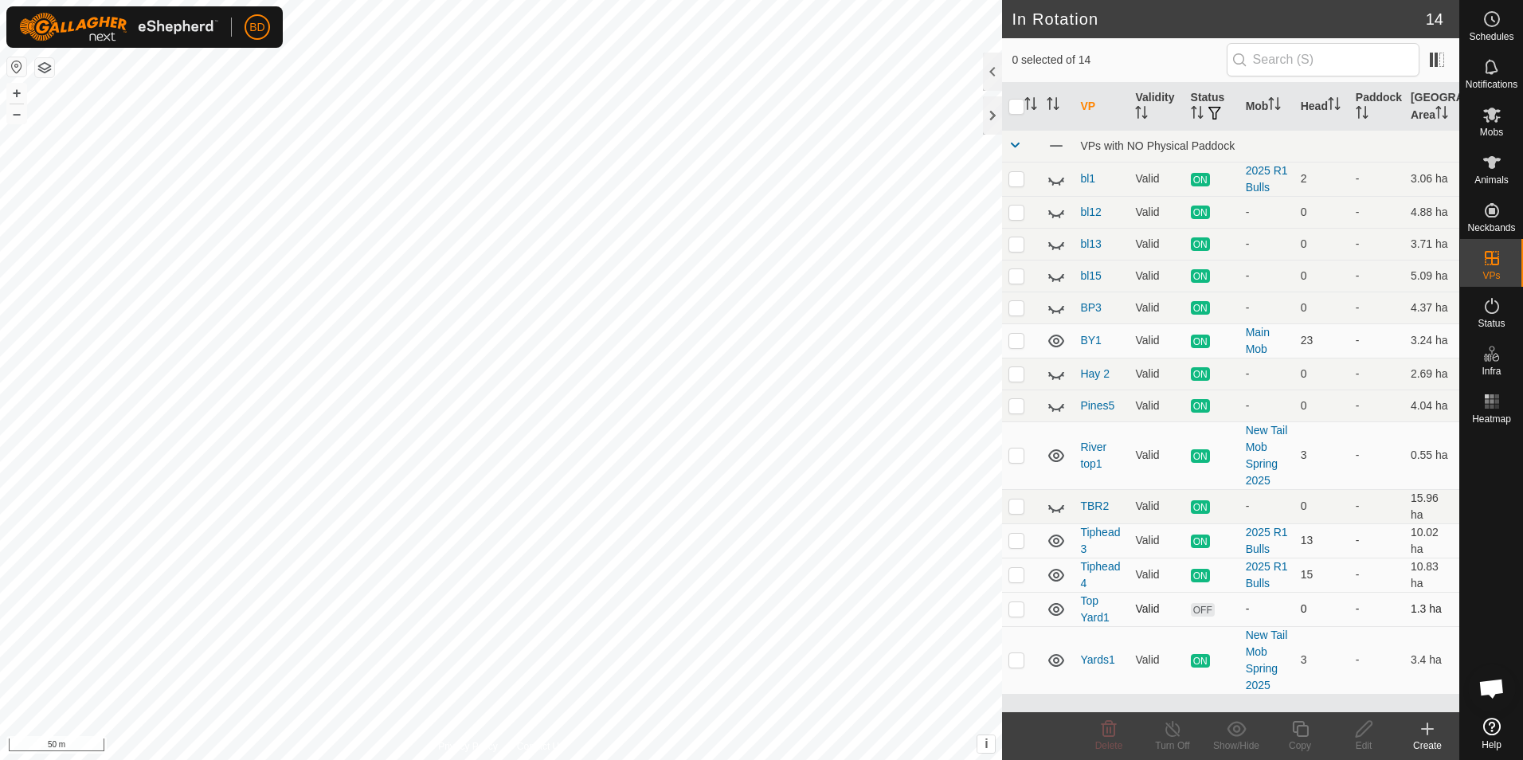
checkbox input "true"
click at [1488, 119] on icon at bounding box center [1491, 114] width 19 height 19
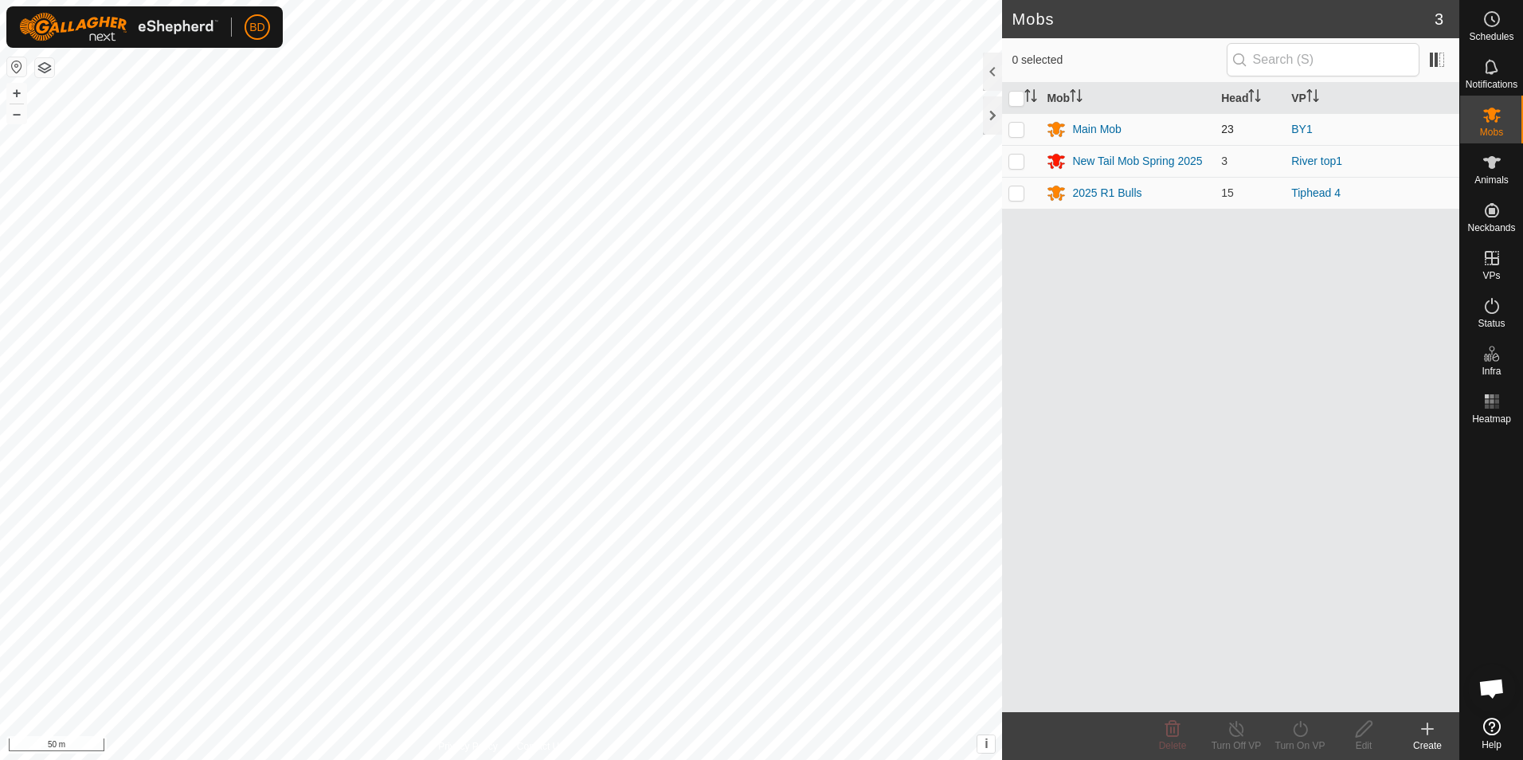
click at [1018, 131] on p-checkbox at bounding box center [1016, 129] width 16 height 13
checkbox input "true"
click at [1298, 731] on icon at bounding box center [1300, 728] width 20 height 19
click at [1310, 691] on link "Now" at bounding box center [1348, 694] width 158 height 32
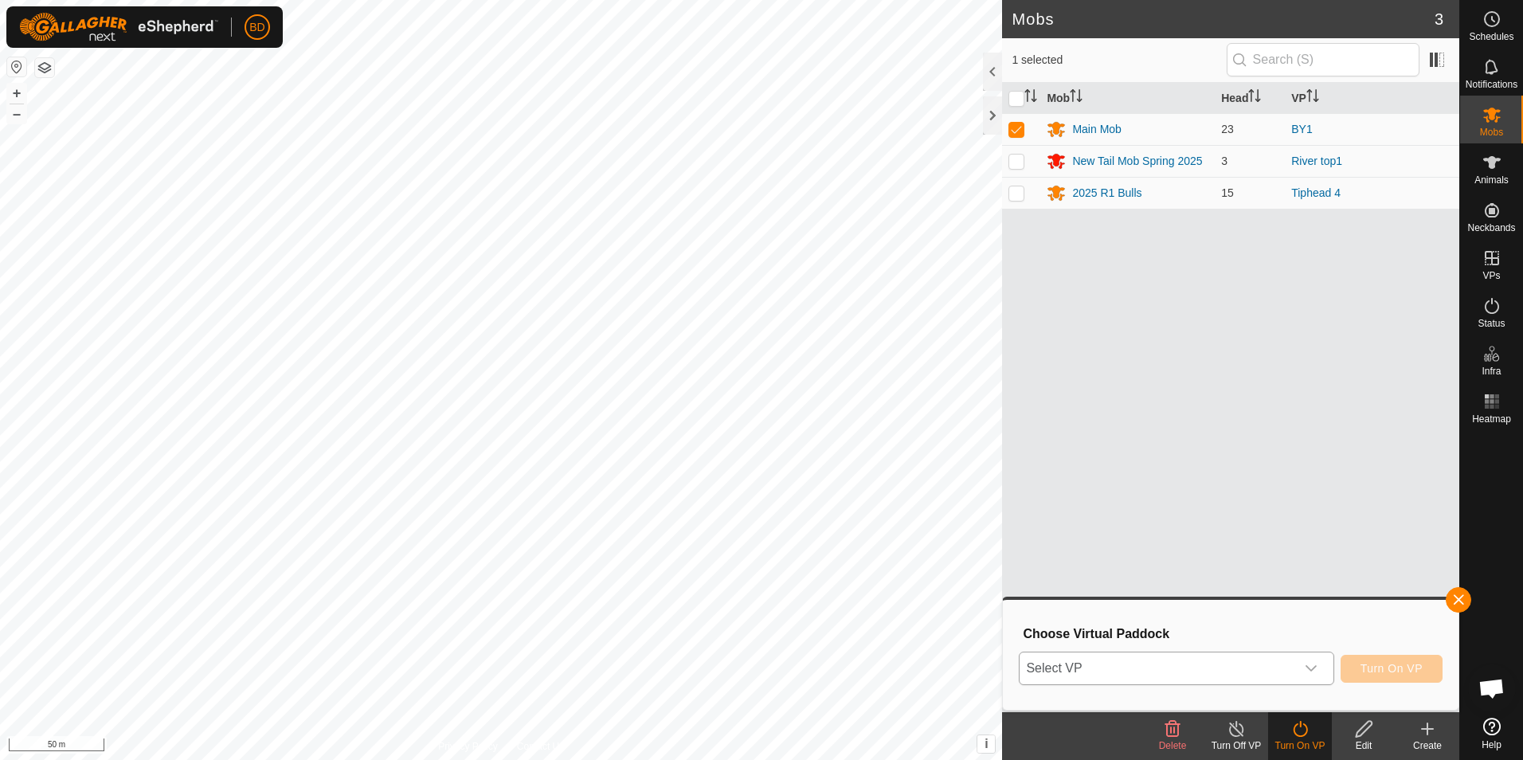
click at [1314, 668] on icon "dropdown trigger" at bounding box center [1311, 668] width 13 height 13
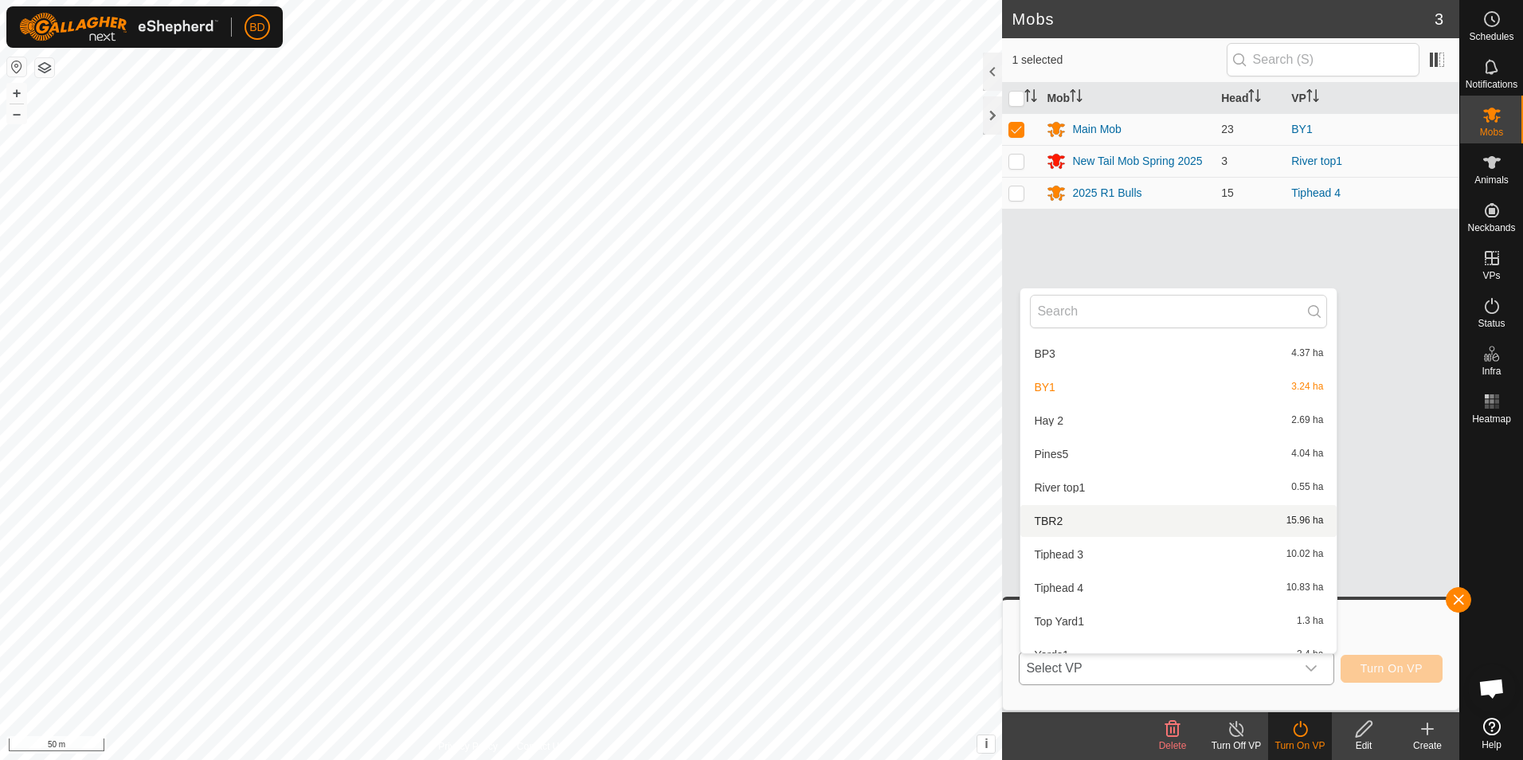
scroll to position [185, 0]
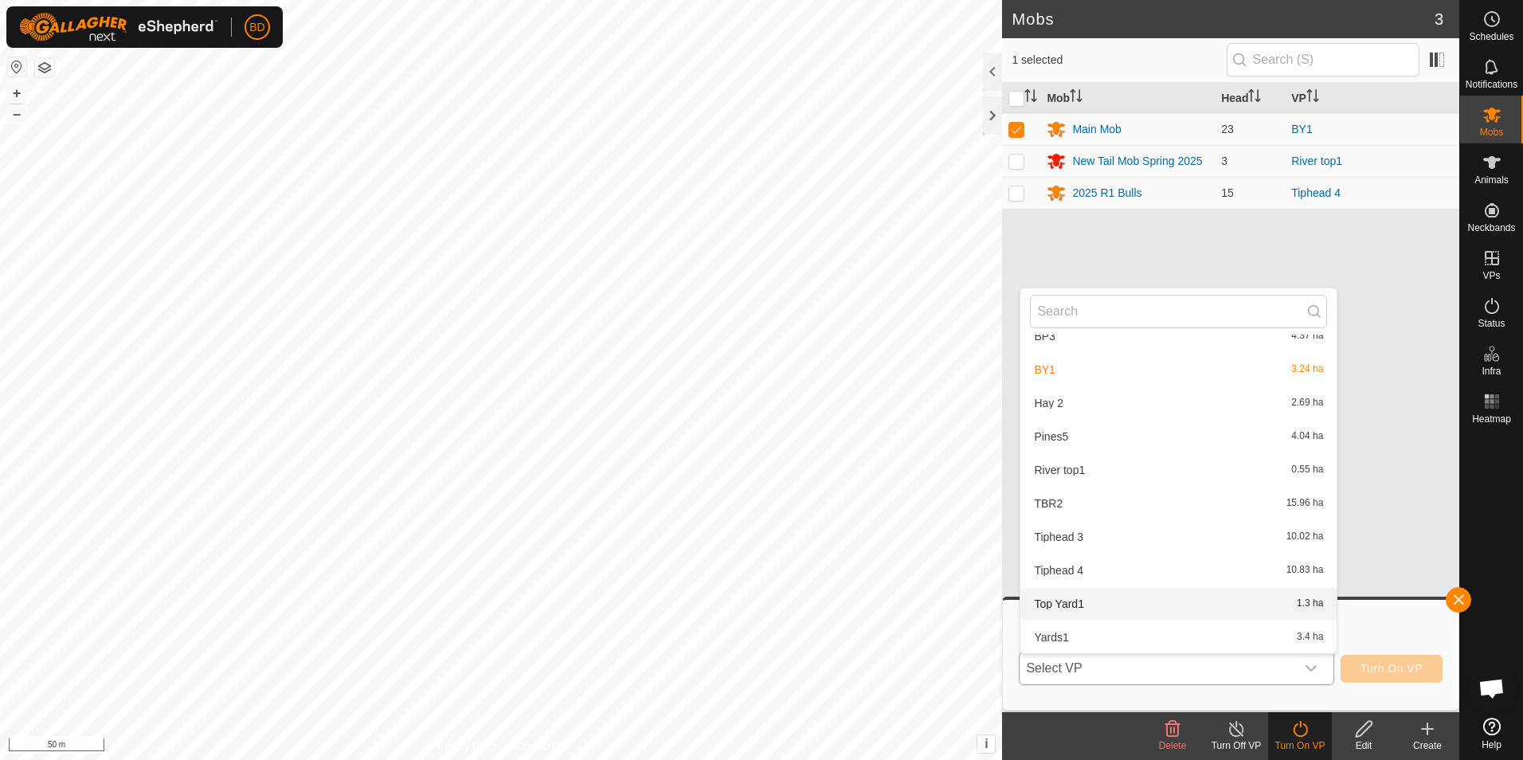
click at [1067, 601] on li "Top Yard1 1.3 ha" at bounding box center [1178, 604] width 316 height 32
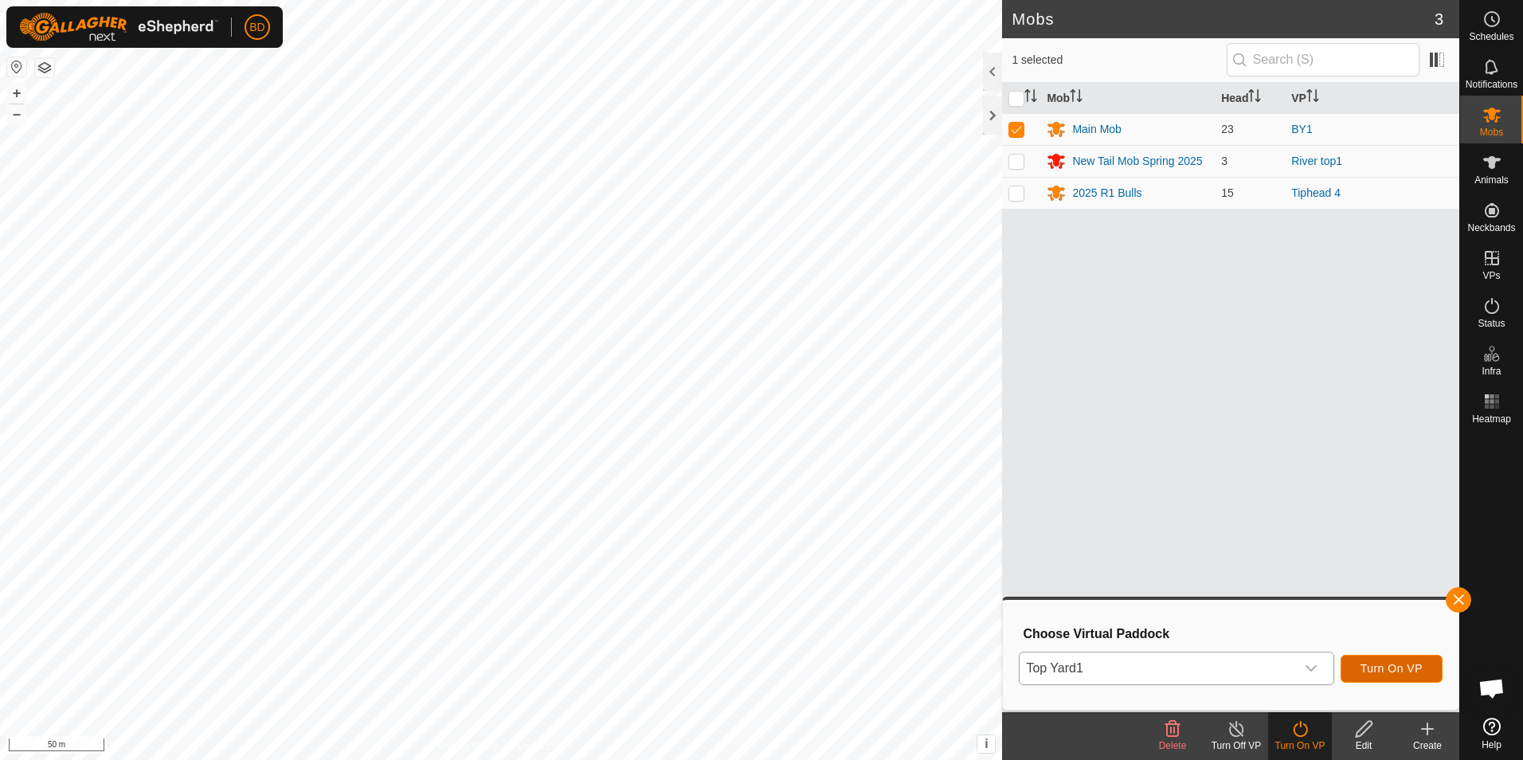
click at [1393, 671] on span "Turn On VP" at bounding box center [1391, 668] width 62 height 13
